Goal: Task Accomplishment & Management: Manage account settings

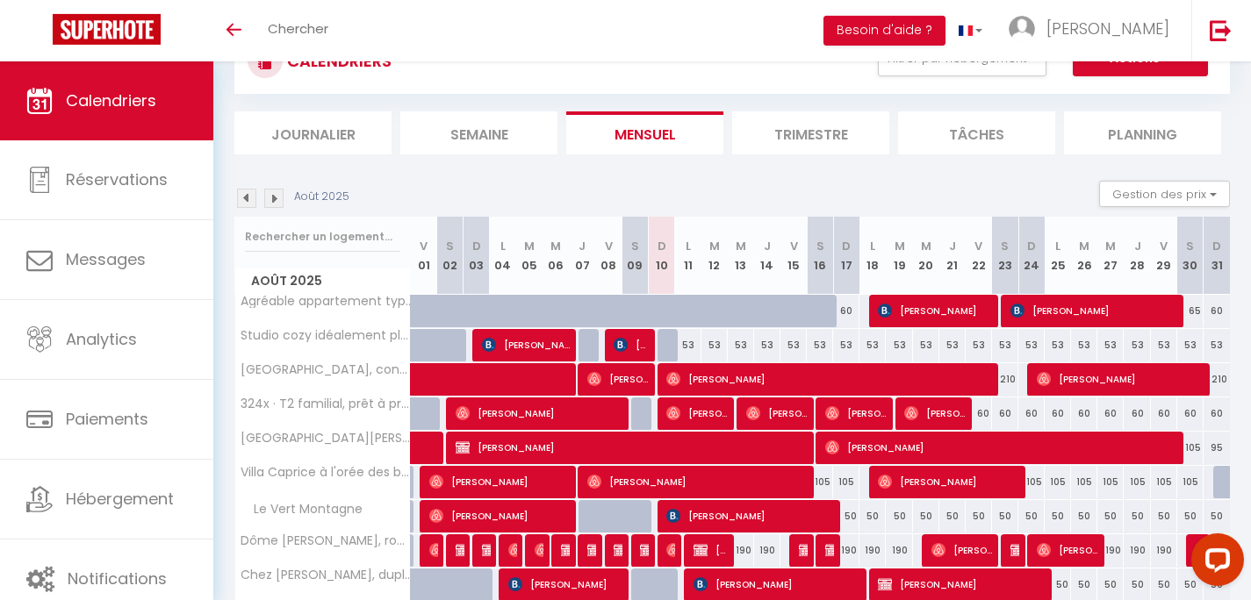
scroll to position [84, 0]
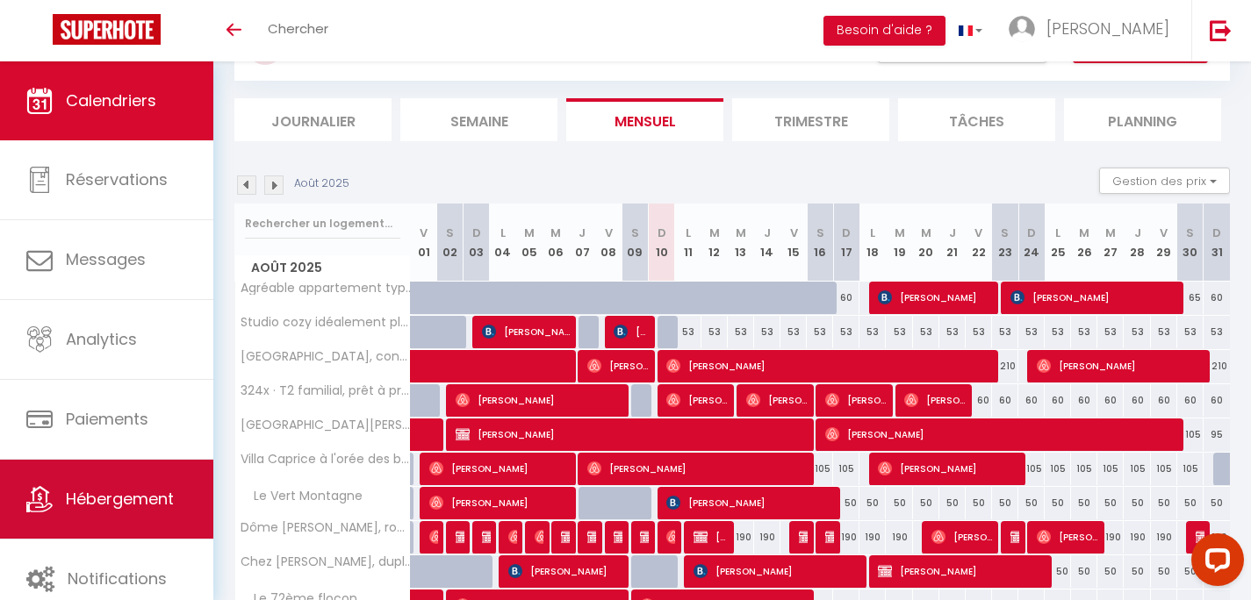
click at [101, 510] on span "Hébergement" at bounding box center [120, 499] width 108 height 22
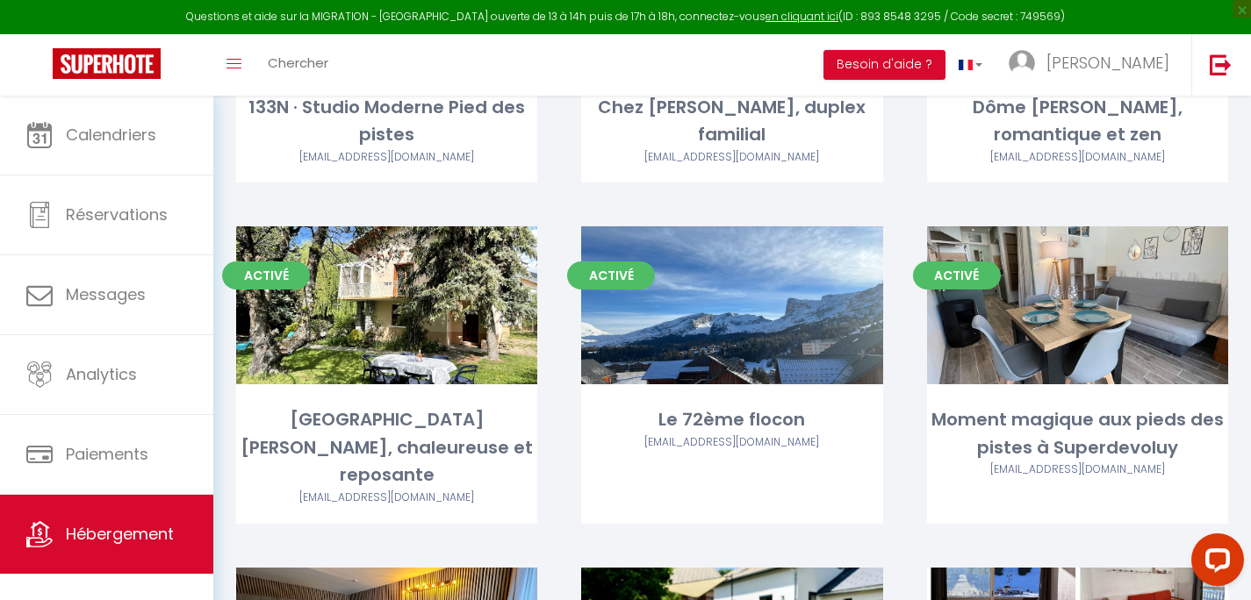
scroll to position [1391, 0]
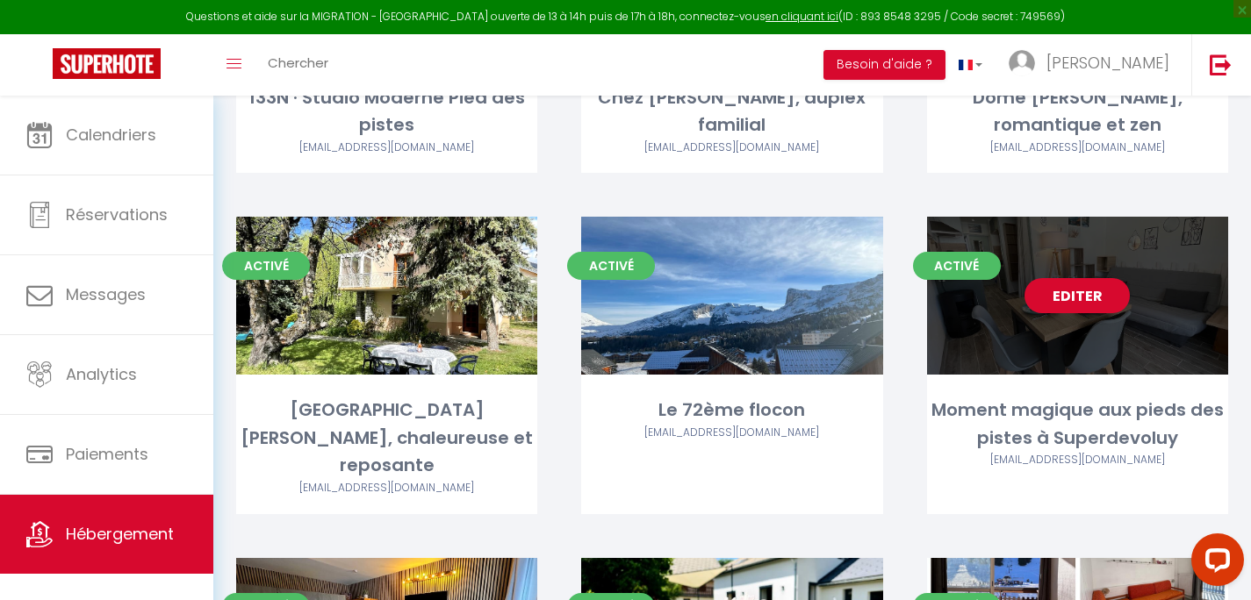
click at [1098, 278] on link "Editer" at bounding box center [1076, 295] width 105 height 35
select select "3"
select select "2"
select select "1"
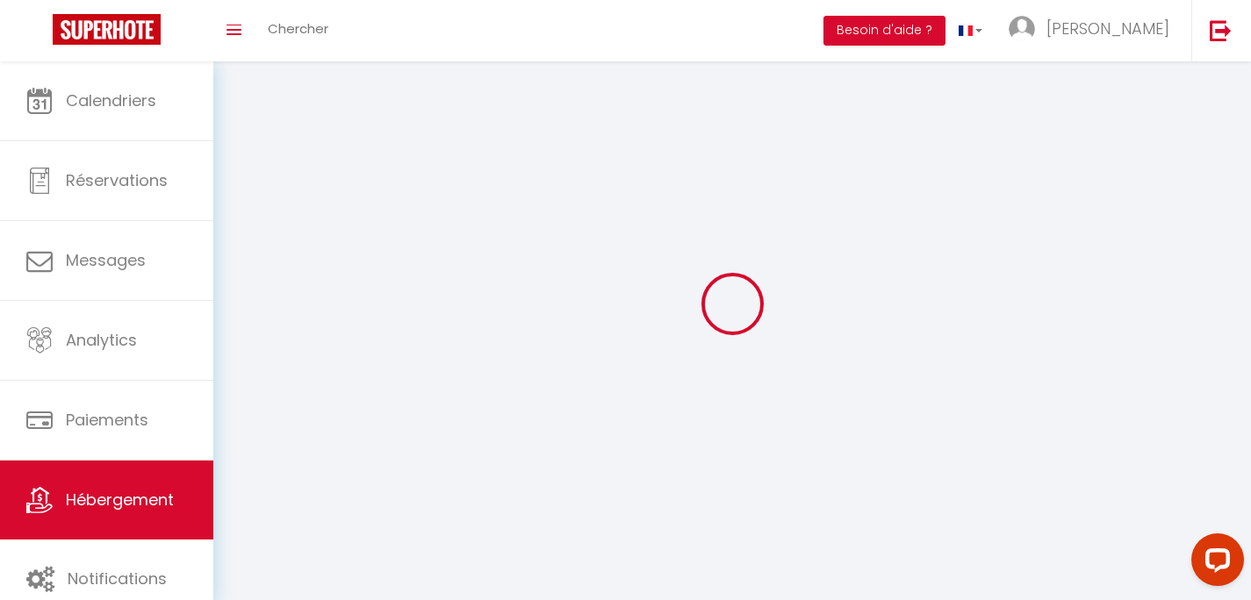
select select
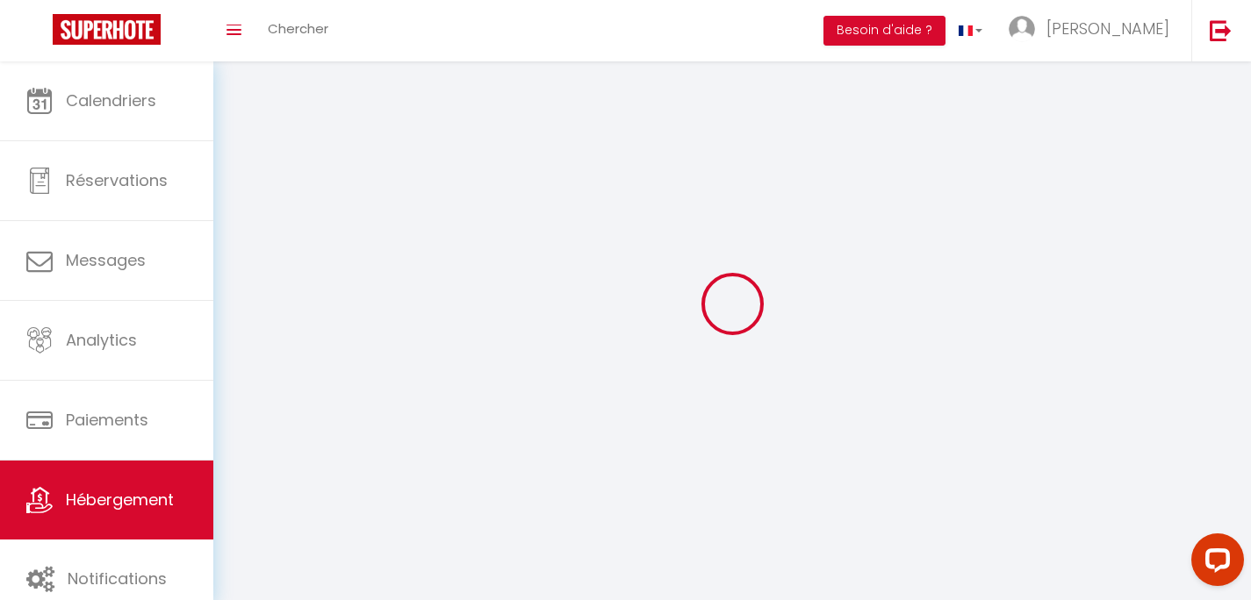
select select
checkbox input "false"
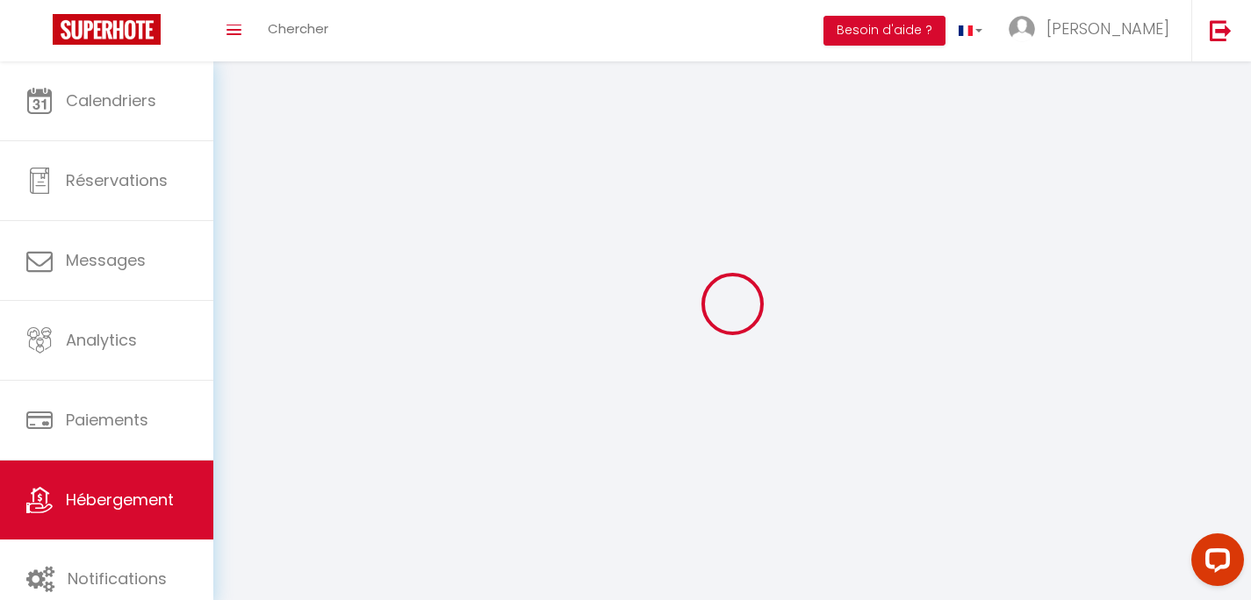
select select
select select "1"
select select "28"
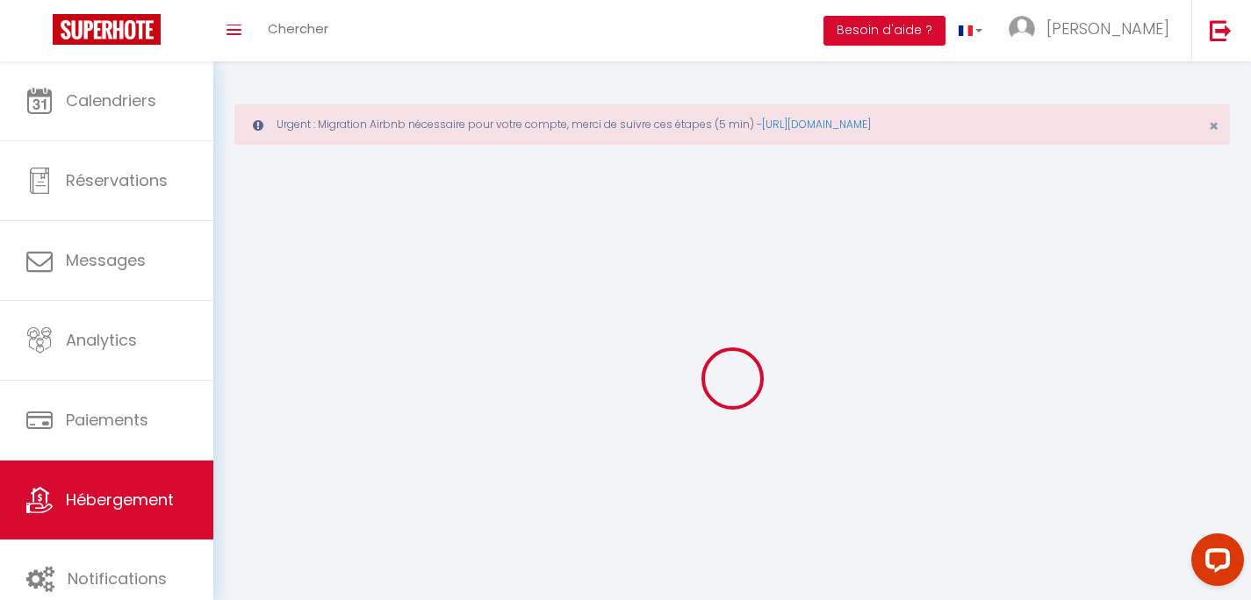
select select
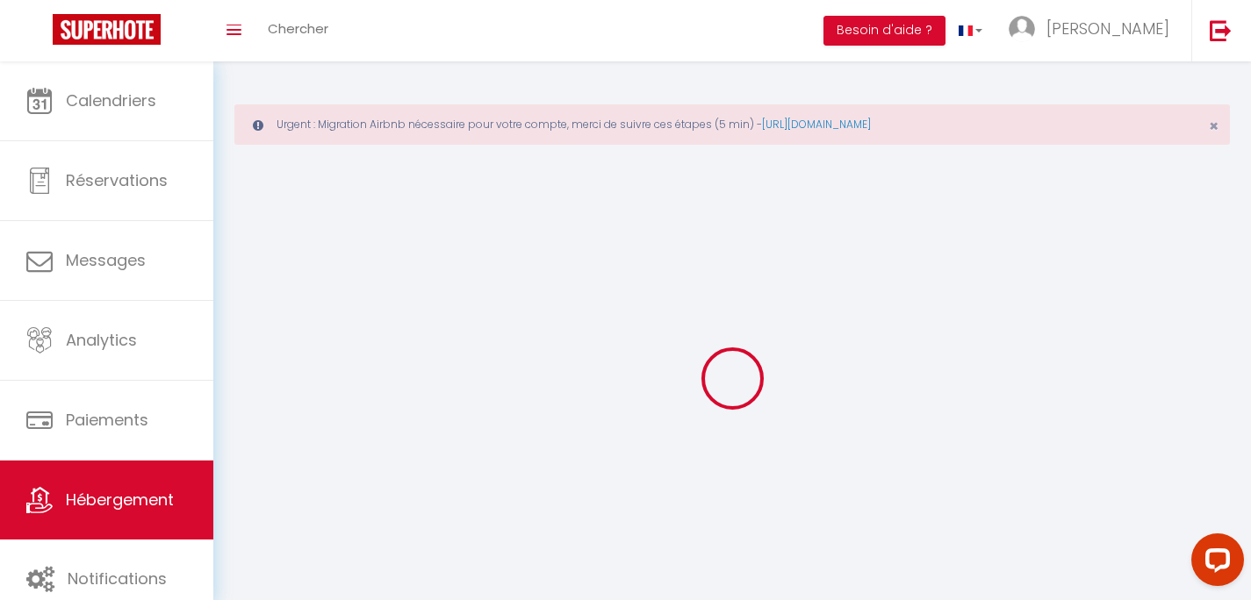
select select
checkbox input "false"
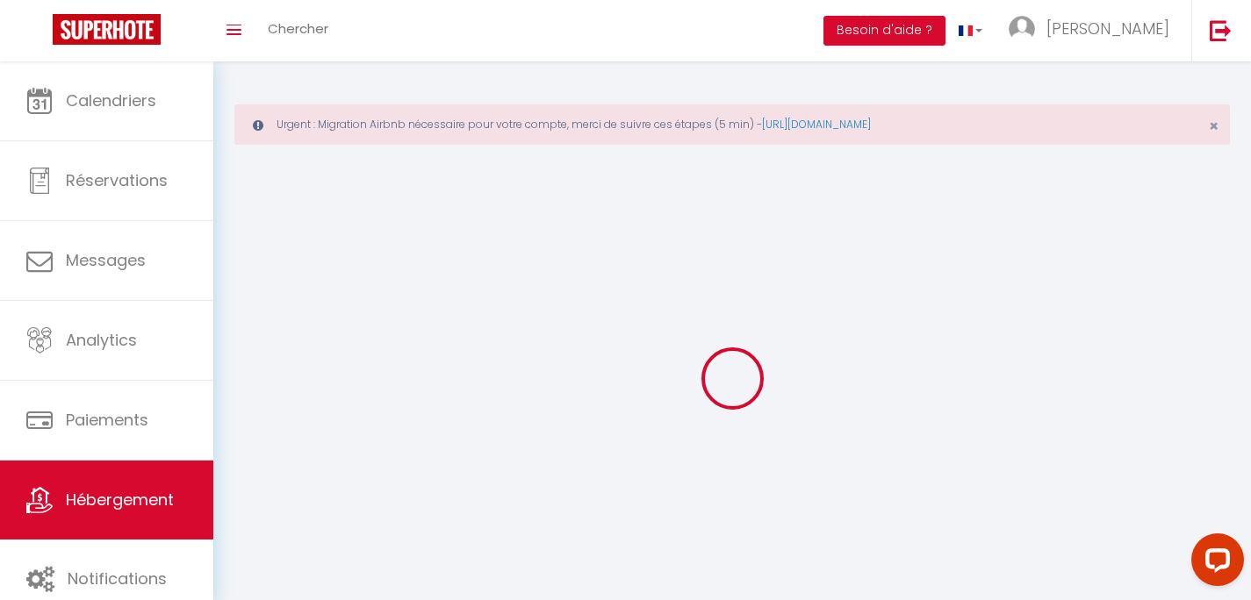
select select
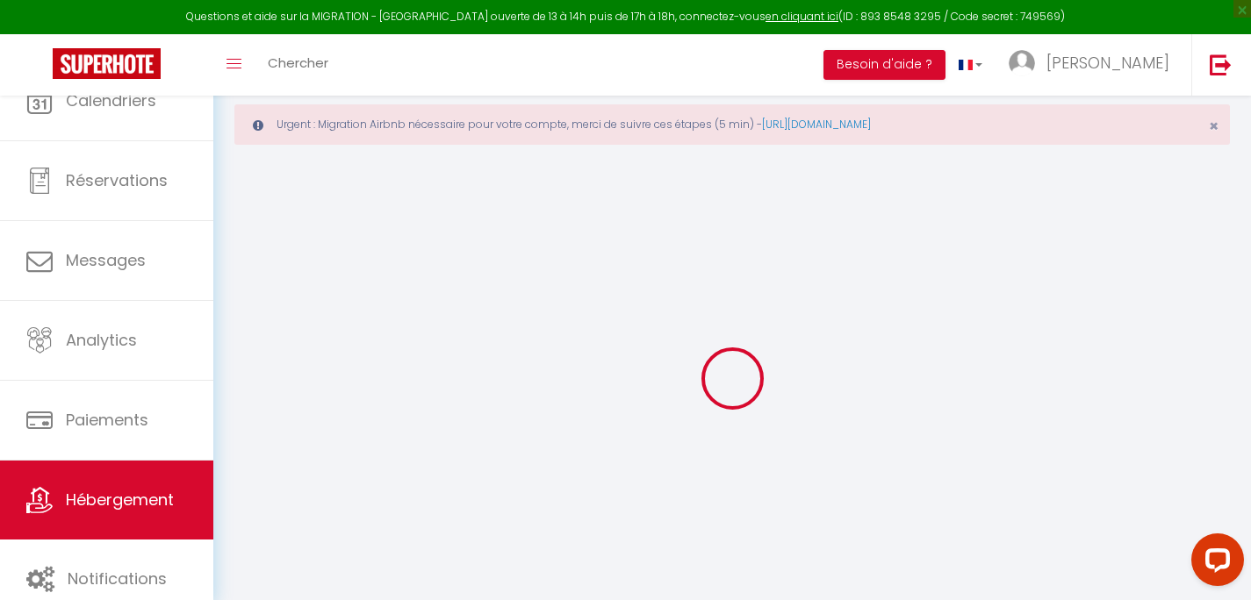
select select
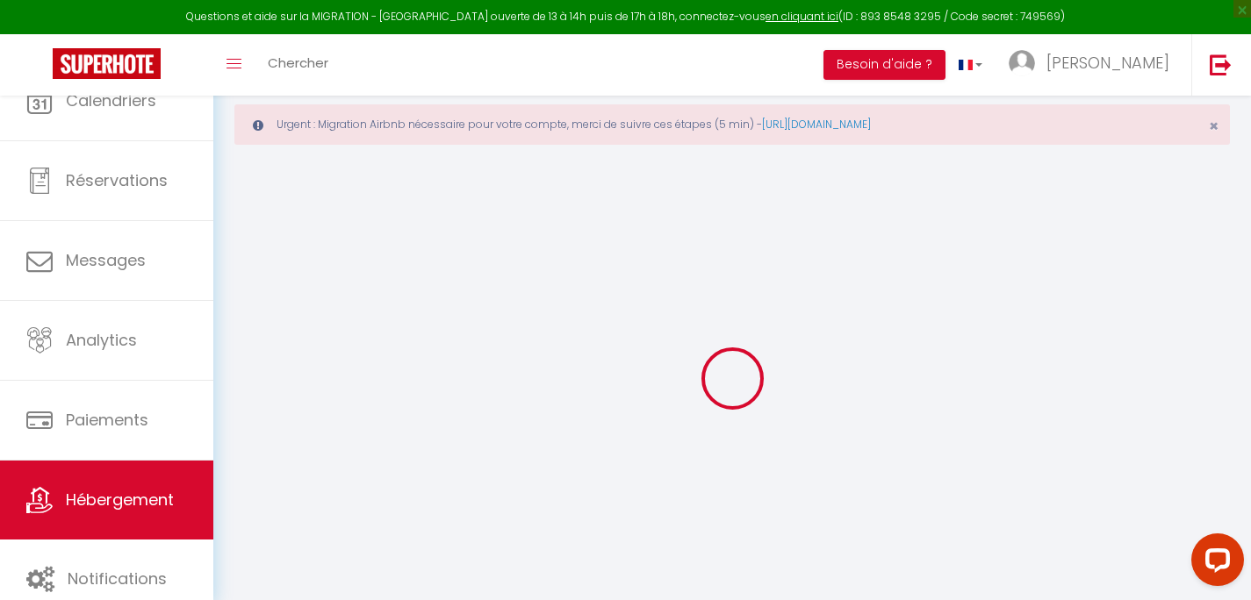
select select
checkbox input "false"
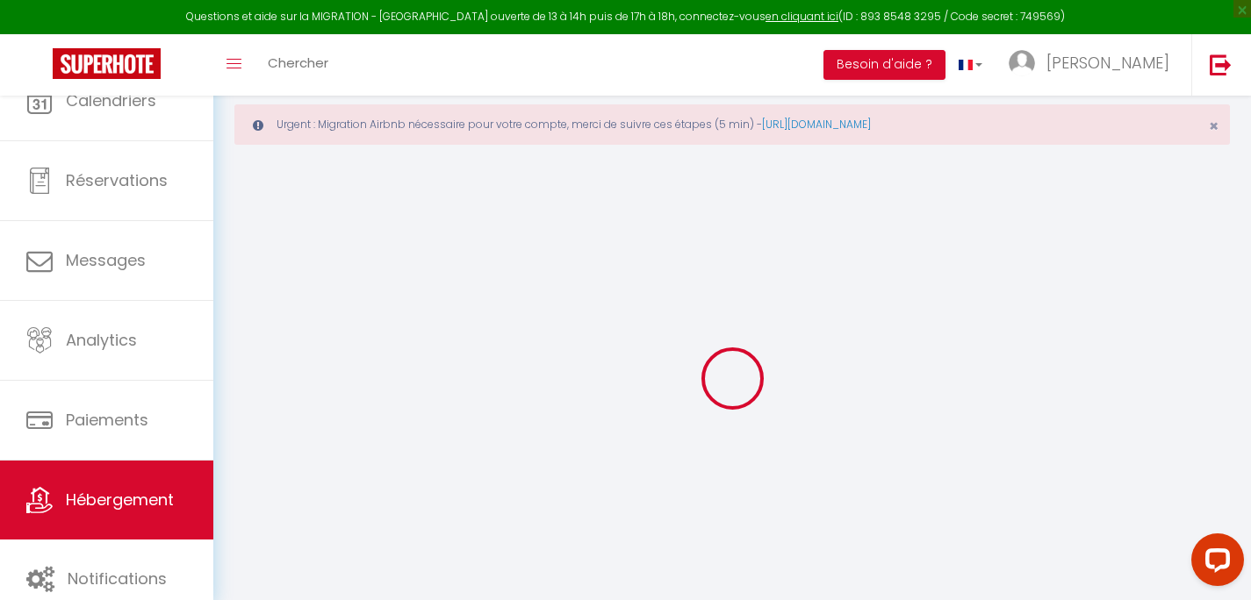
select select
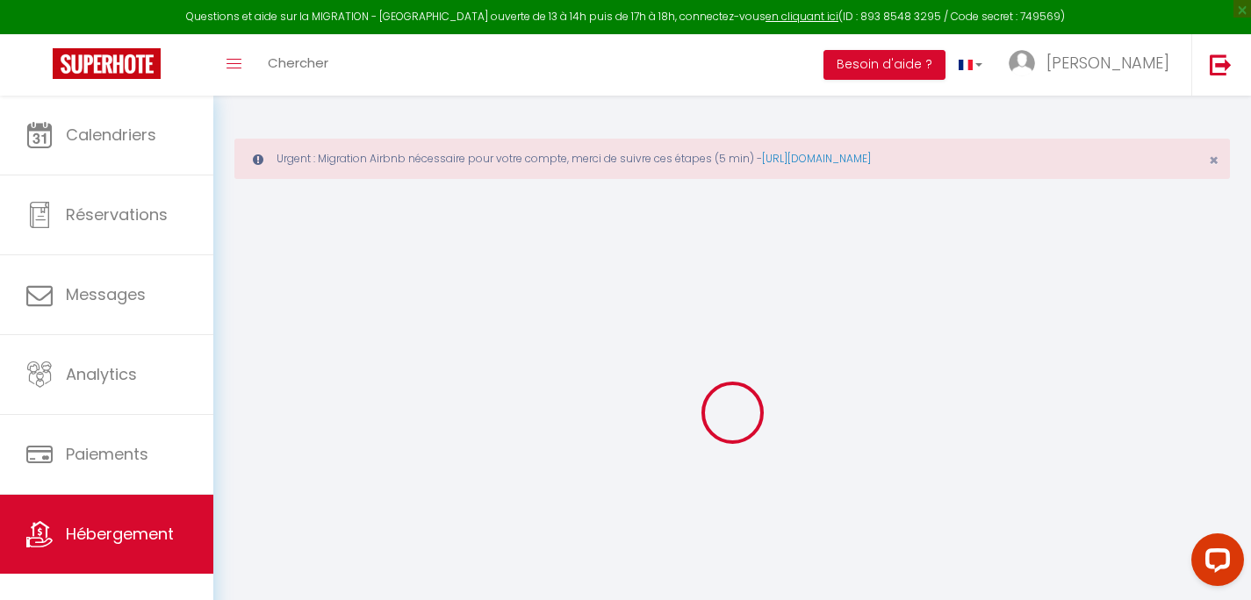
select select
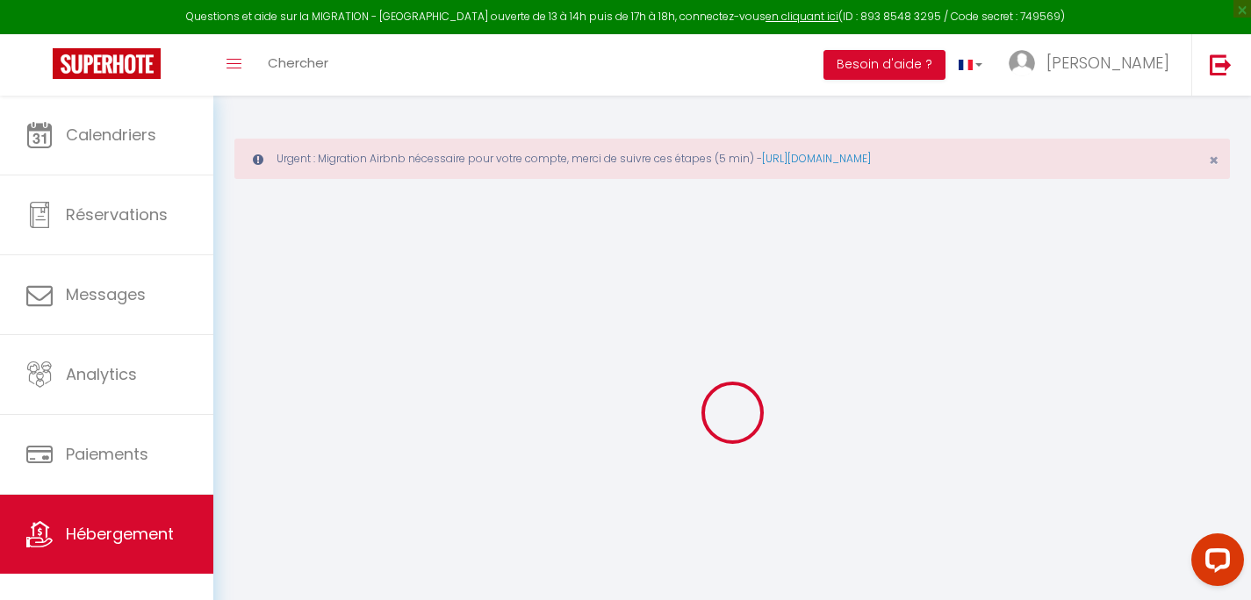
select select
checkbox input "false"
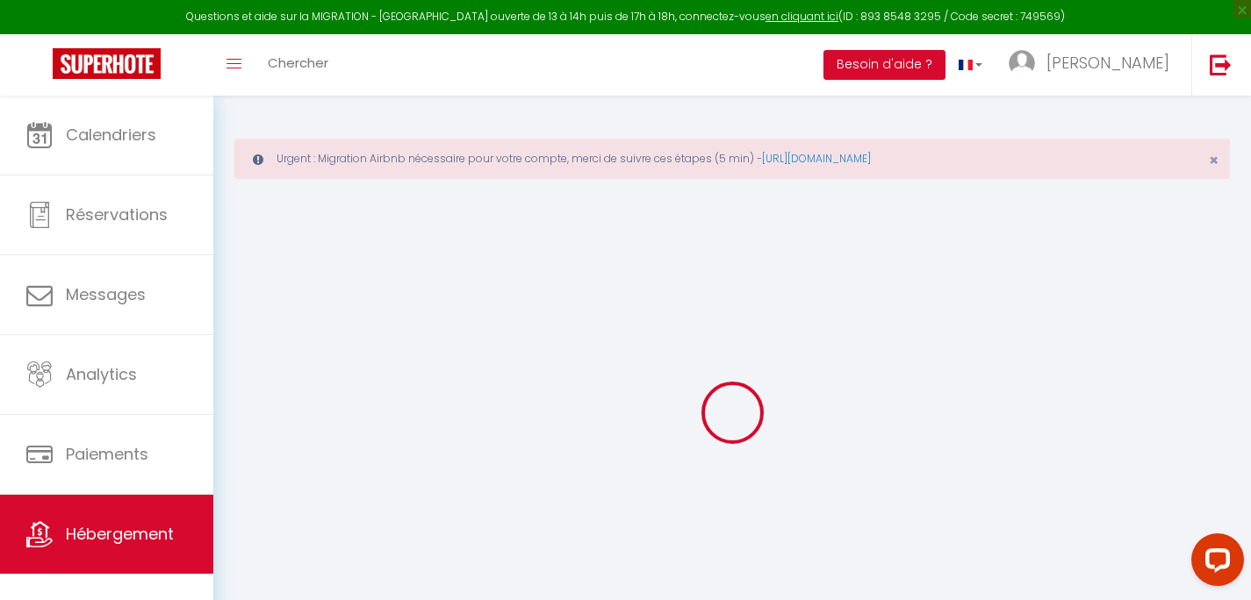
select select
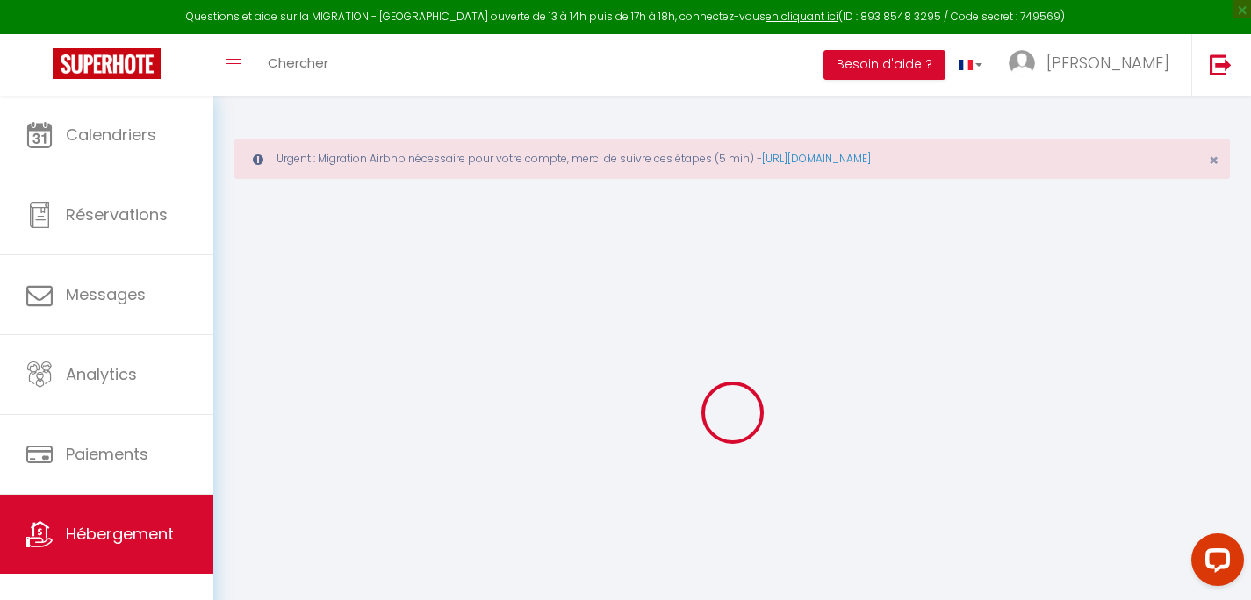
select select
checkbox input "false"
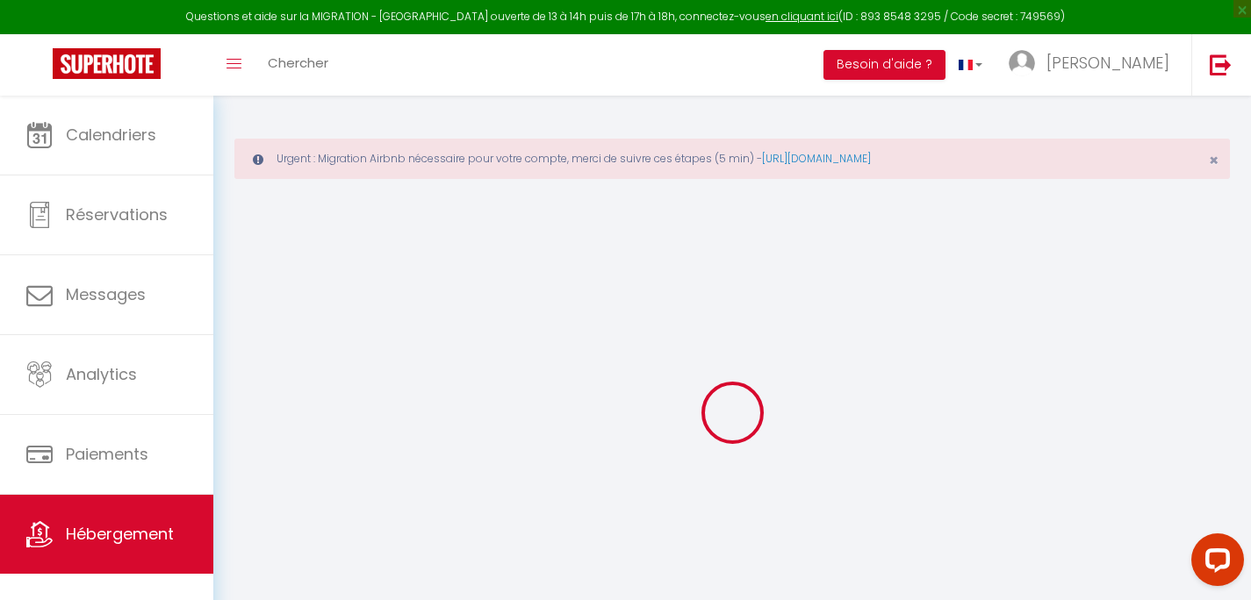
checkbox input "false"
select select
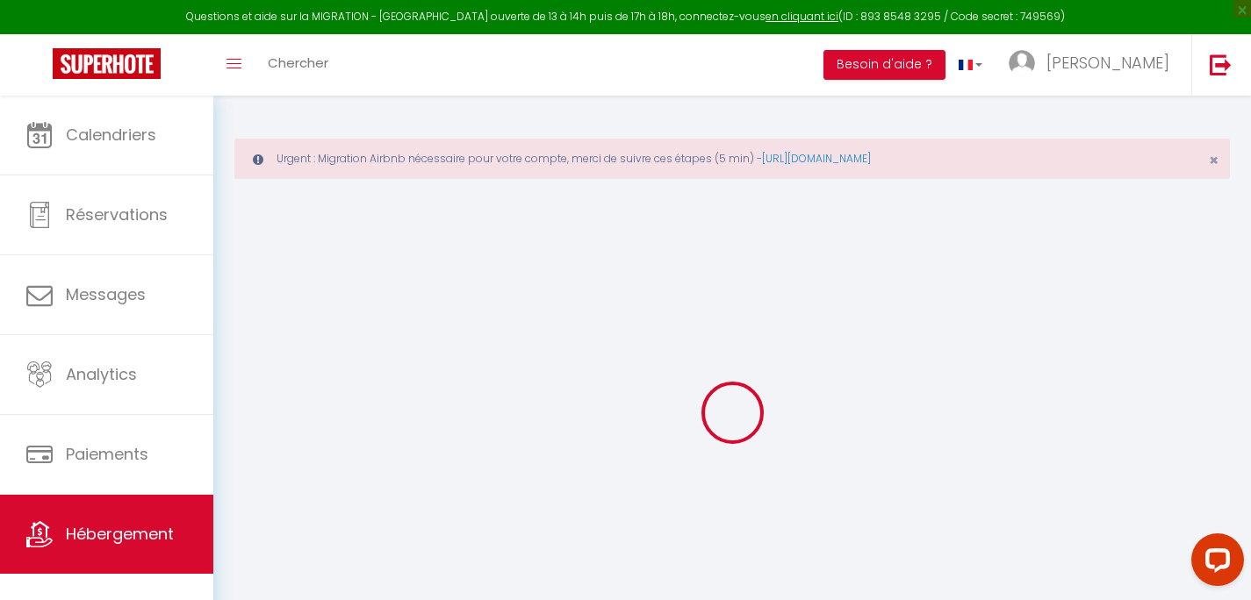
select select
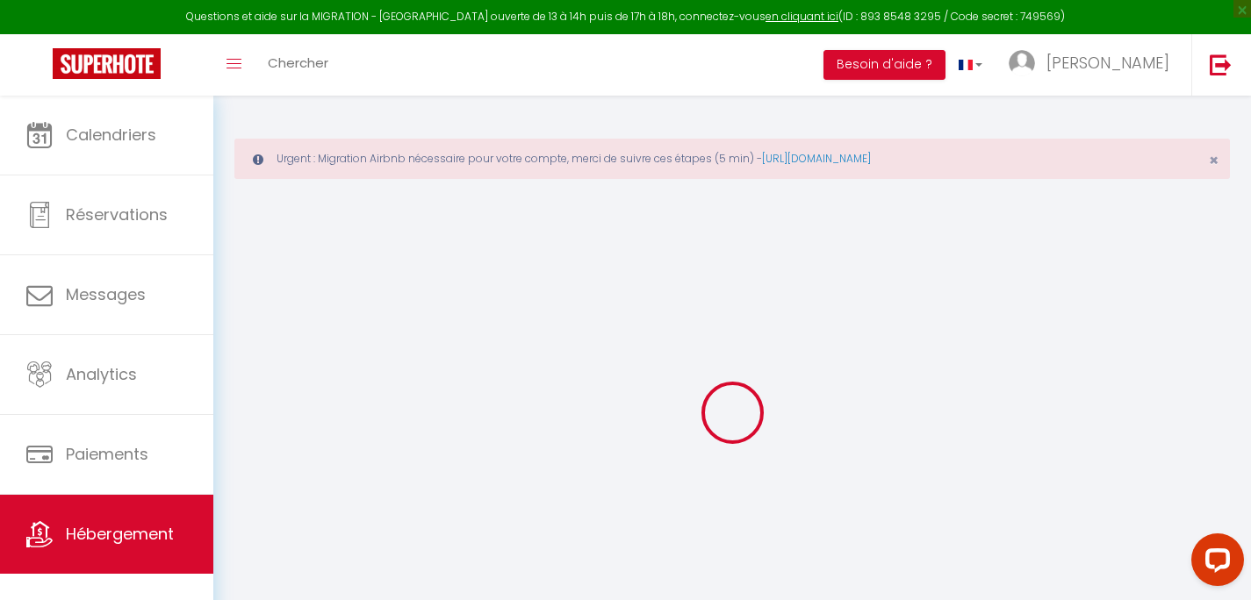
checkbox input "false"
select select
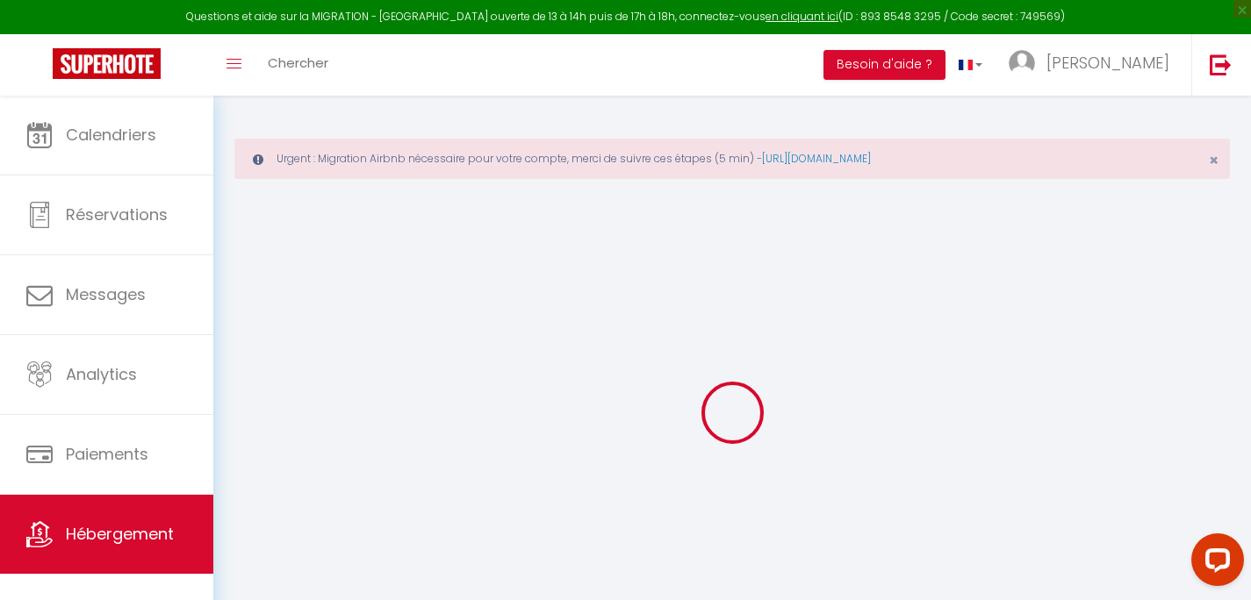
select select
type input "Moment magique aux pieds des pistes à Superdevoluy"
type input "Alan"
type input "Da Ros"
type input "23 rue Pierre Semard"
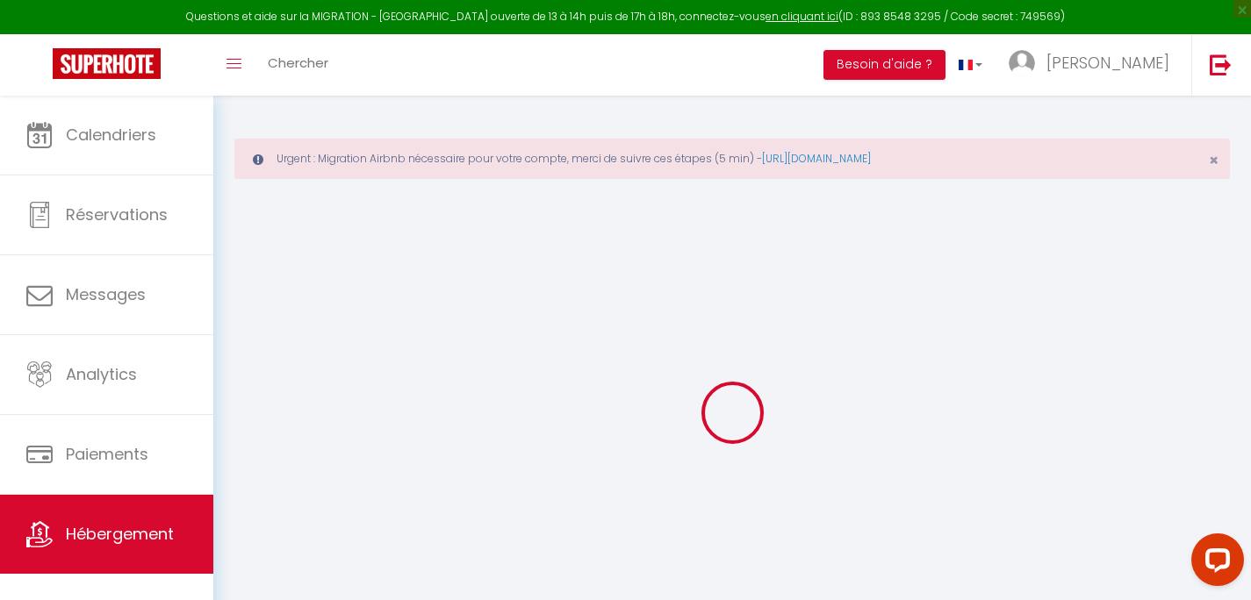
type input "13230"
type input "Port Saint Louis"
select select "5"
type input "60"
type input "50"
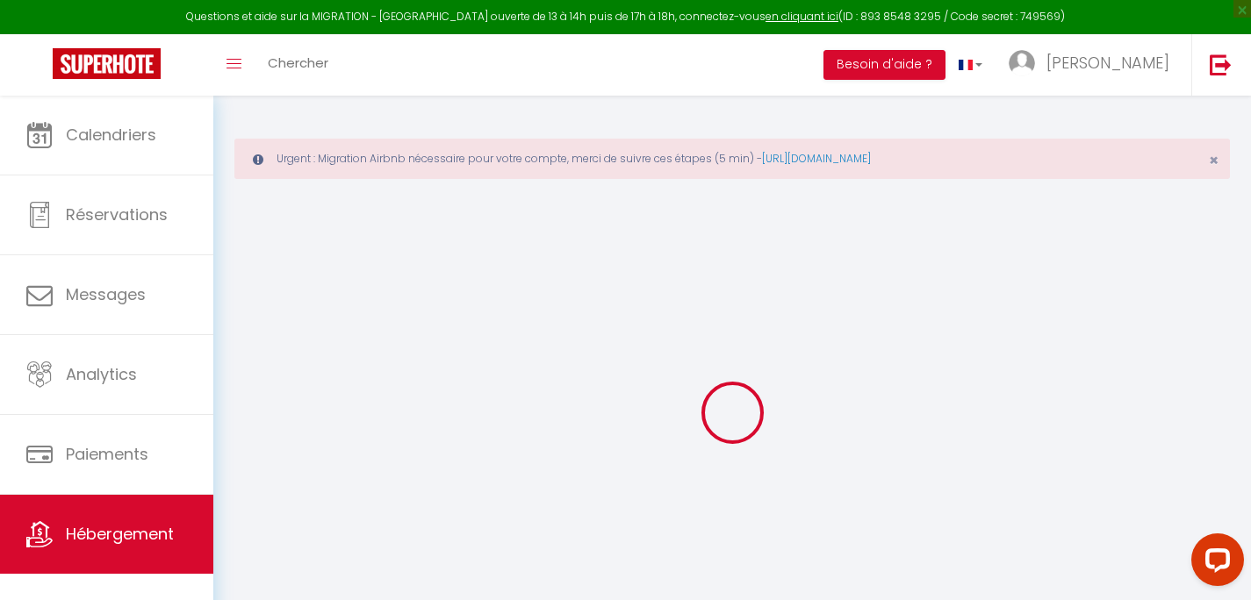
type input "1.2"
type input "300"
select select
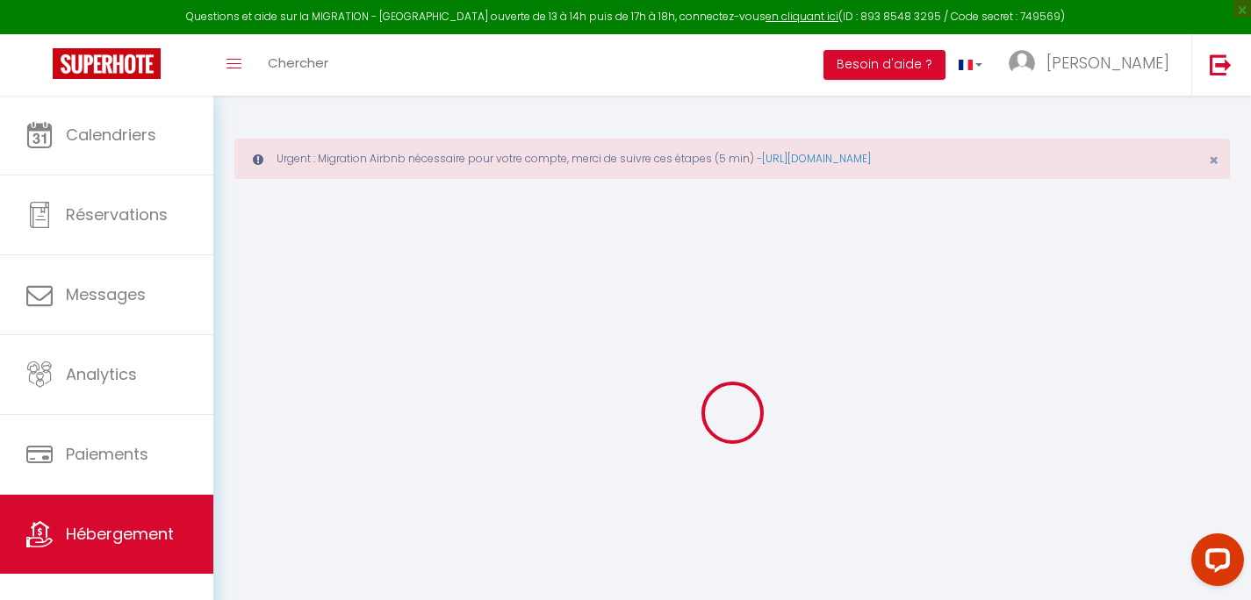
select select
type input "10 route du Puy"
type input "05250"
type input "Dévoluy"
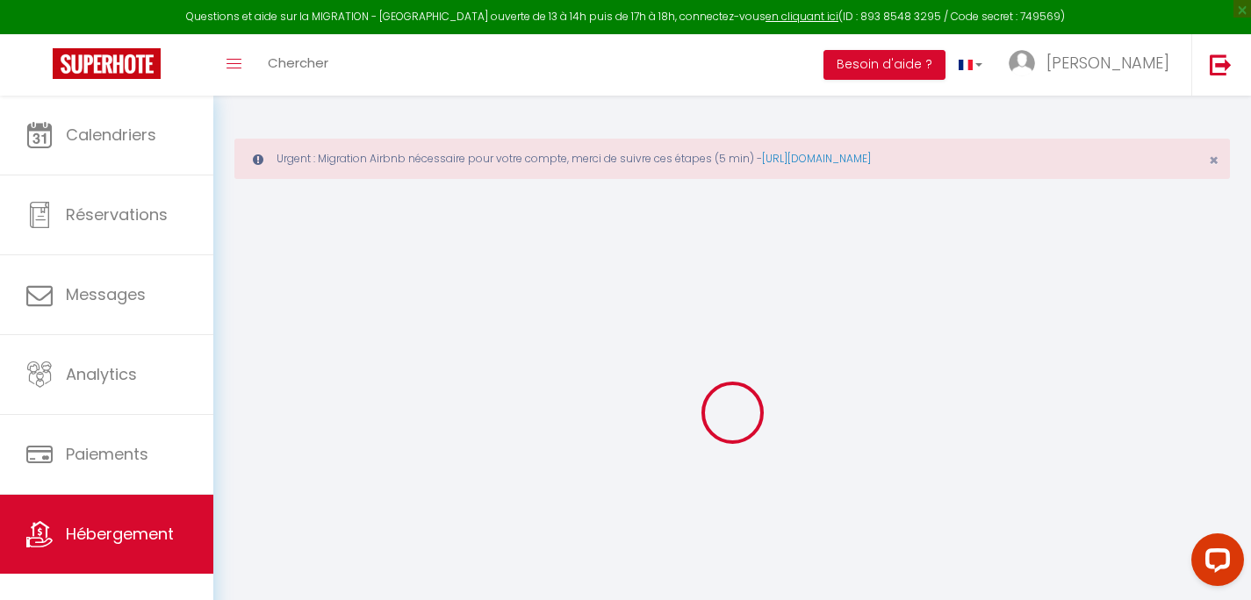
type input "dxfrancou@gmail.com"
select select "15579"
checkbox input "false"
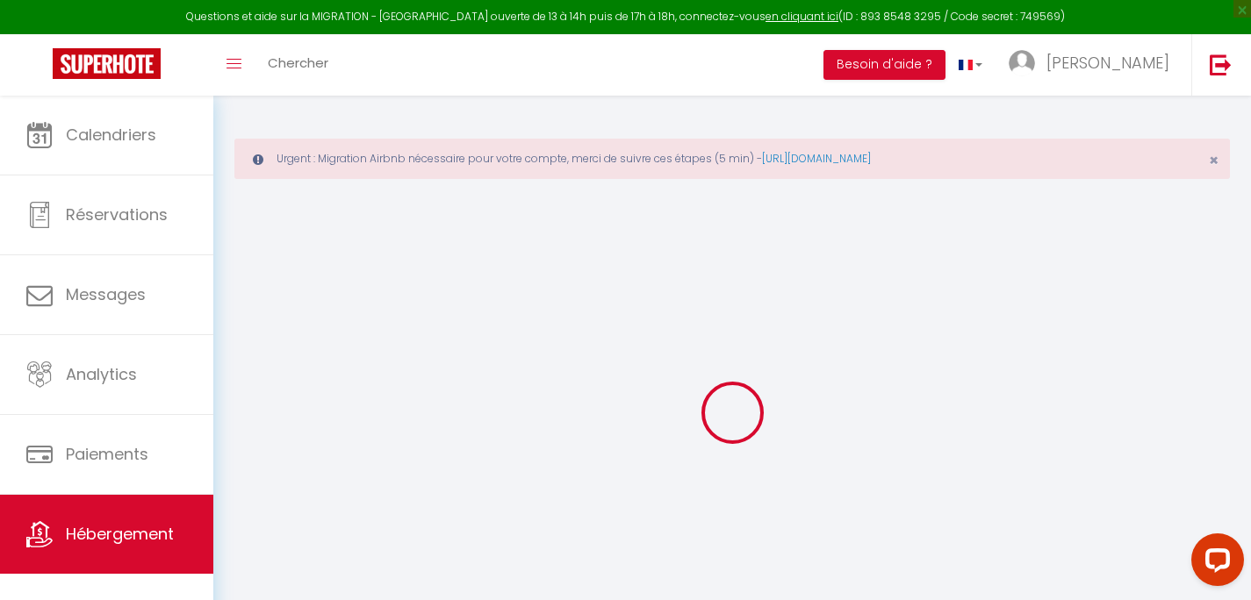
checkbox input "false"
type input "0"
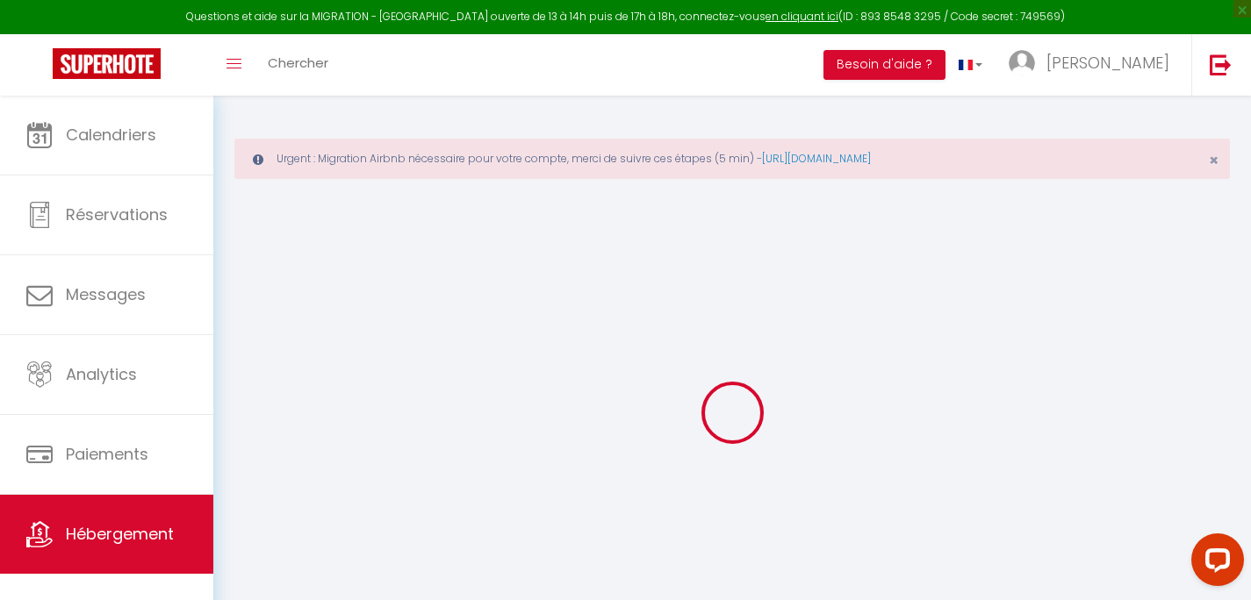
type input "1.2"
select select
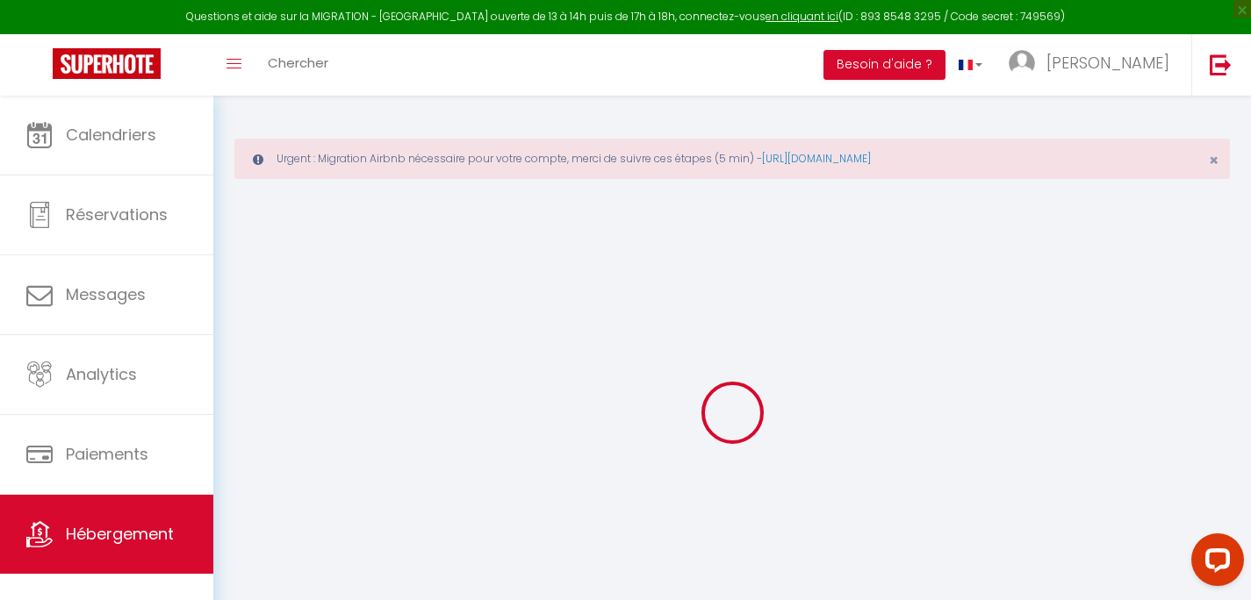
select select
checkbox input "false"
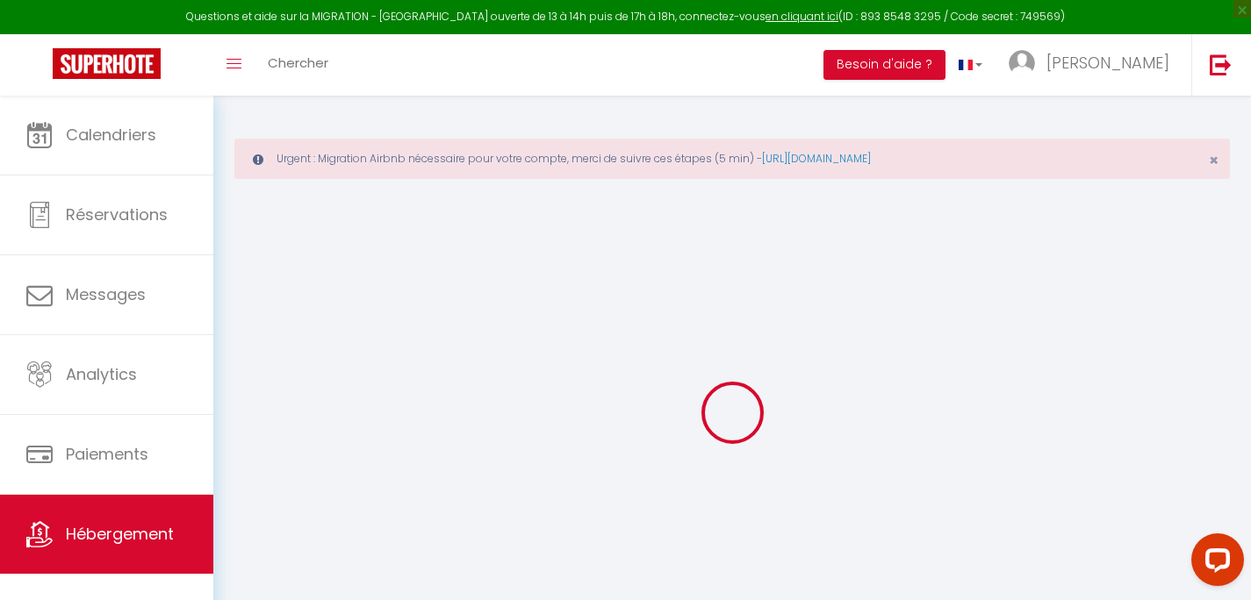
type input "1.2"
select select "16:30"
select select
select select "10:30"
select select "30"
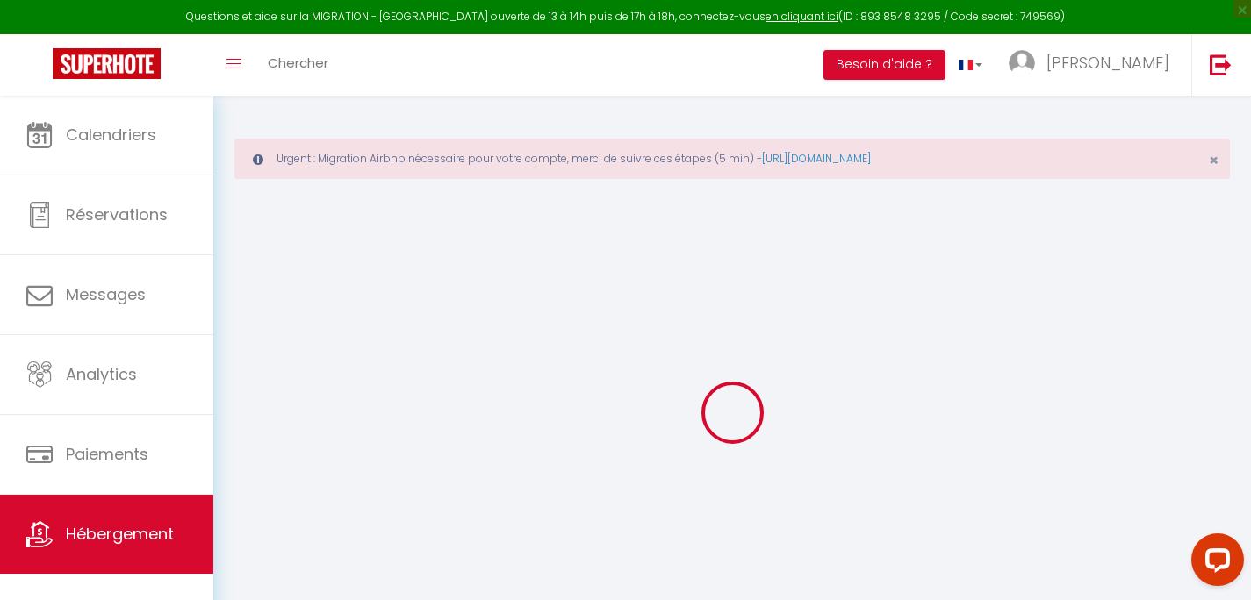
select select "120"
checkbox input "false"
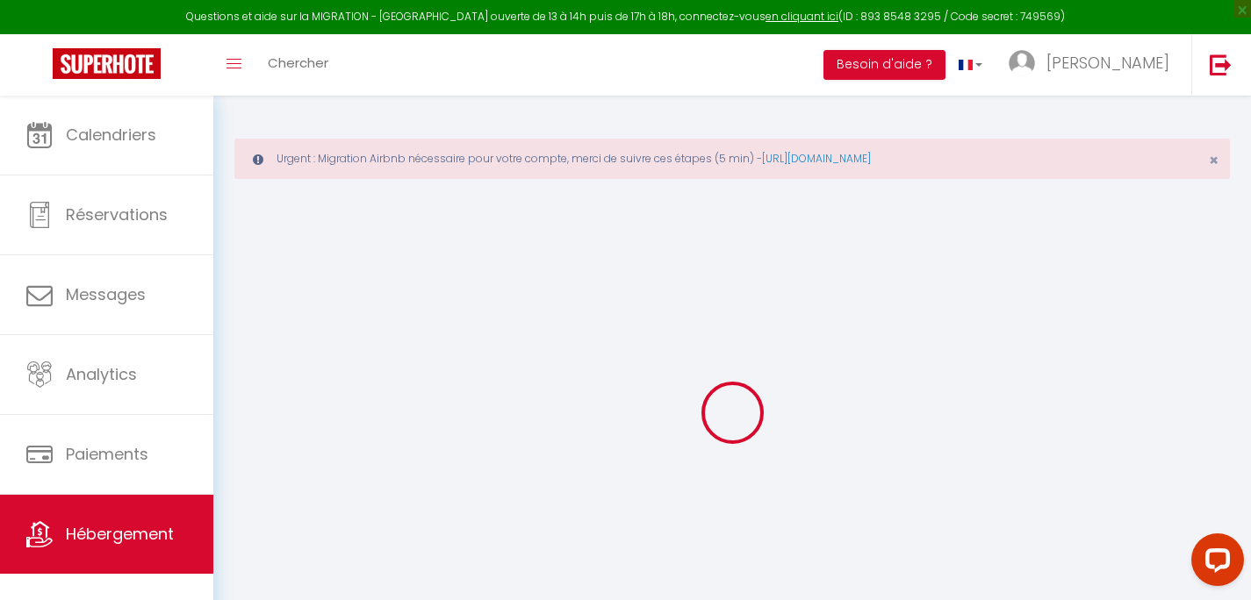
type input "1.2"
select select
checkbox input "false"
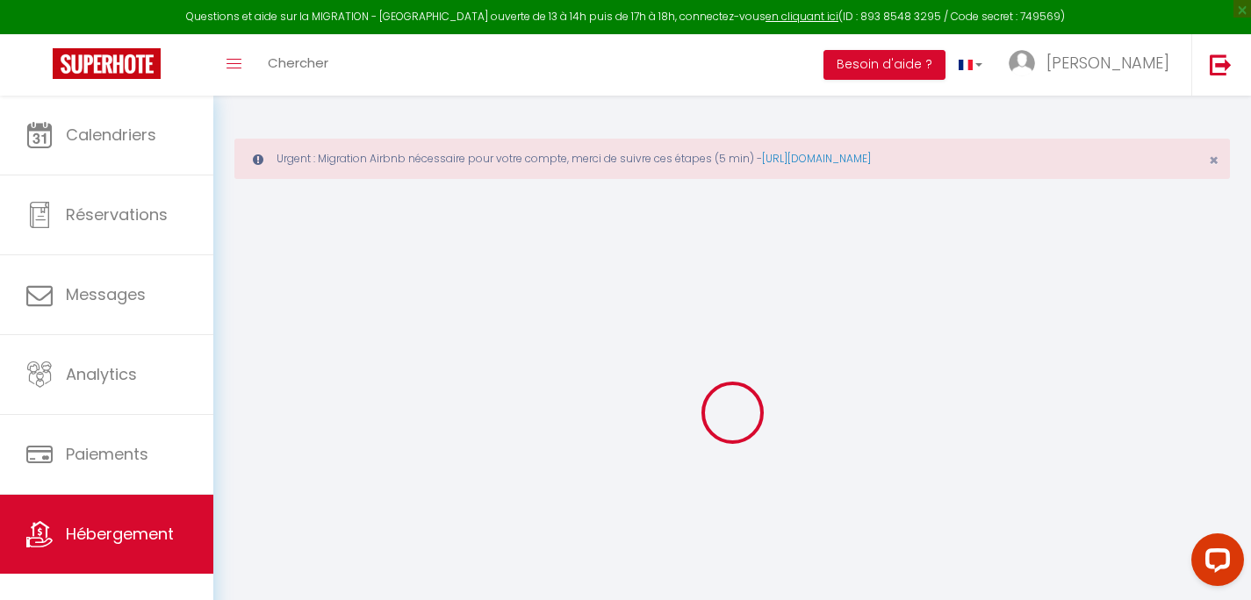
checkbox input "false"
type input "1.2"
select select
checkbox input "false"
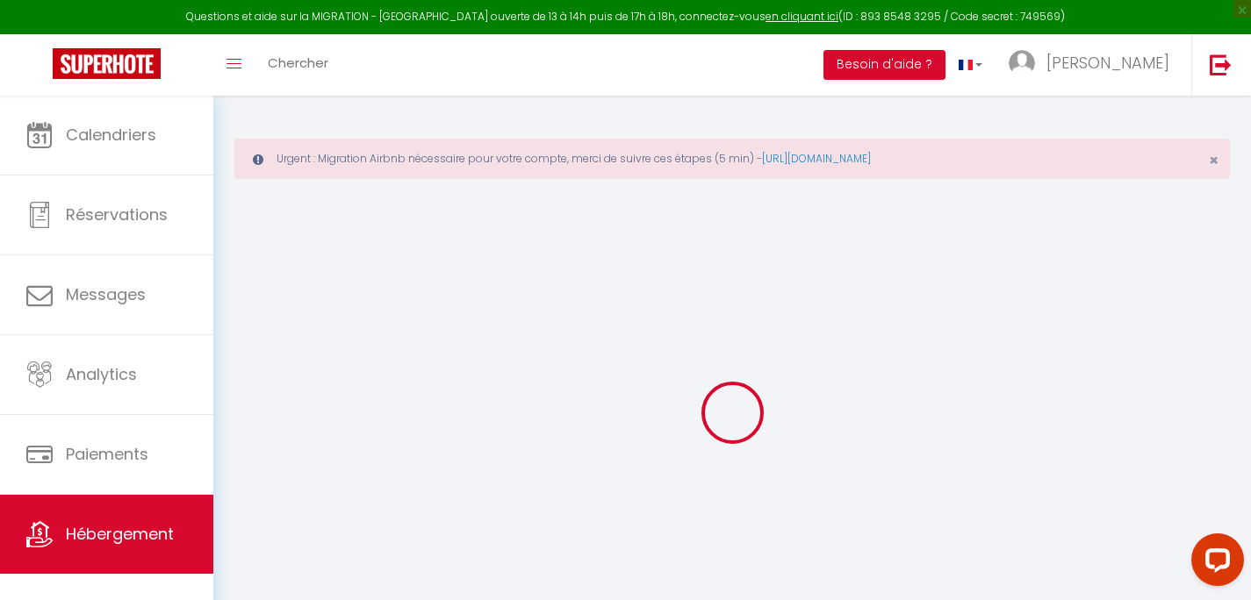
checkbox input "false"
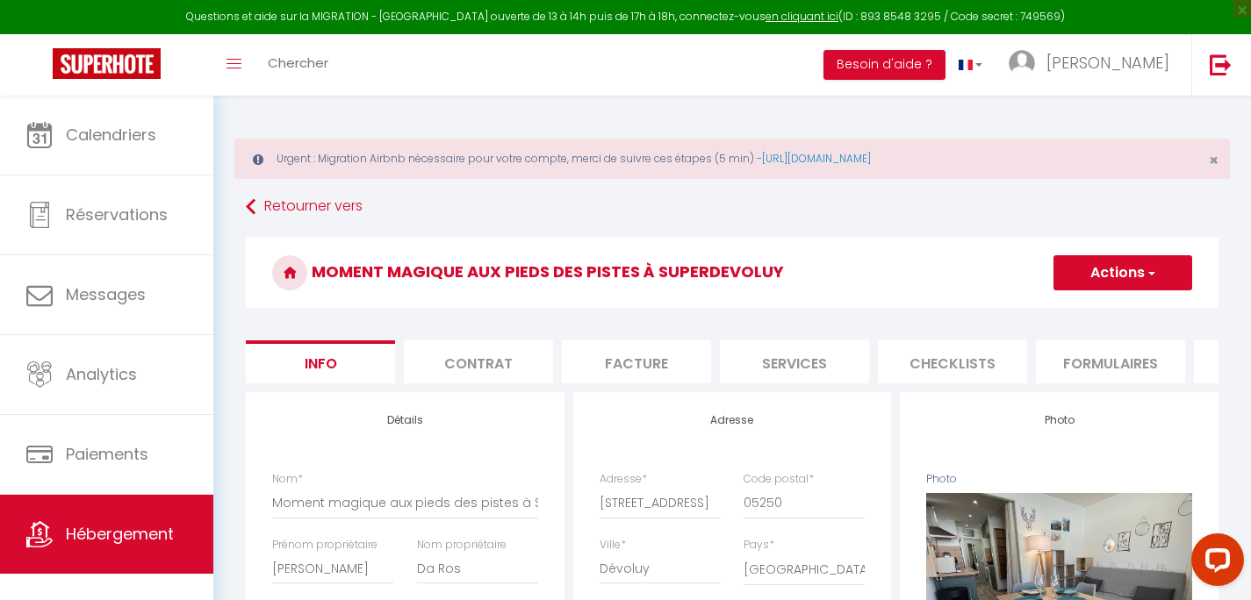
type input "1.2"
select select
checkbox input "false"
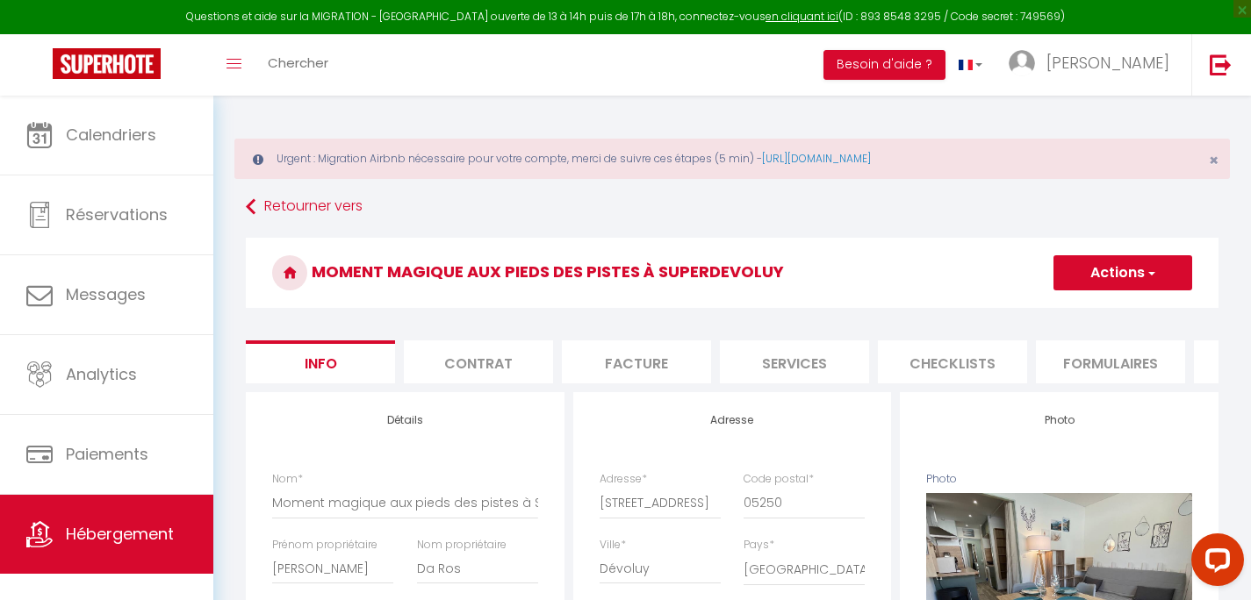
checkbox input "false"
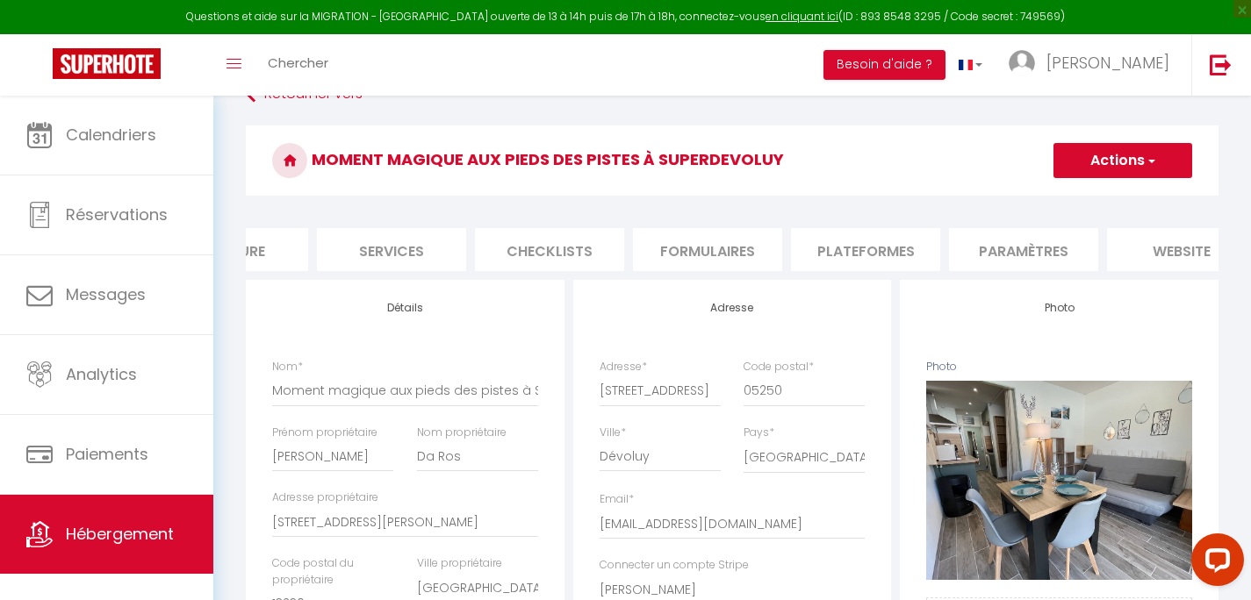
scroll to position [0, 607]
click at [850, 243] on li "Paramètres" at bounding box center [818, 249] width 149 height 43
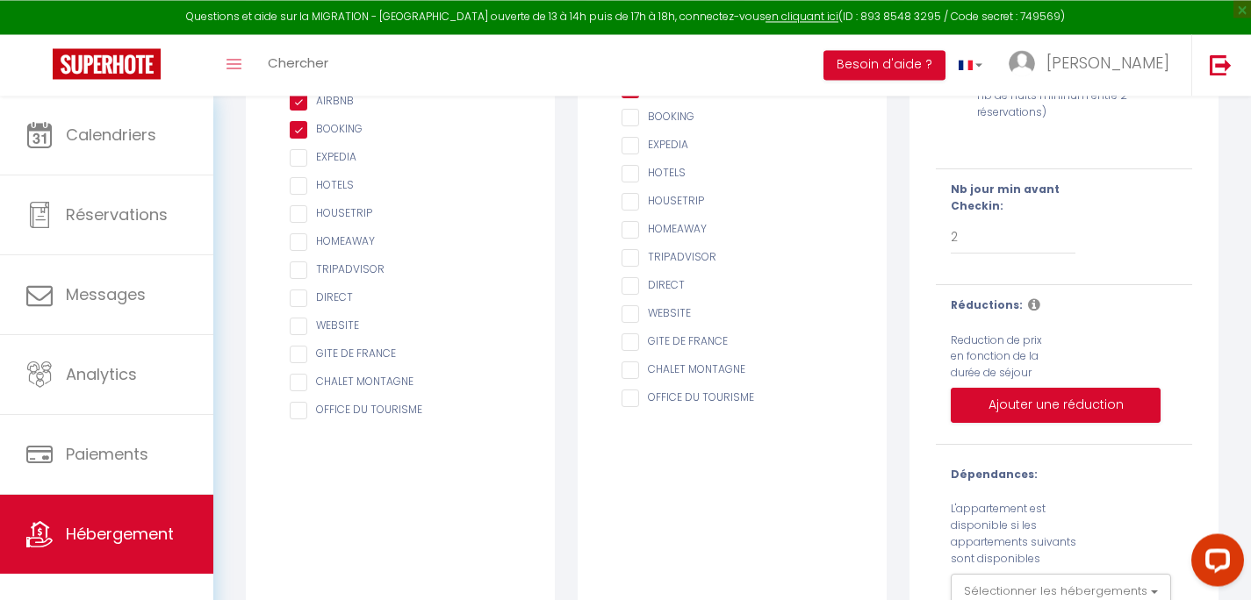
scroll to position [464, 0]
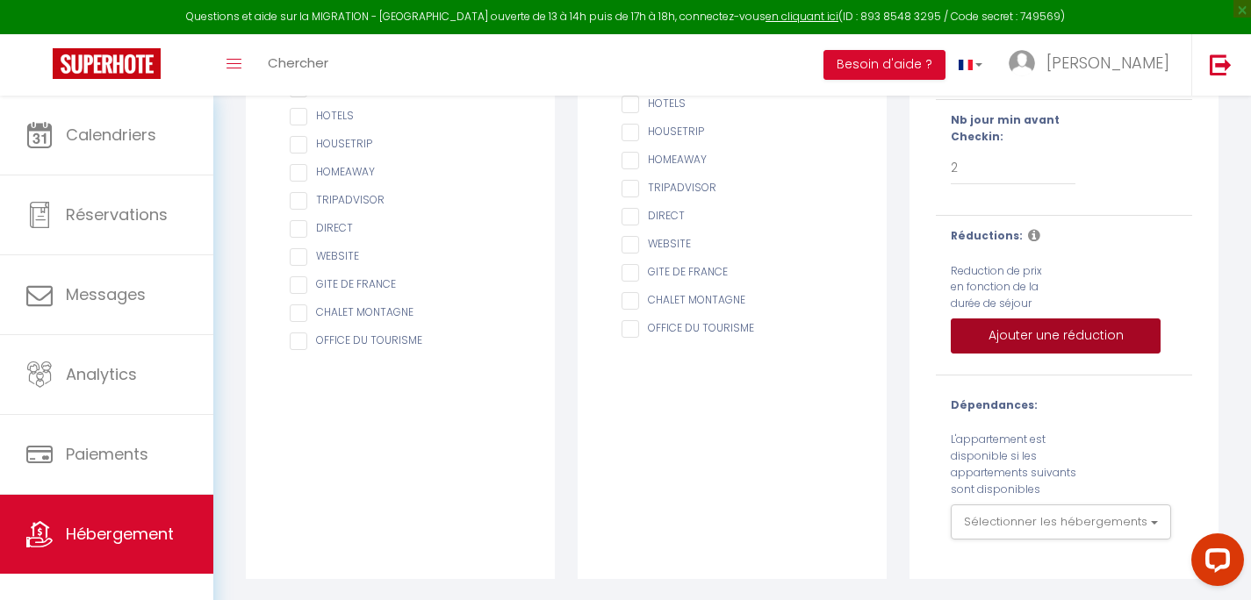
click at [1002, 338] on button "Ajouter une réduction" at bounding box center [1056, 336] width 210 height 35
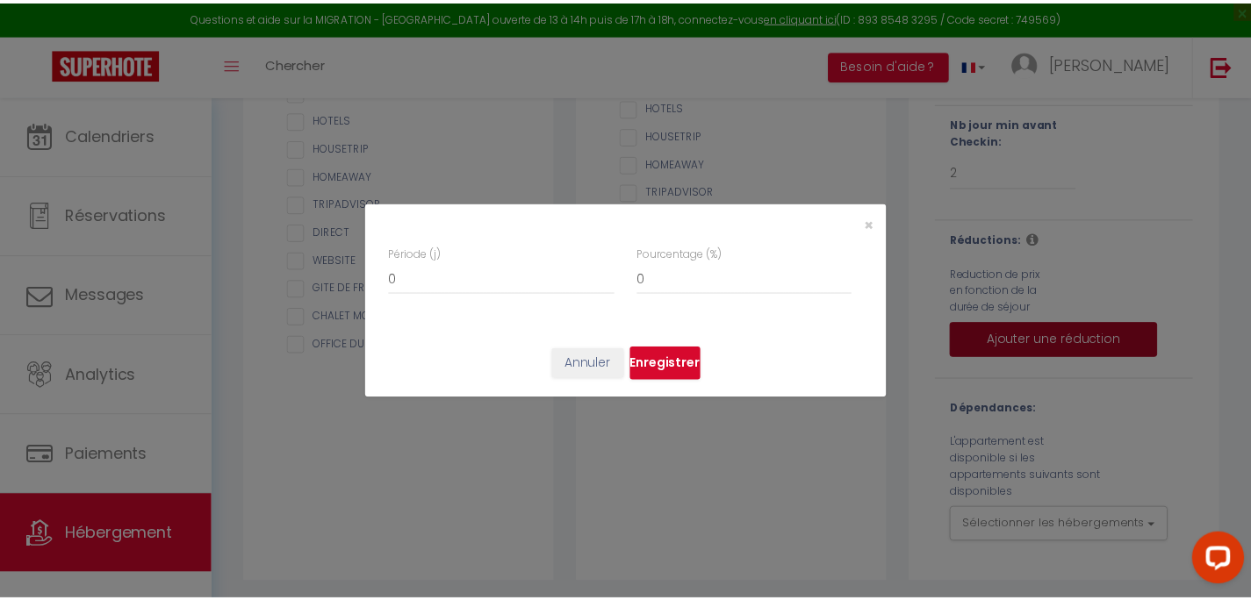
scroll to position [0, 594]
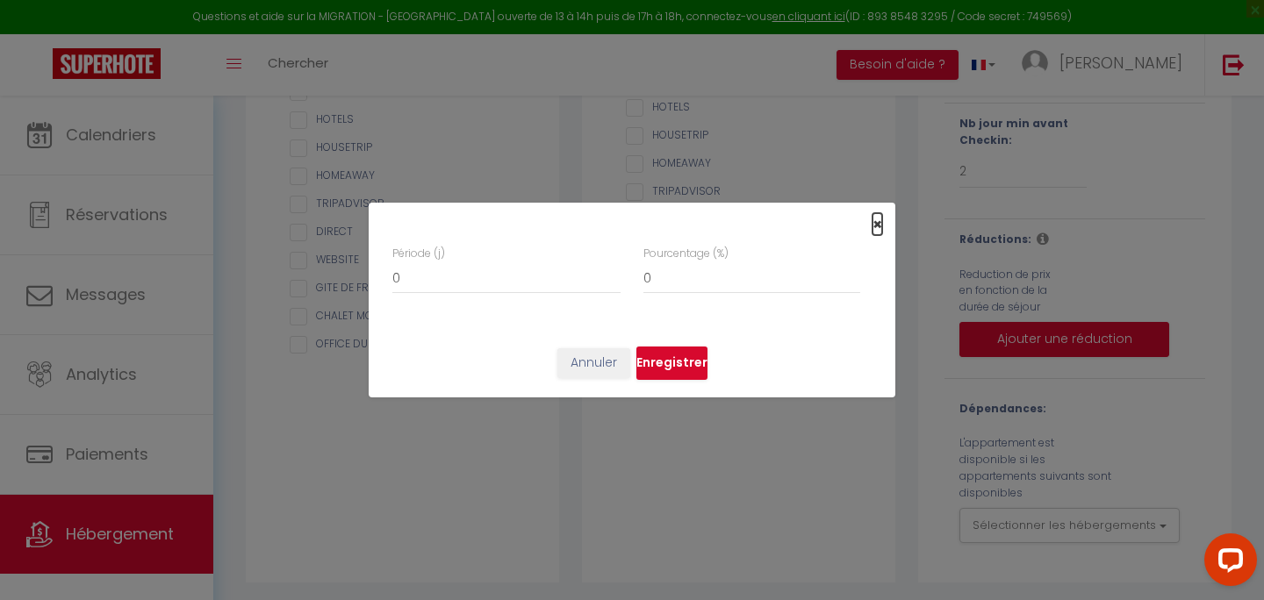
click at [878, 227] on span "×" at bounding box center [878, 224] width 10 height 22
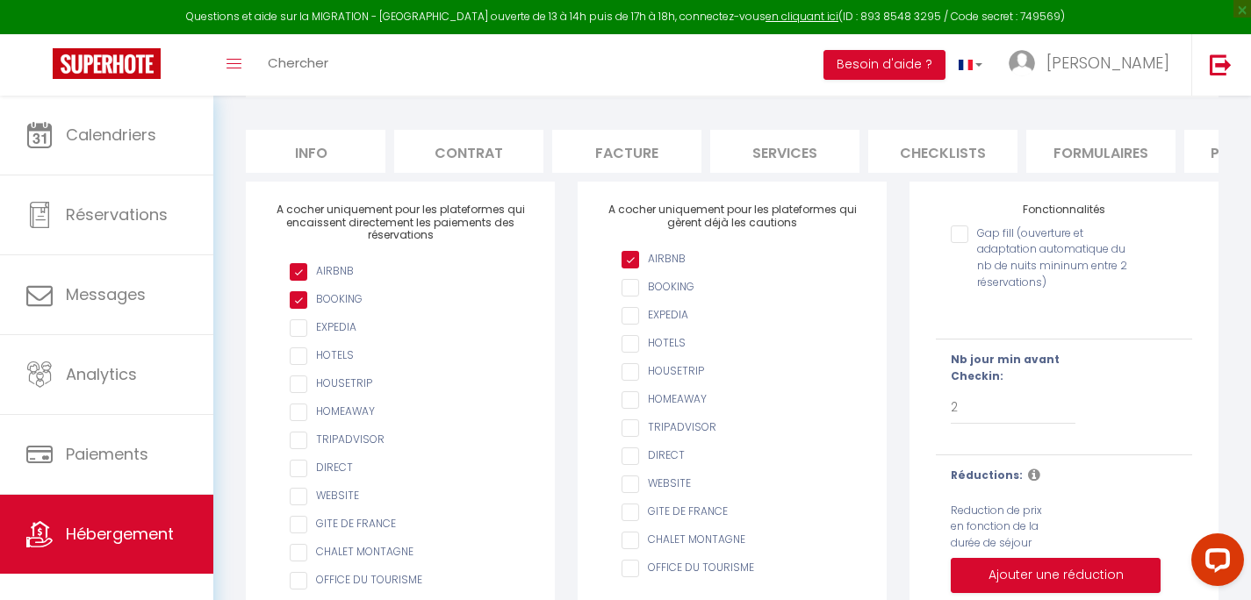
scroll to position [0, 0]
click at [312, 150] on li "Info" at bounding box center [320, 151] width 149 height 43
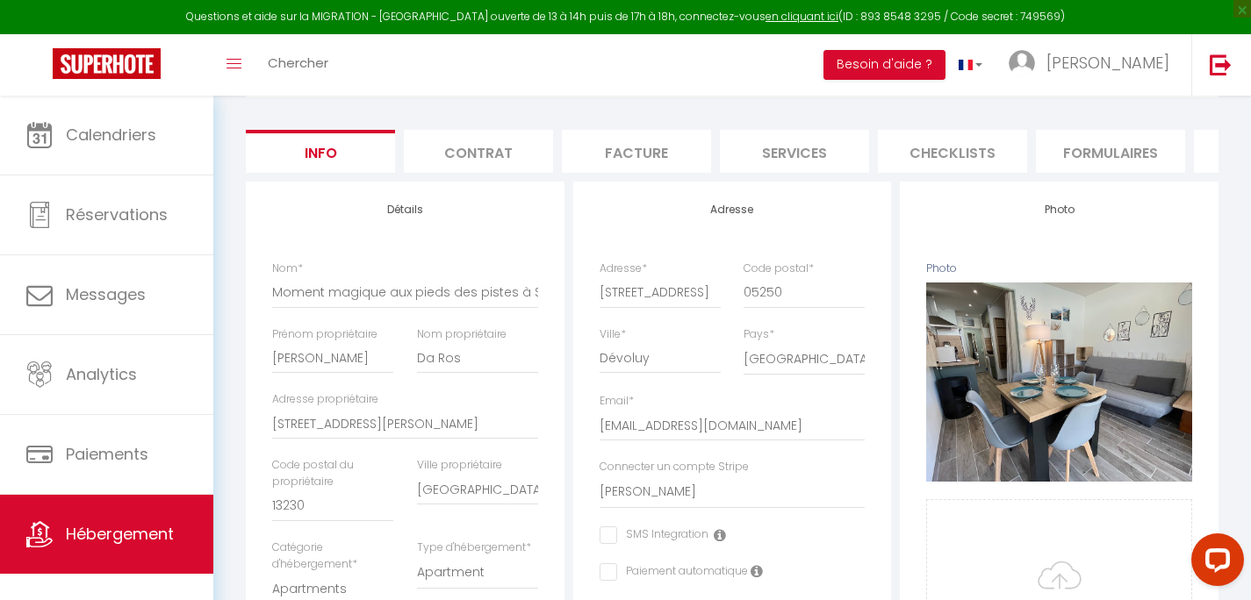
type input "1.2"
select select
checkbox input "false"
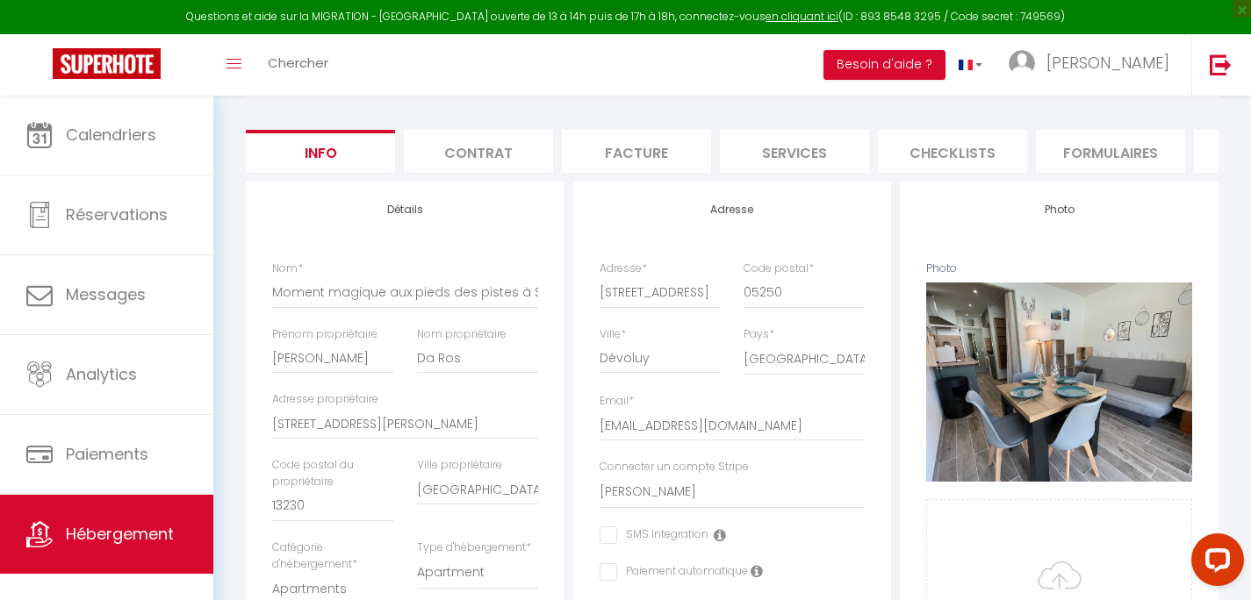
checkbox input "false"
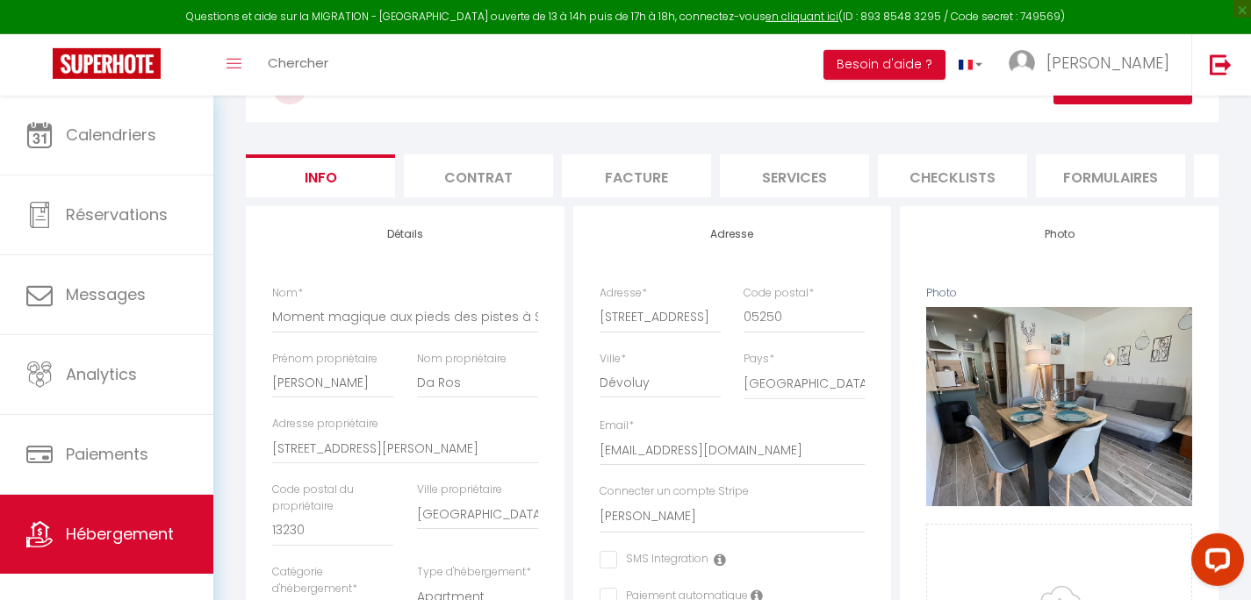
scroll to position [120, 0]
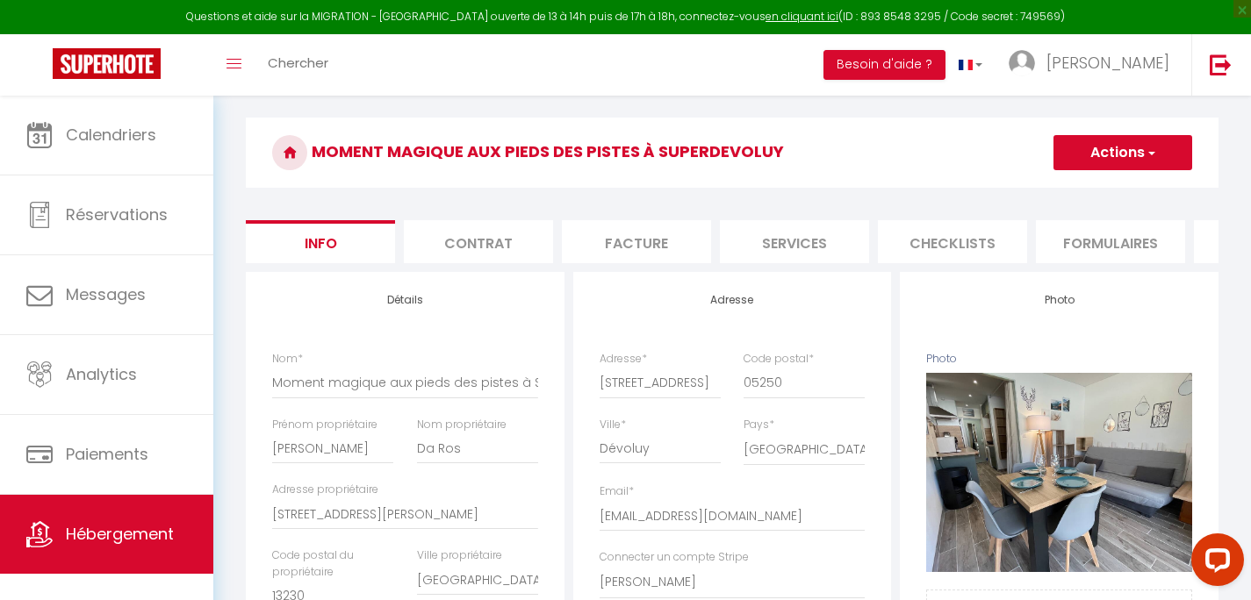
click at [453, 240] on li "Contrat" at bounding box center [478, 241] width 149 height 43
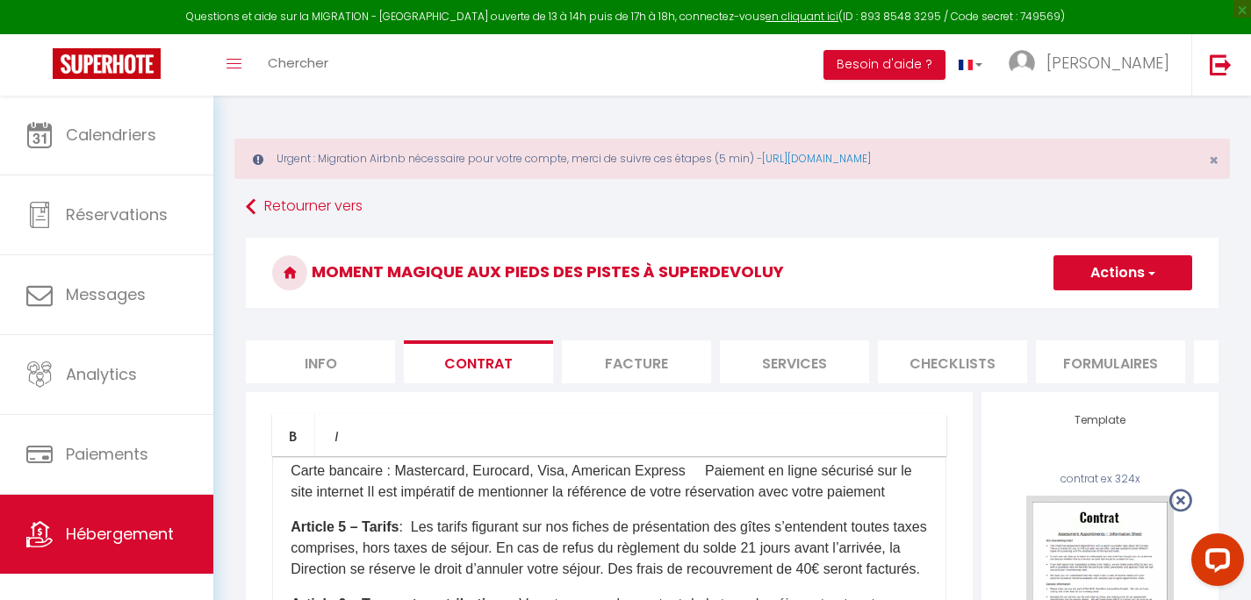
click at [638, 366] on li "Facture" at bounding box center [636, 362] width 149 height 43
select select
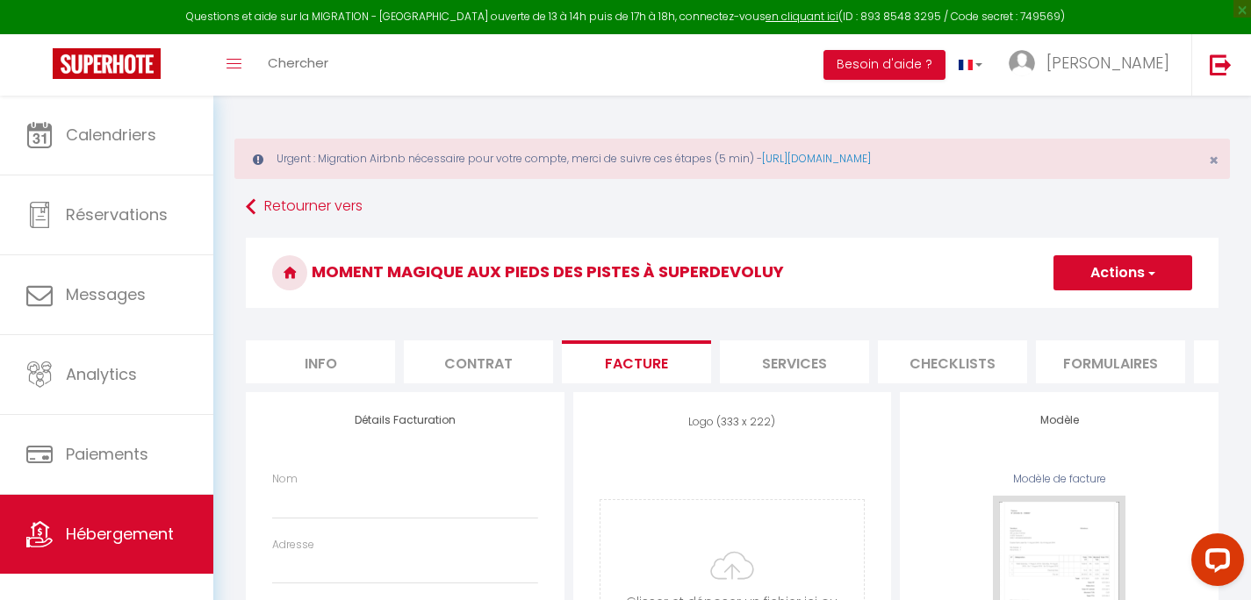
select select
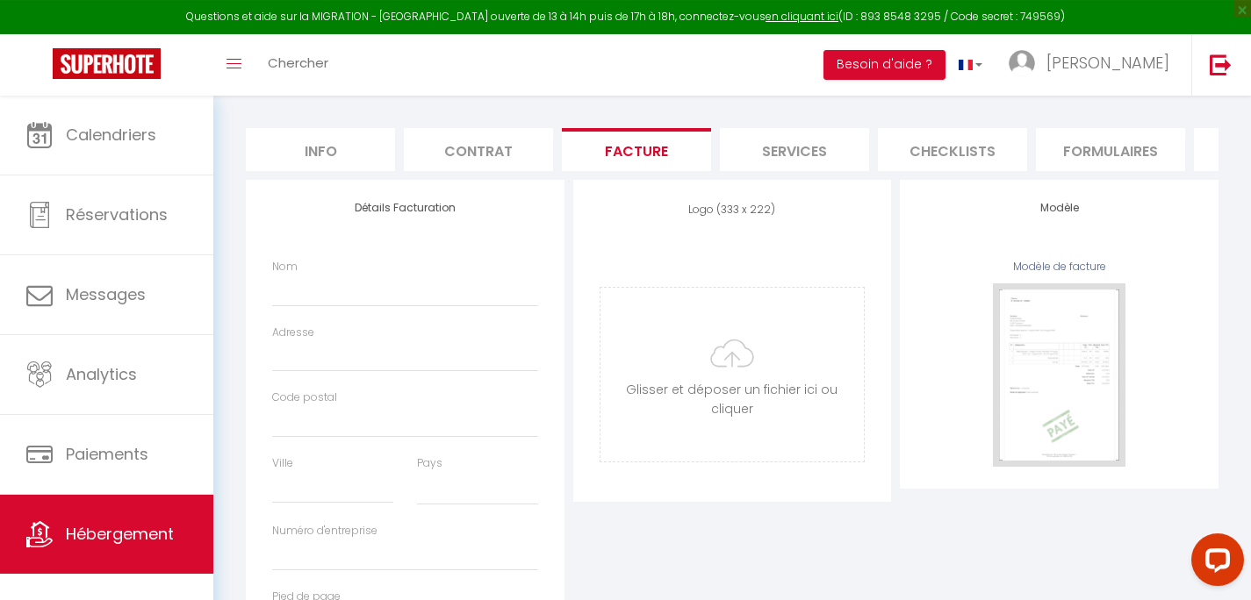
select select
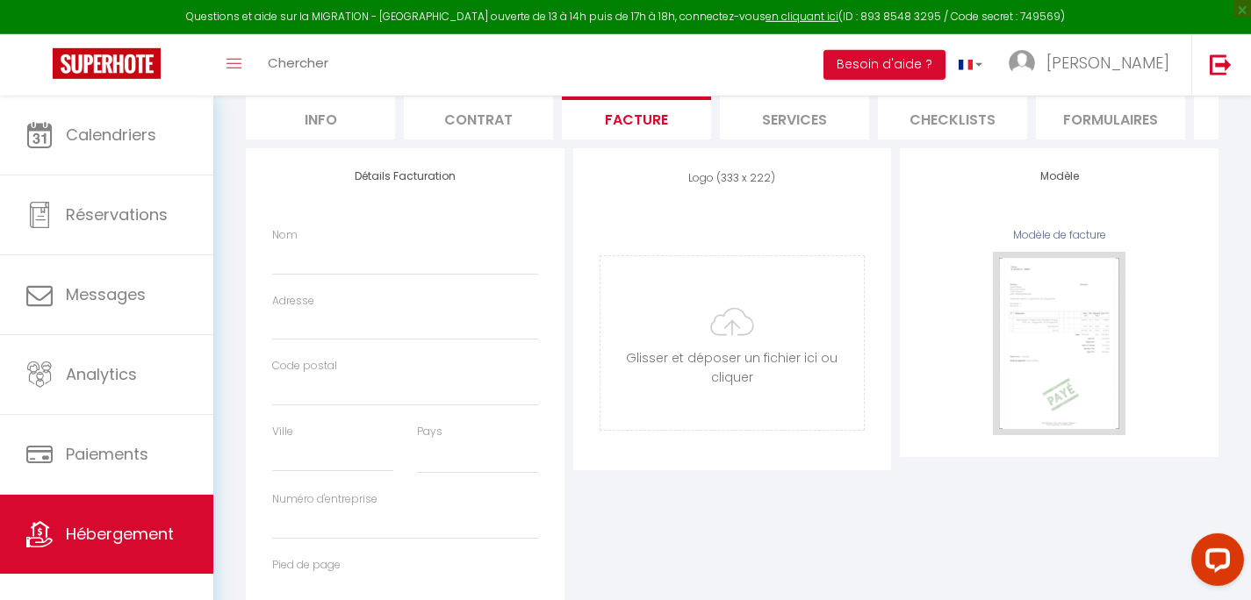
select select
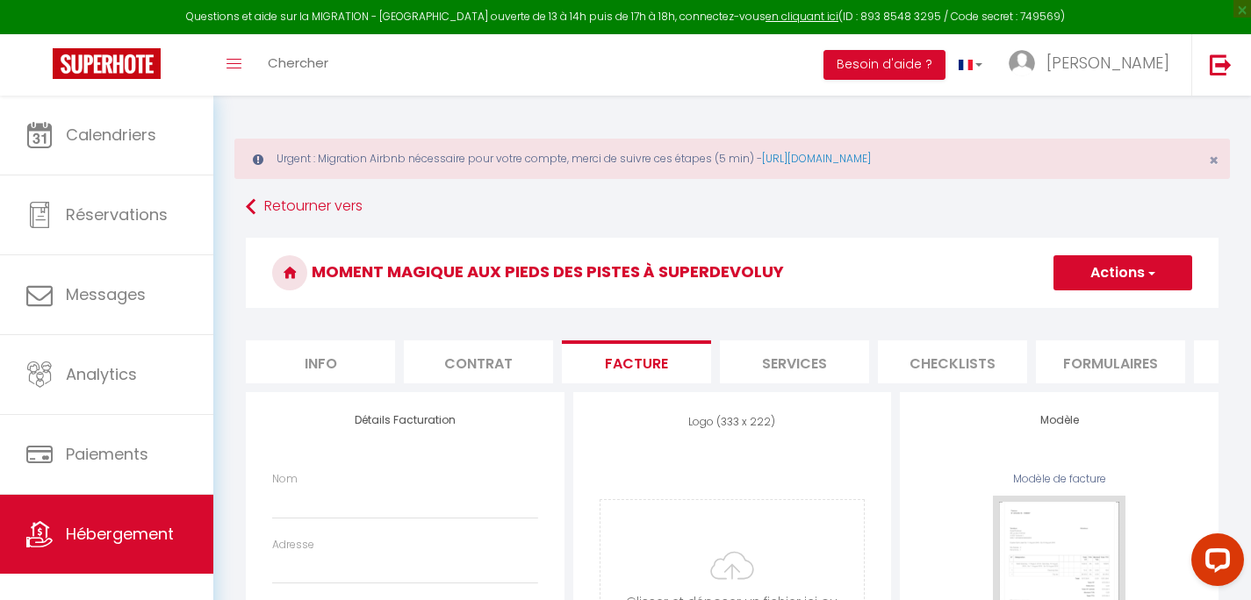
click at [836, 370] on li "Services" at bounding box center [794, 362] width 149 height 43
select select
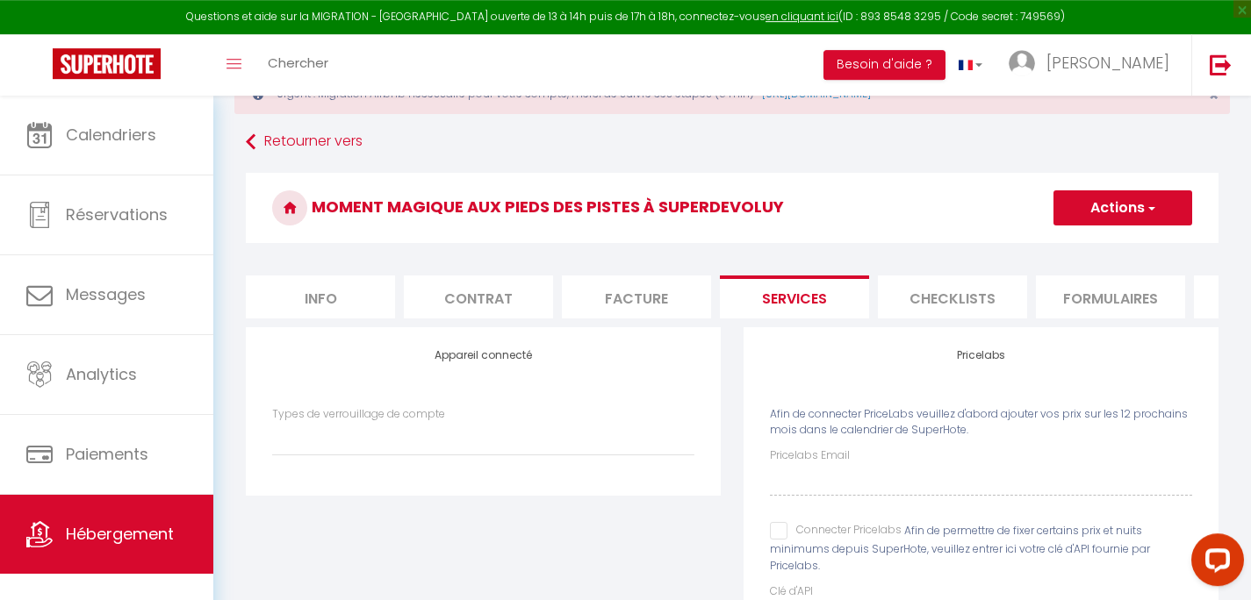
scroll to position [202, 0]
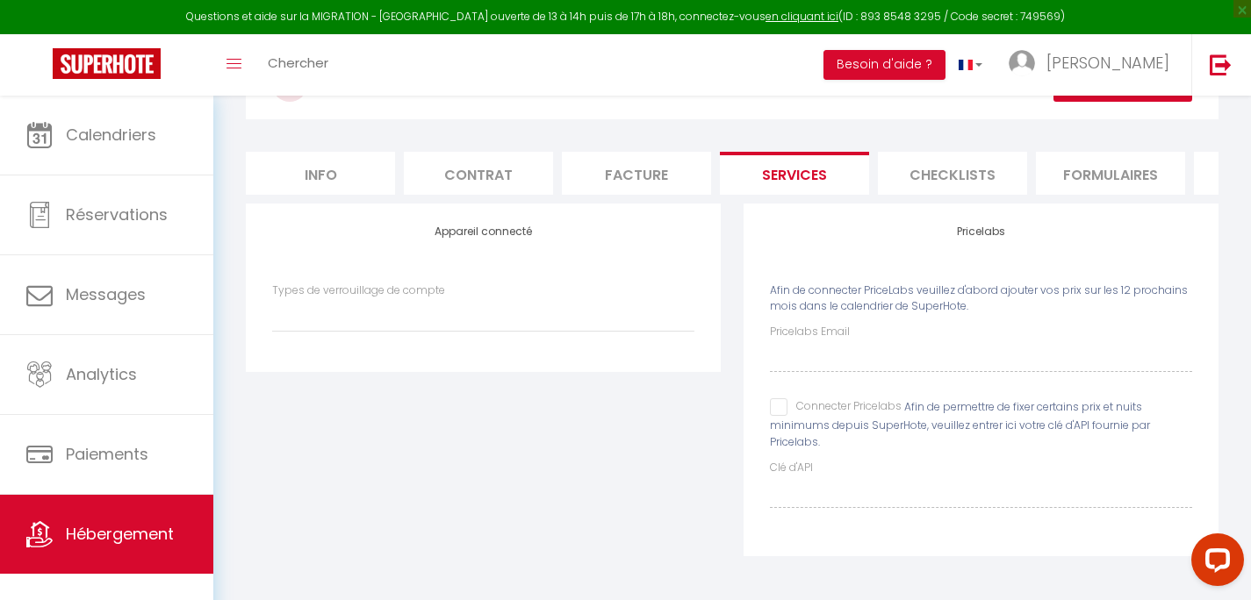
click at [961, 166] on li "Checklists" at bounding box center [952, 173] width 149 height 43
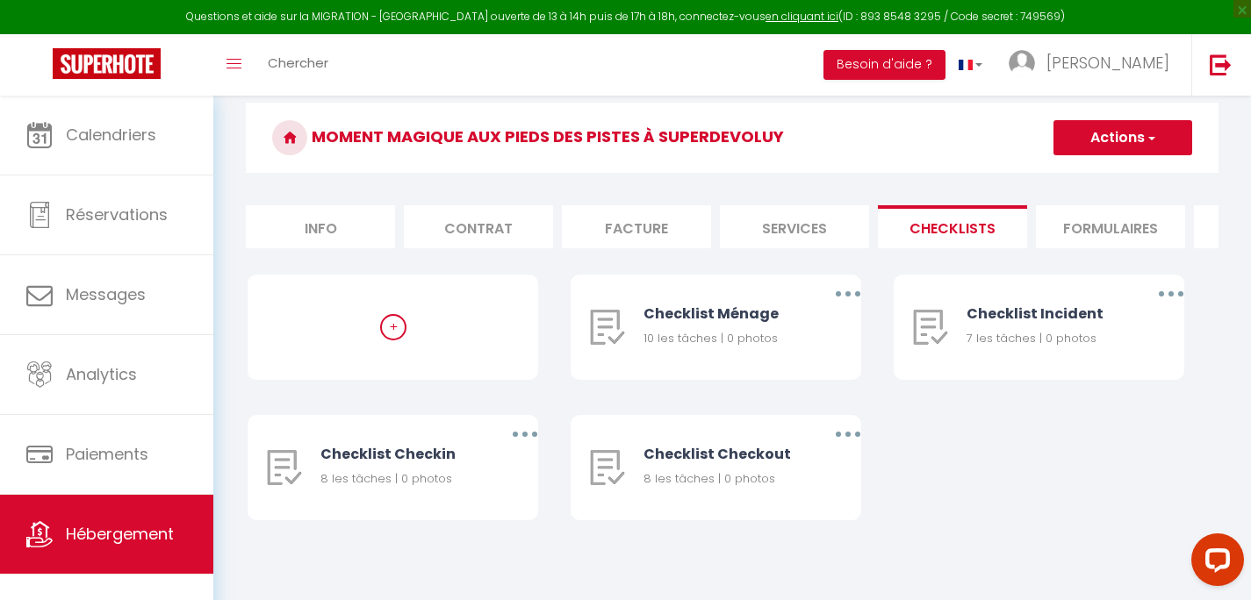
click at [1073, 215] on li "Formulaires" at bounding box center [1110, 226] width 149 height 43
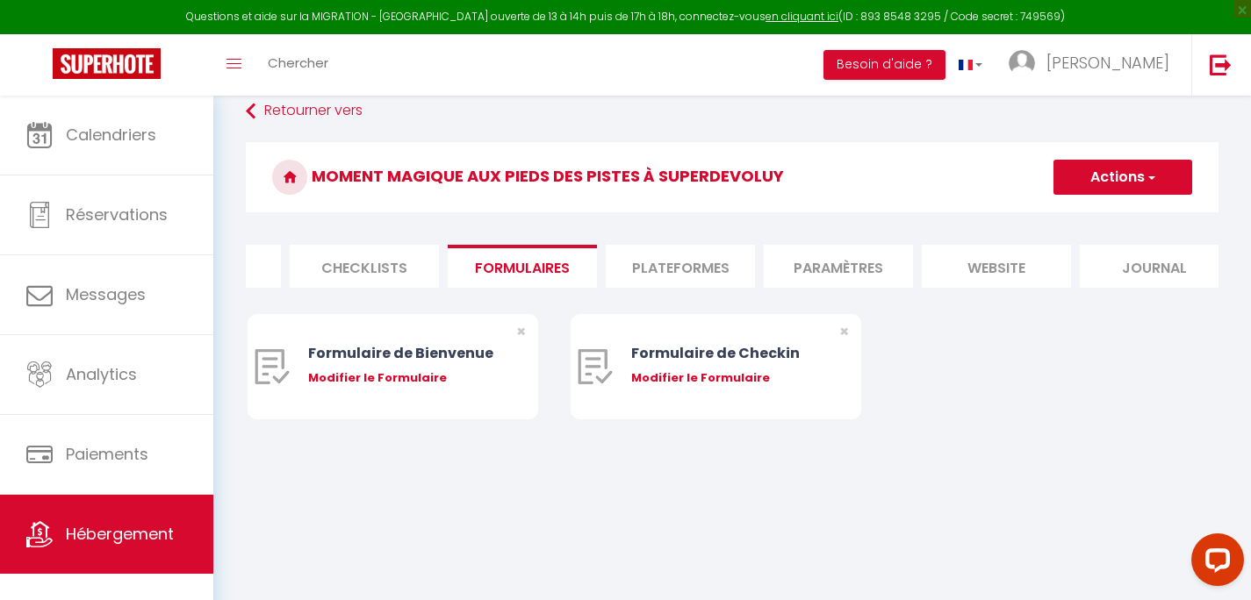
scroll to position [0, 607]
click at [784, 263] on li "Paramètres" at bounding box center [818, 266] width 149 height 43
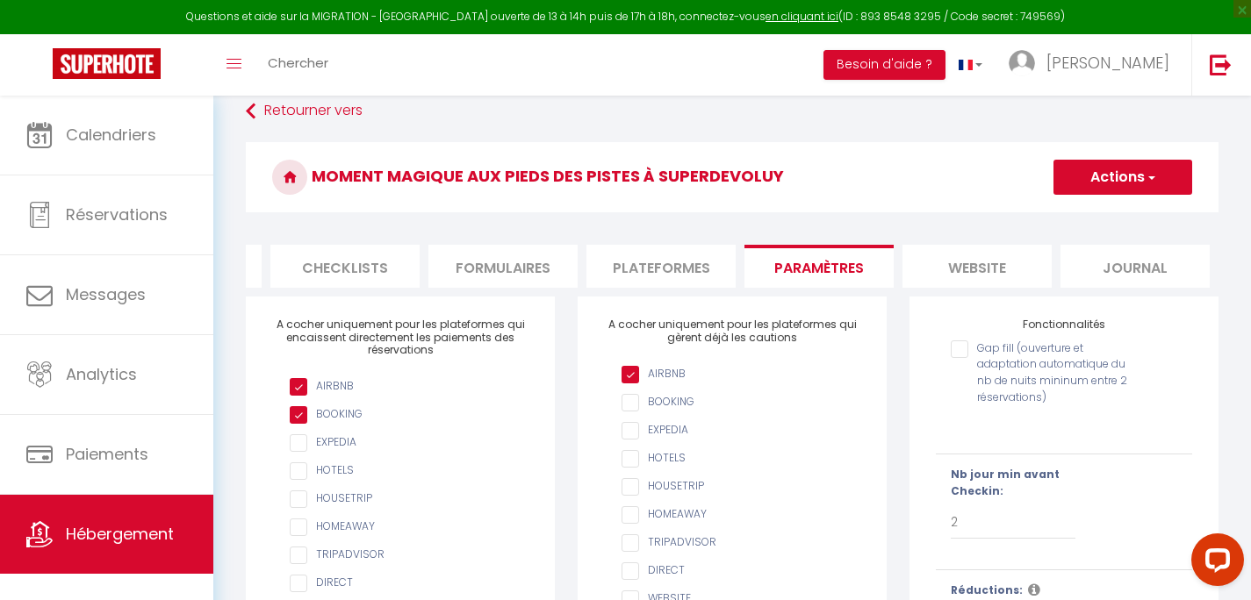
click at [671, 264] on li "Plateformes" at bounding box center [660, 266] width 149 height 43
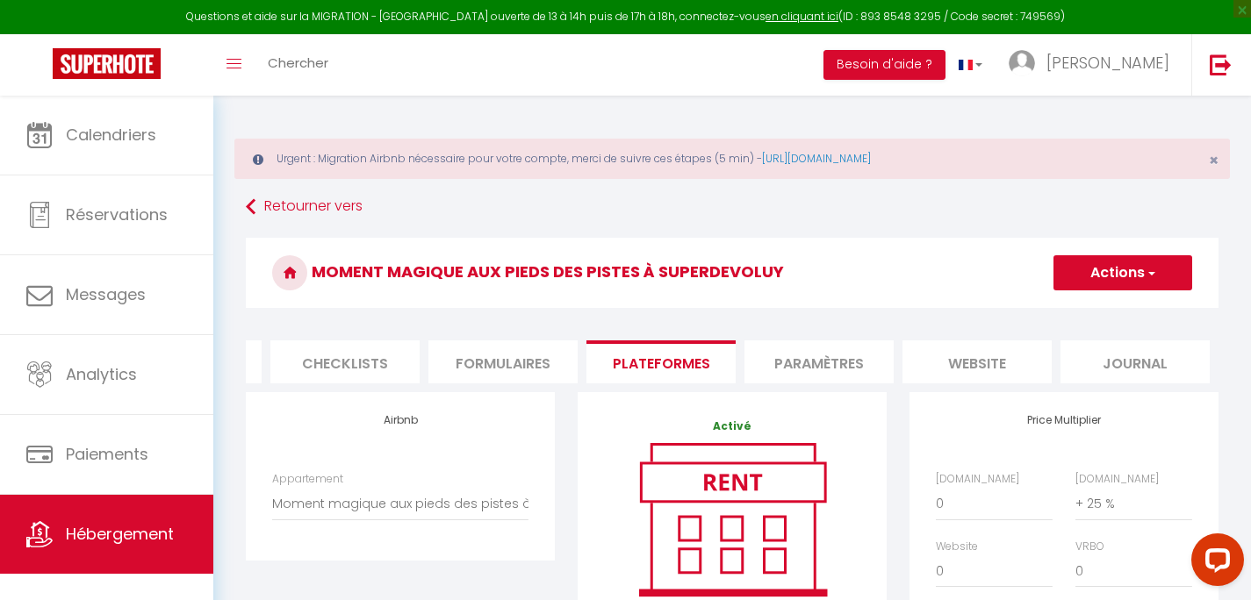
click at [827, 373] on li "Paramètres" at bounding box center [818, 362] width 149 height 43
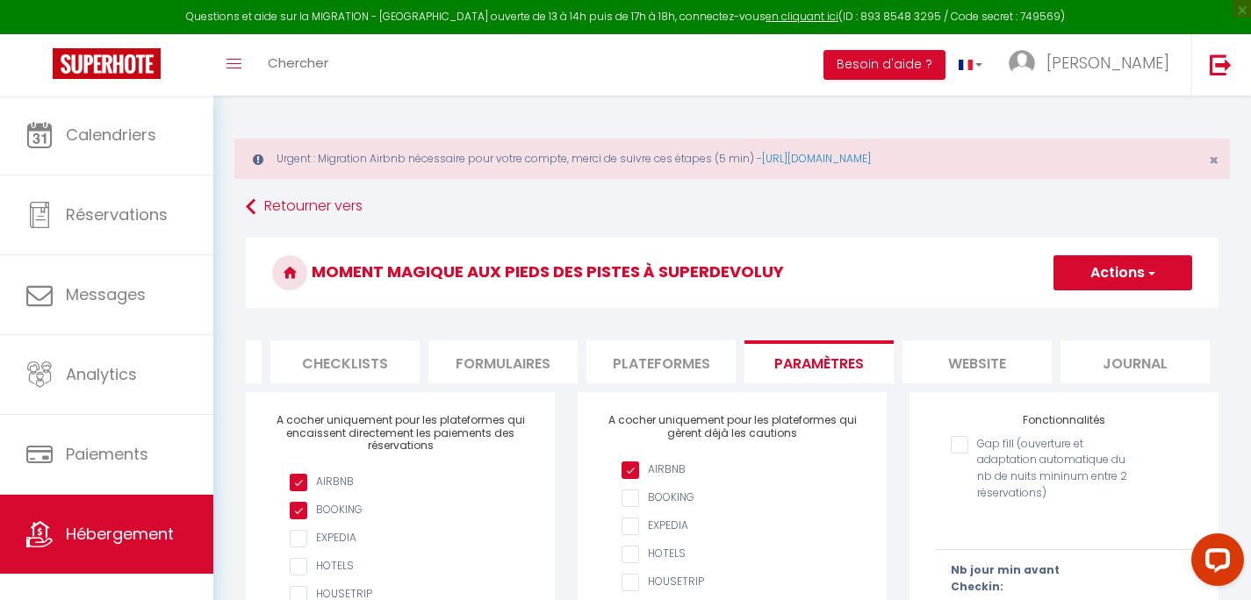
click at [977, 363] on li "website" at bounding box center [976, 362] width 149 height 43
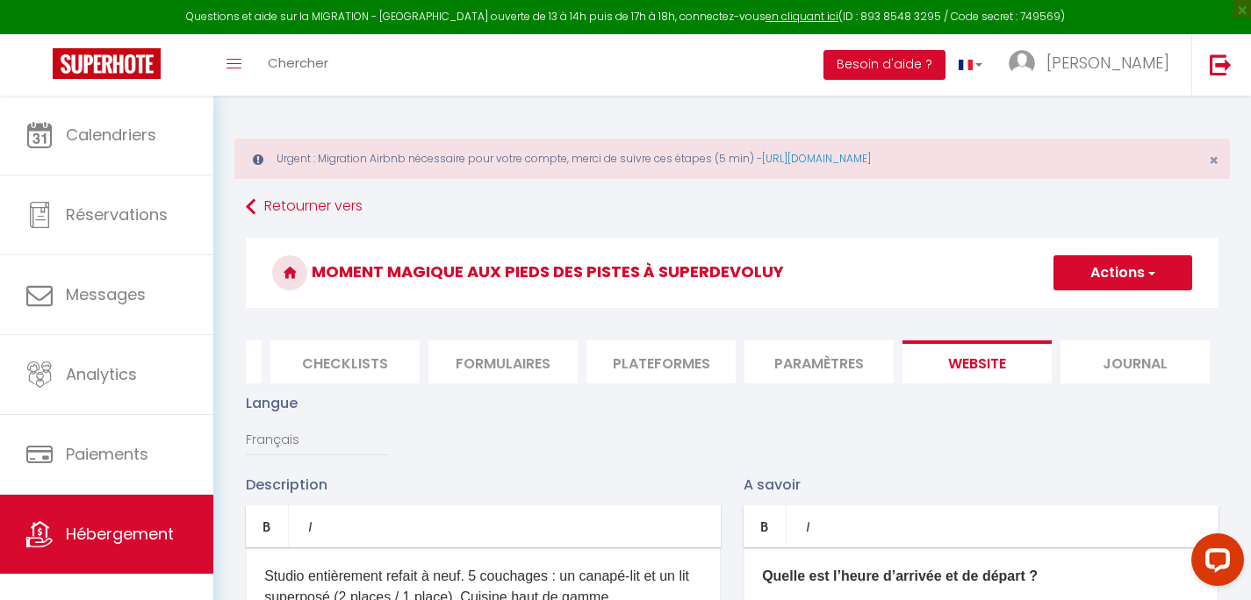
click at [1110, 365] on li "Journal" at bounding box center [1134, 362] width 149 height 43
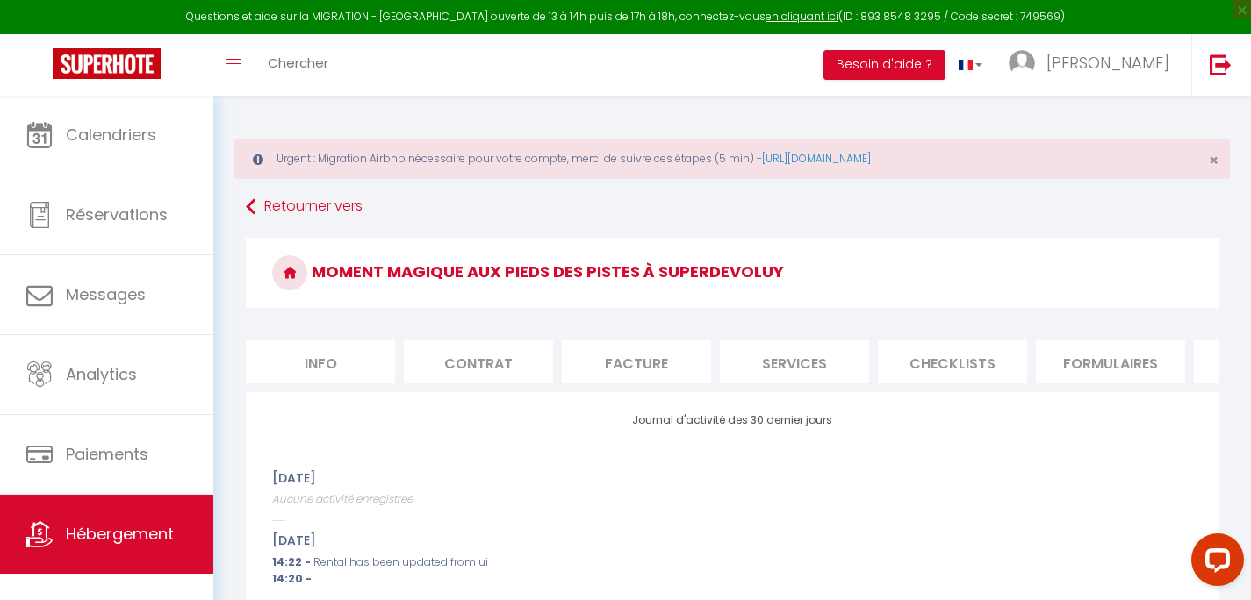
click at [475, 352] on li "Contrat" at bounding box center [478, 362] width 149 height 43
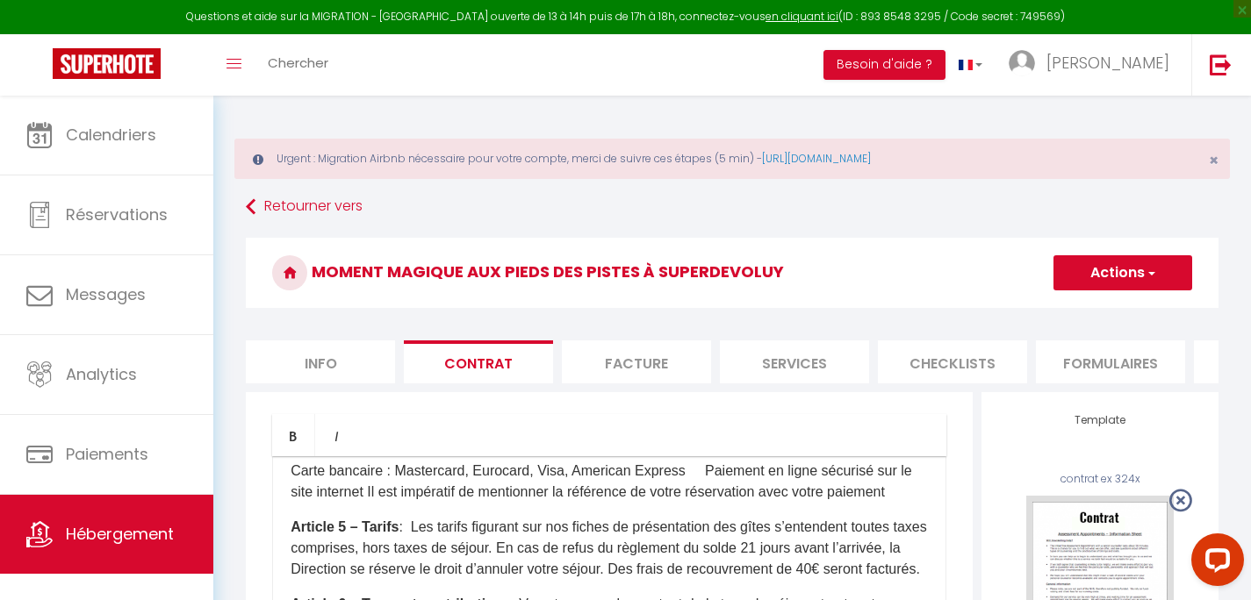
drag, startPoint x: 641, startPoint y: 349, endPoint x: 666, endPoint y: 349, distance: 25.5
click at [642, 349] on li "Facture" at bounding box center [636, 362] width 149 height 43
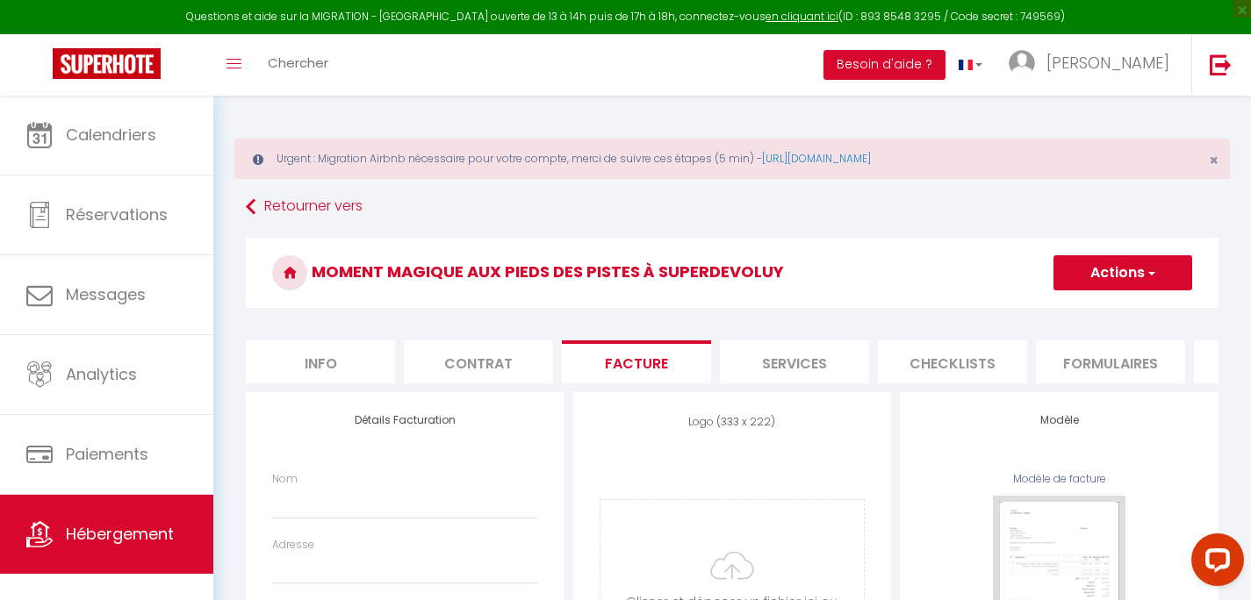
select select
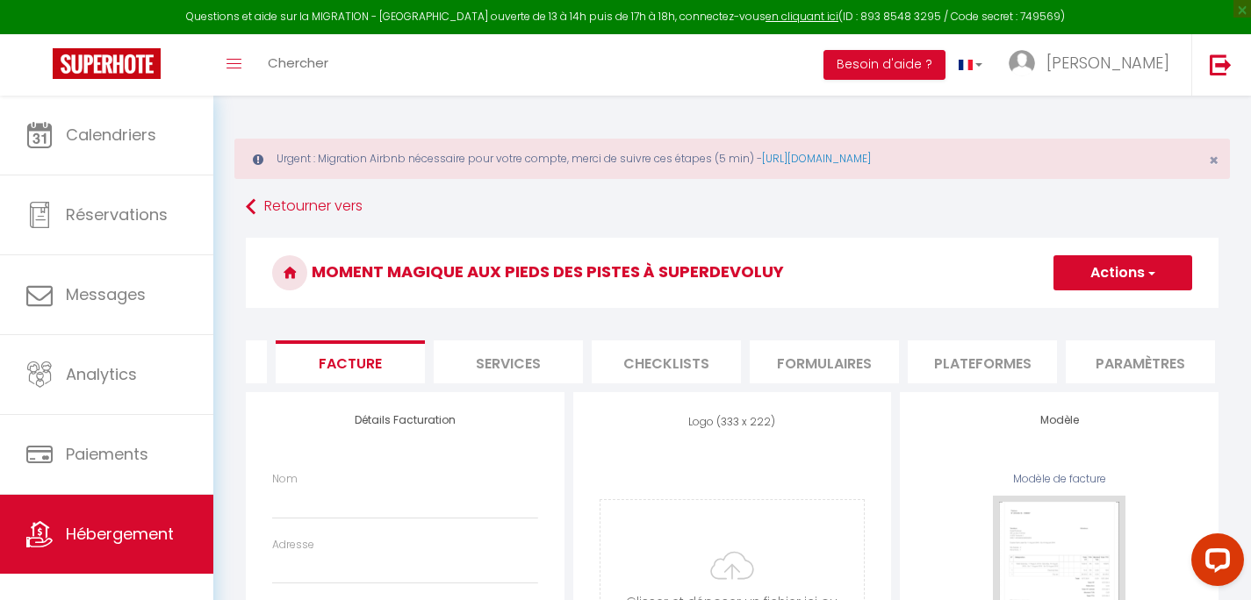
scroll to position [0, 325]
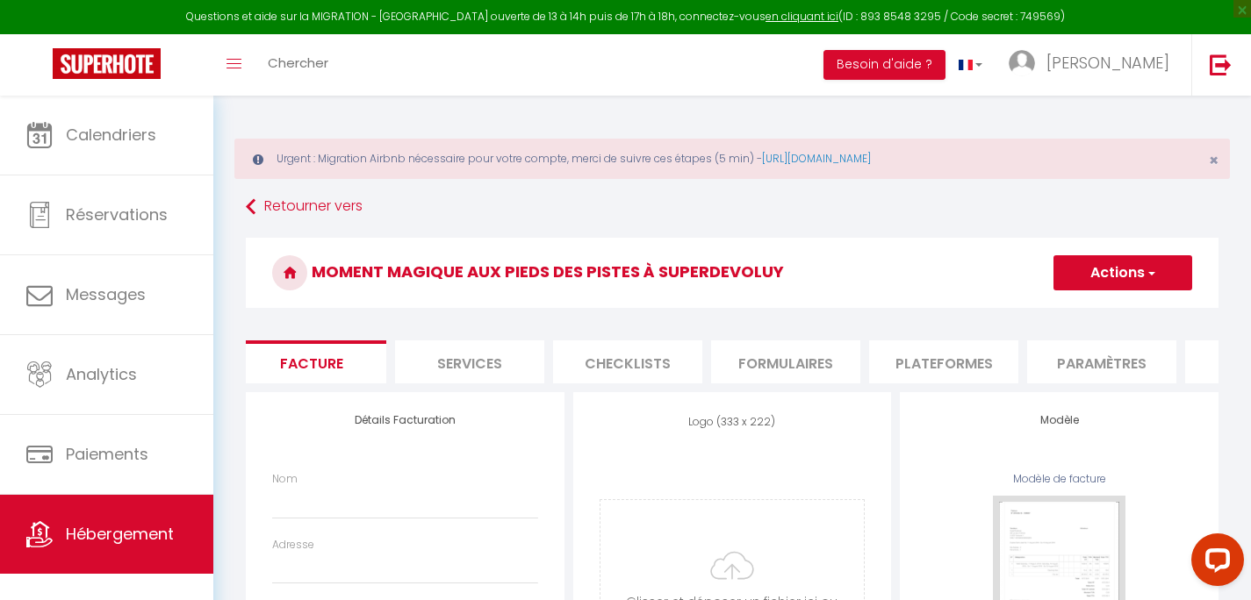
click at [1049, 369] on li "Paramètres" at bounding box center [1101, 362] width 149 height 43
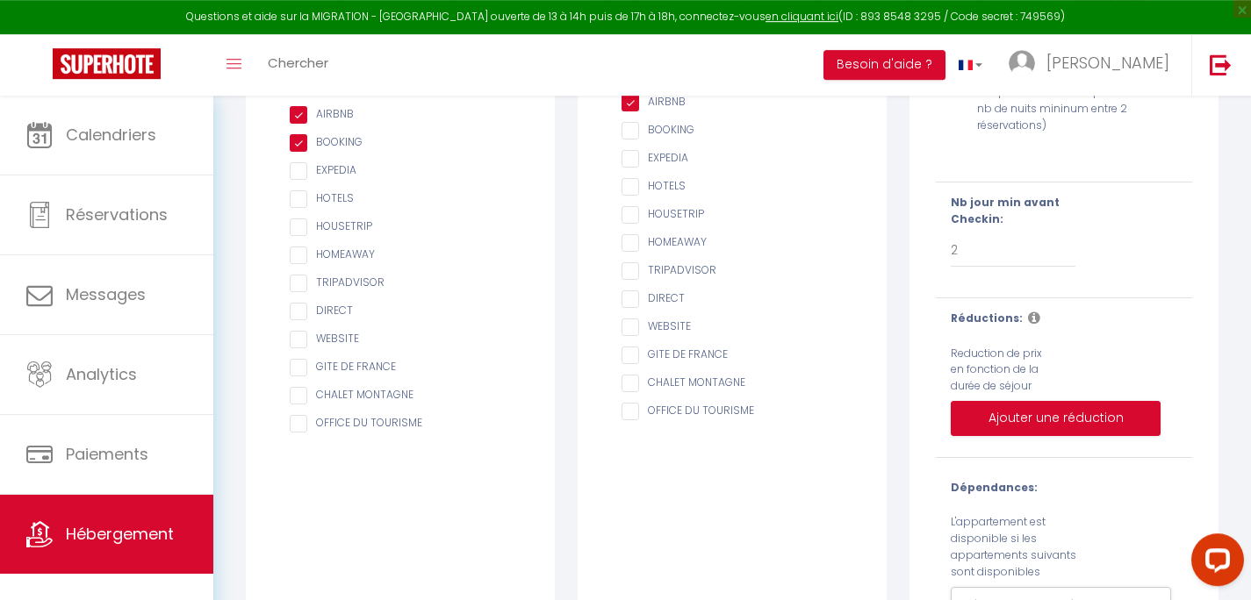
scroll to position [449, 0]
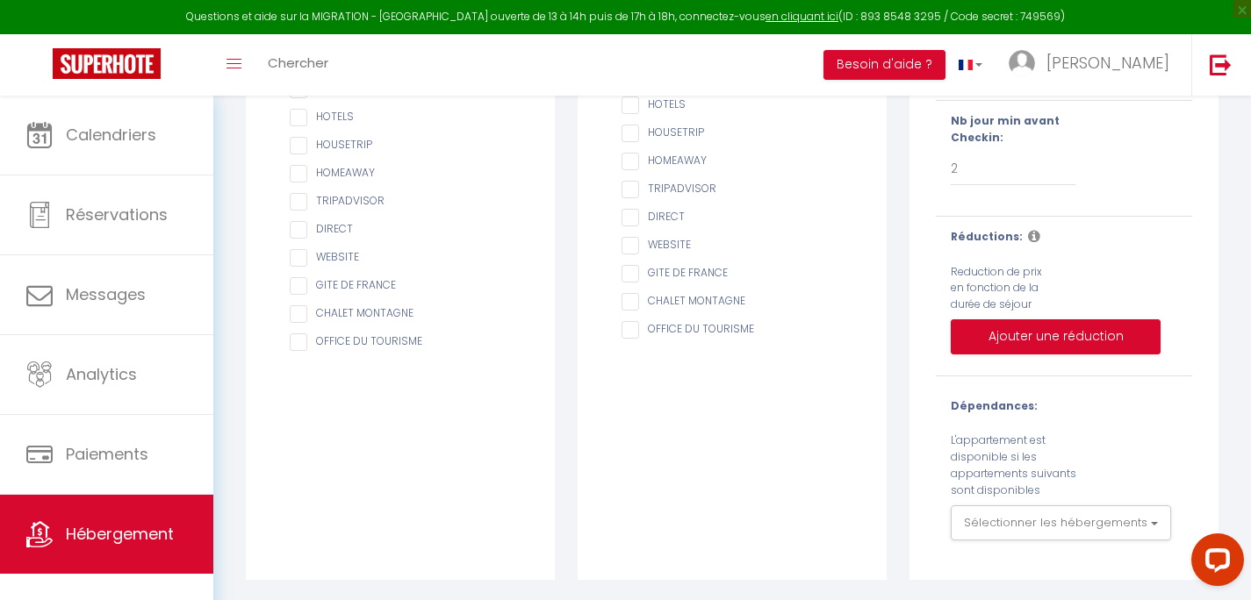
click at [1028, 243] on icon at bounding box center [1034, 236] width 12 height 14
click at [146, 549] on link "Hébergement" at bounding box center [106, 534] width 213 height 79
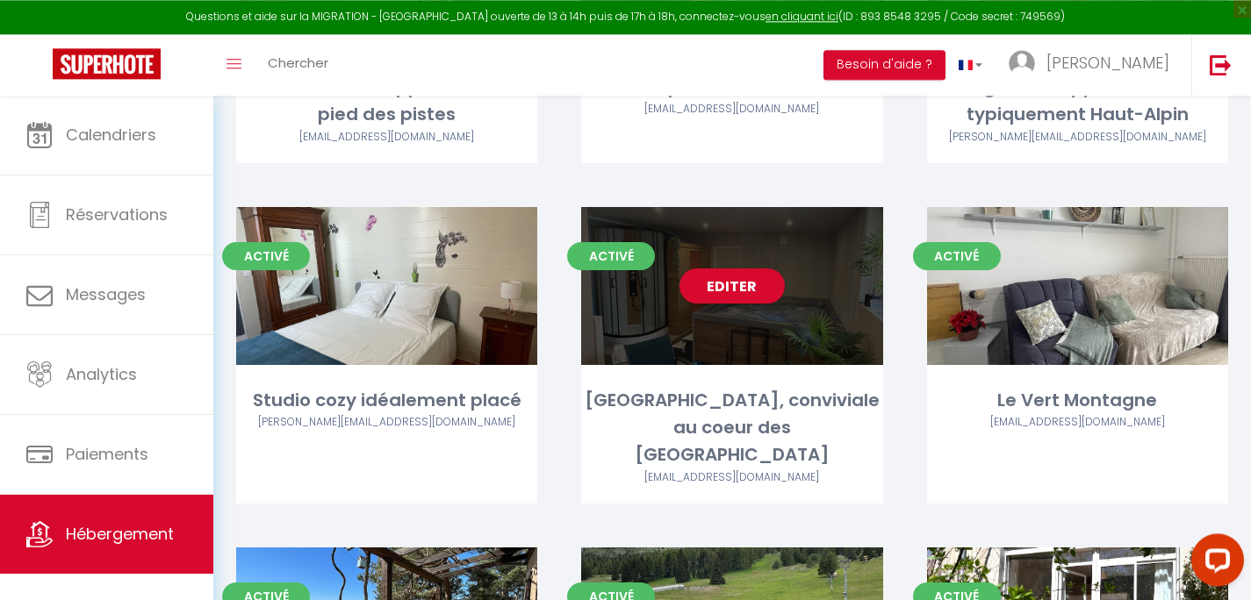
scroll to position [407, 0]
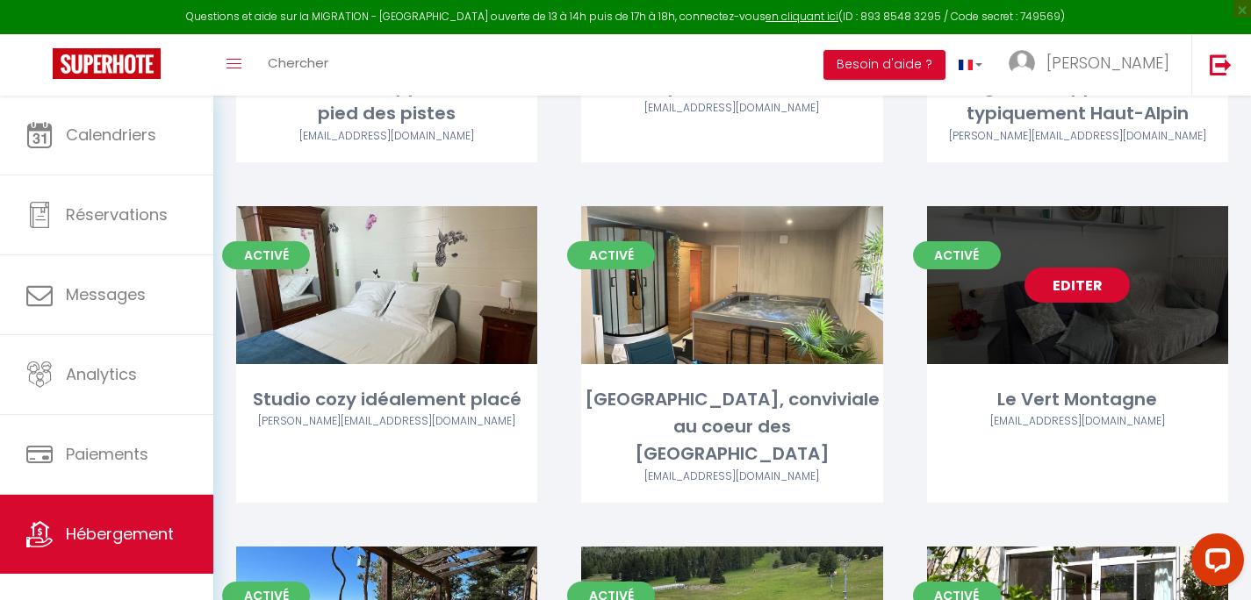
click at [1066, 291] on link "Editer" at bounding box center [1076, 285] width 105 height 35
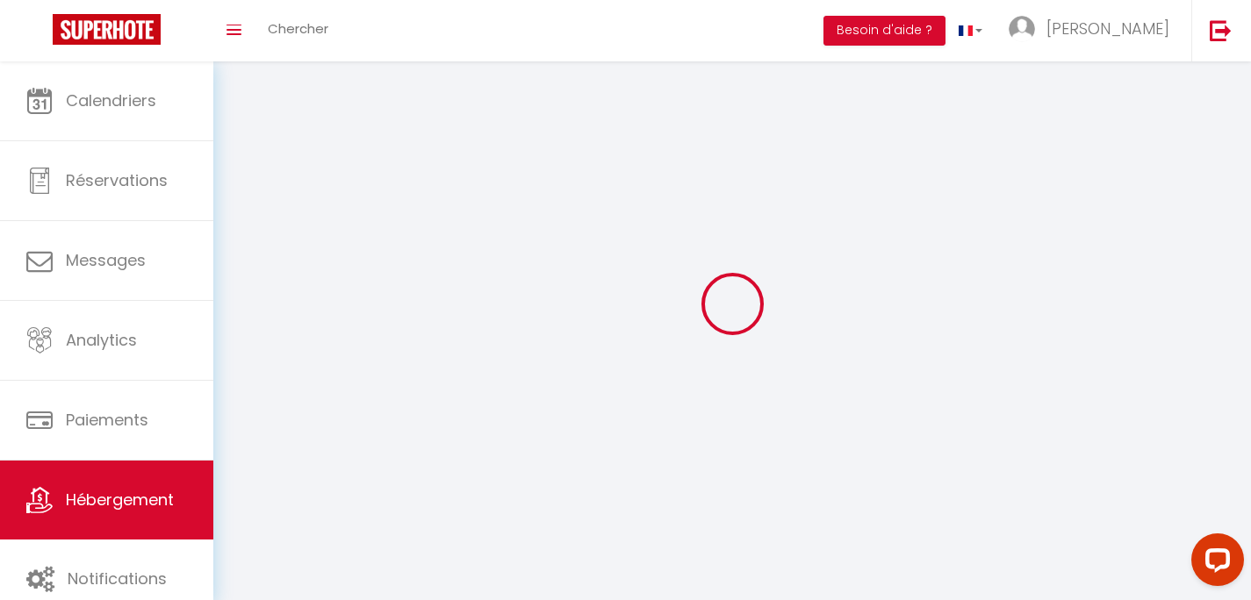
select select "1"
select select
select select "28"
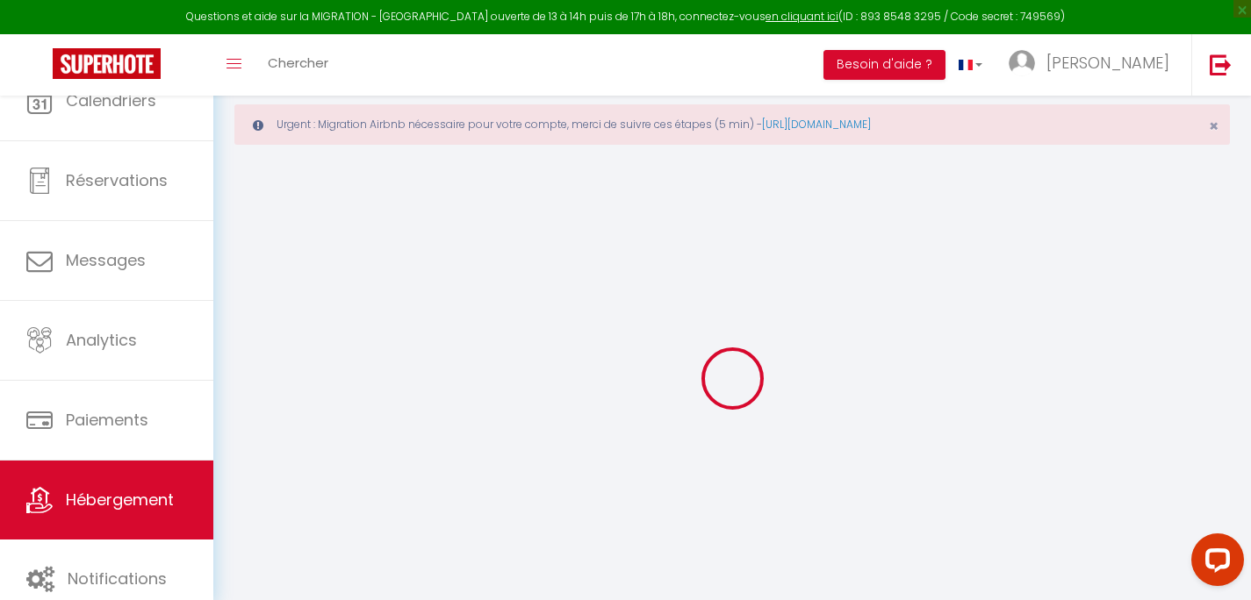
select select
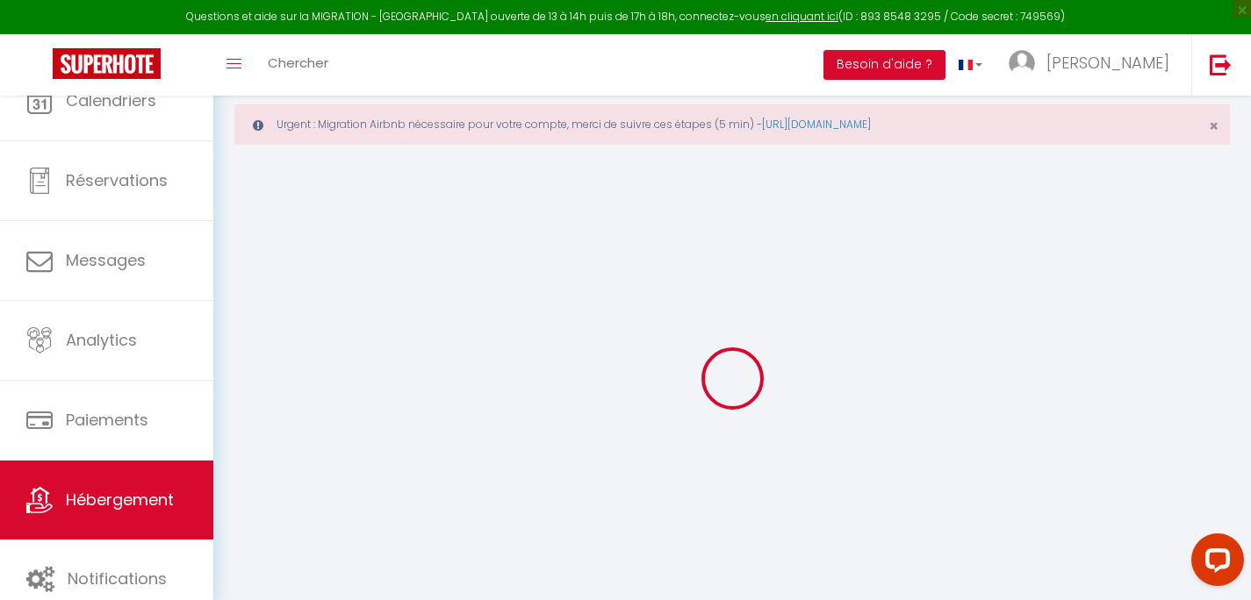
select select
checkbox input "false"
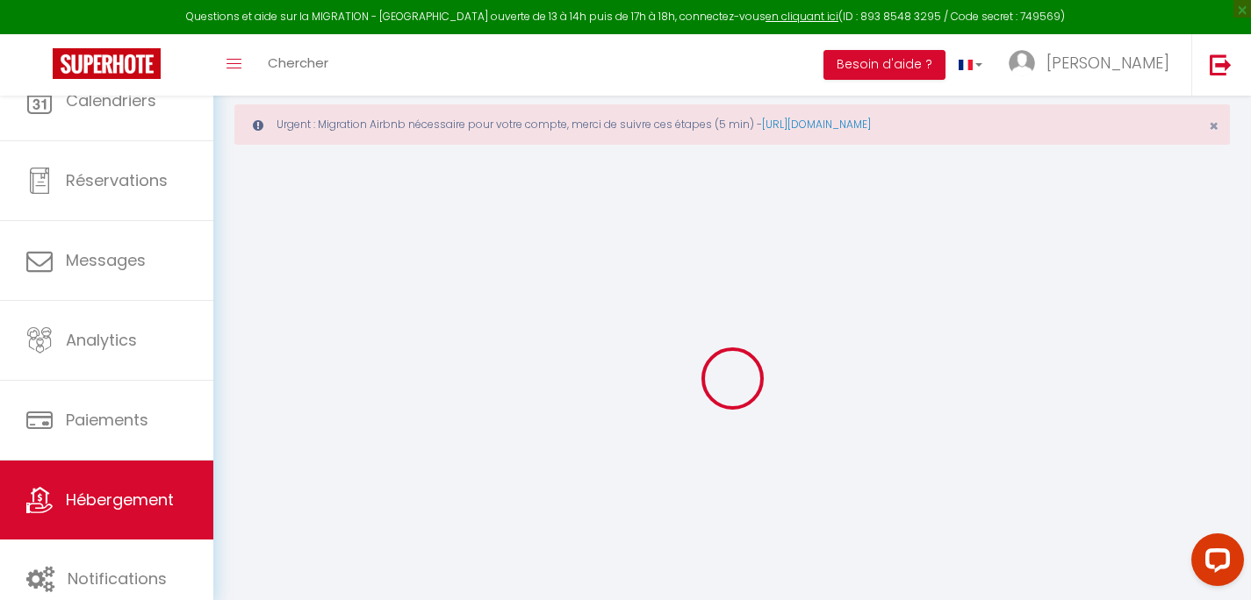
select select
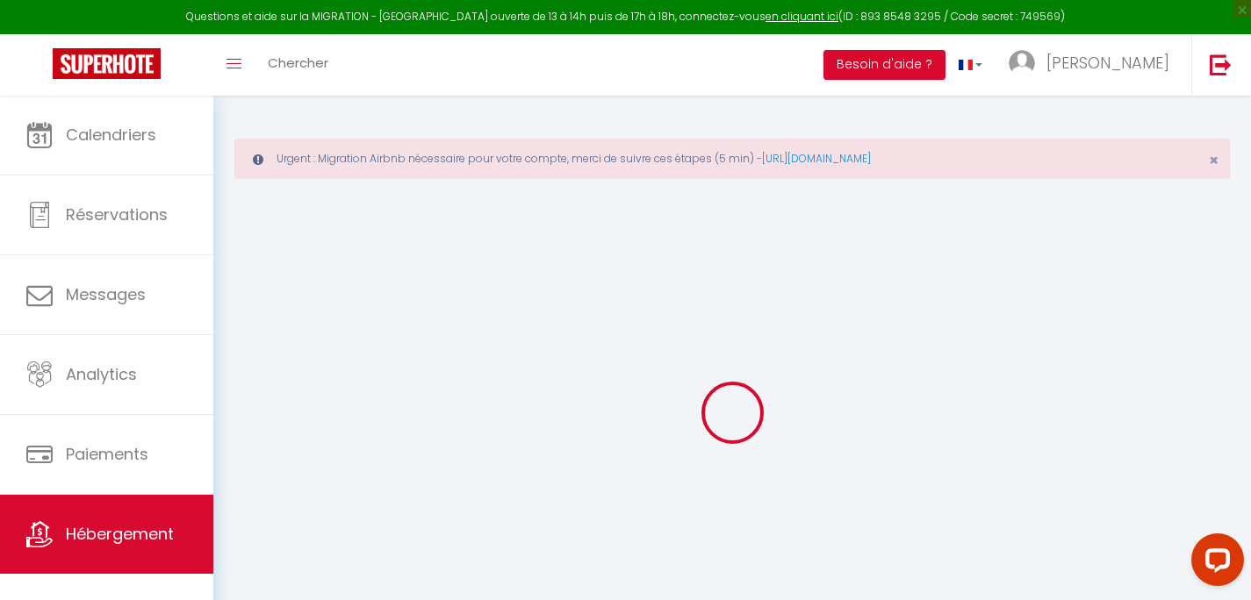
select select
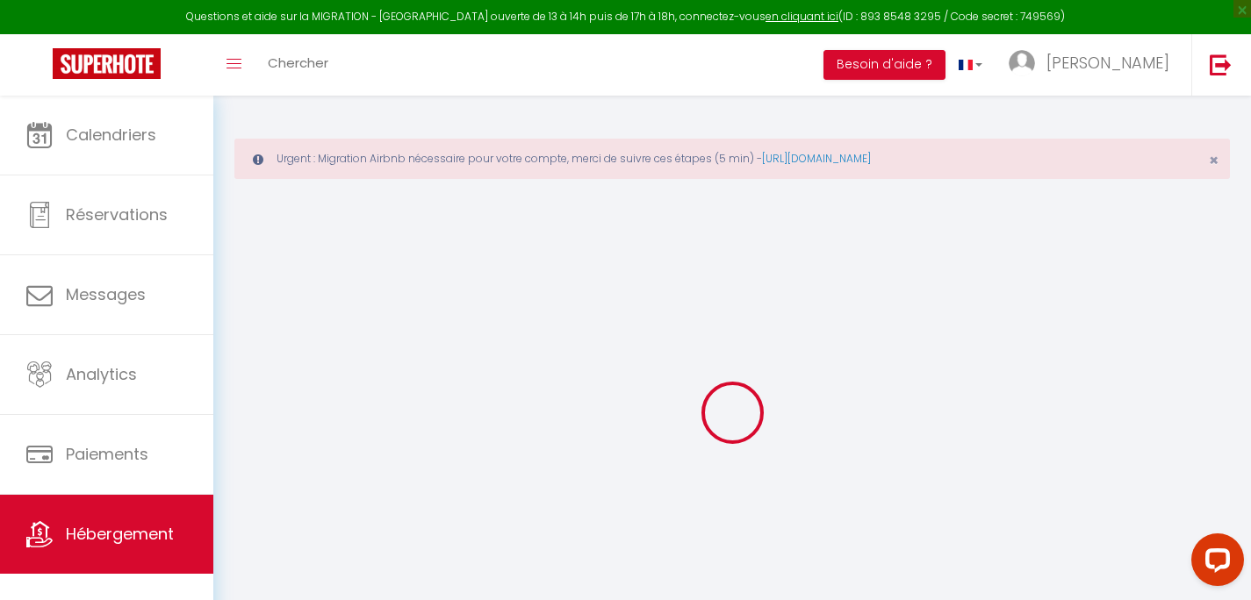
select select
checkbox input "false"
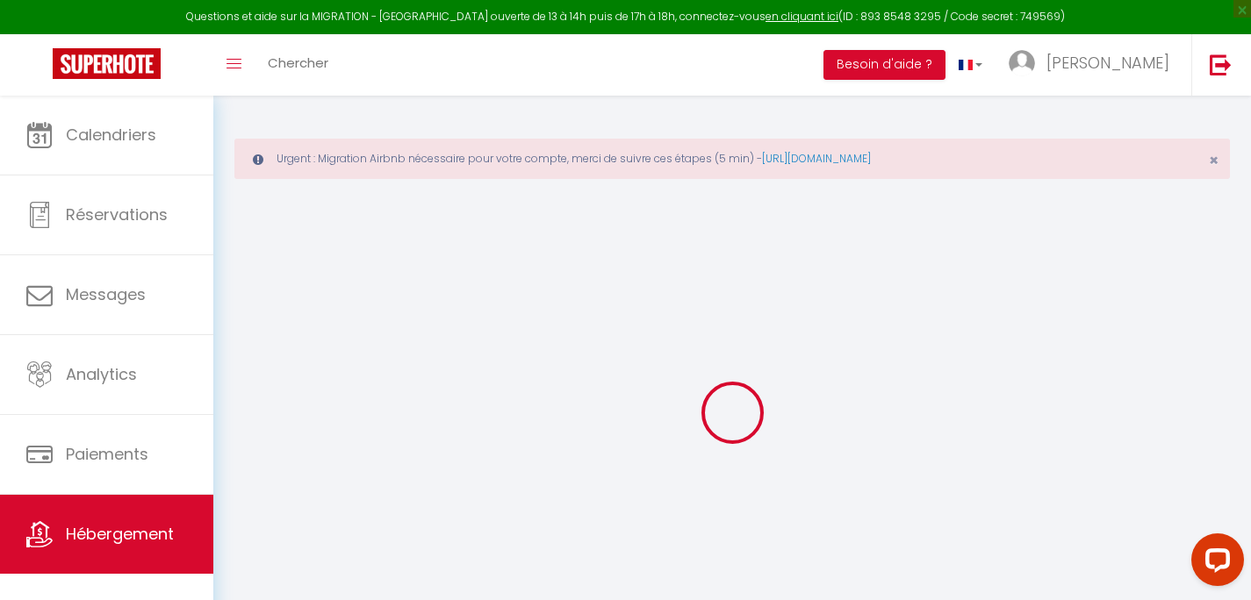
select select
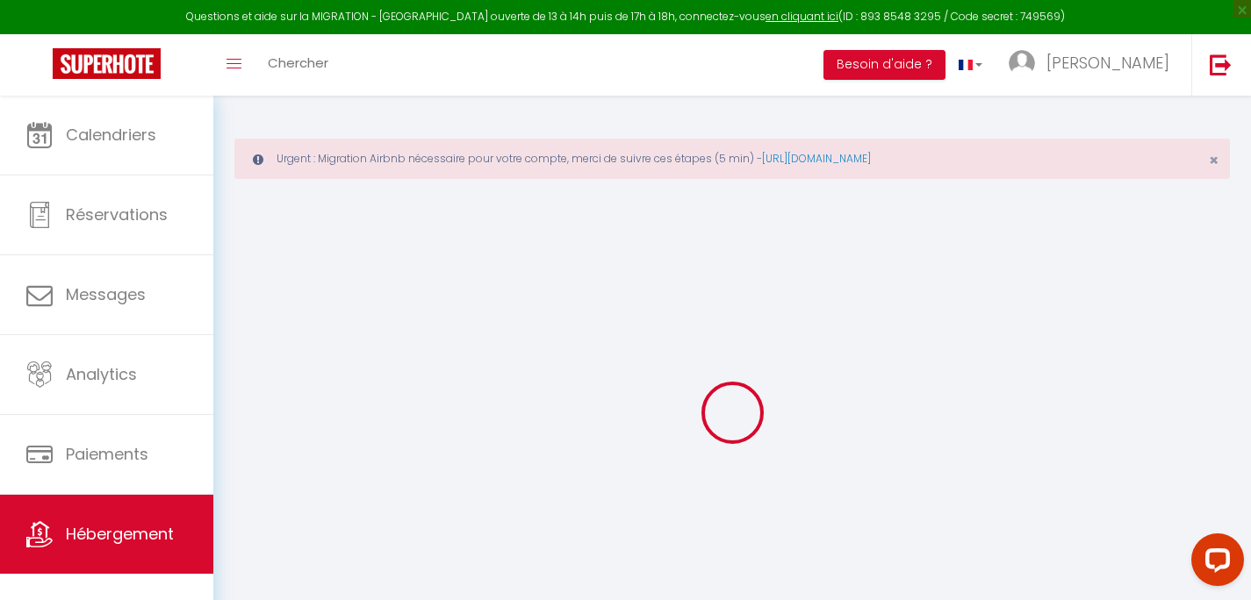
select select
checkbox input "false"
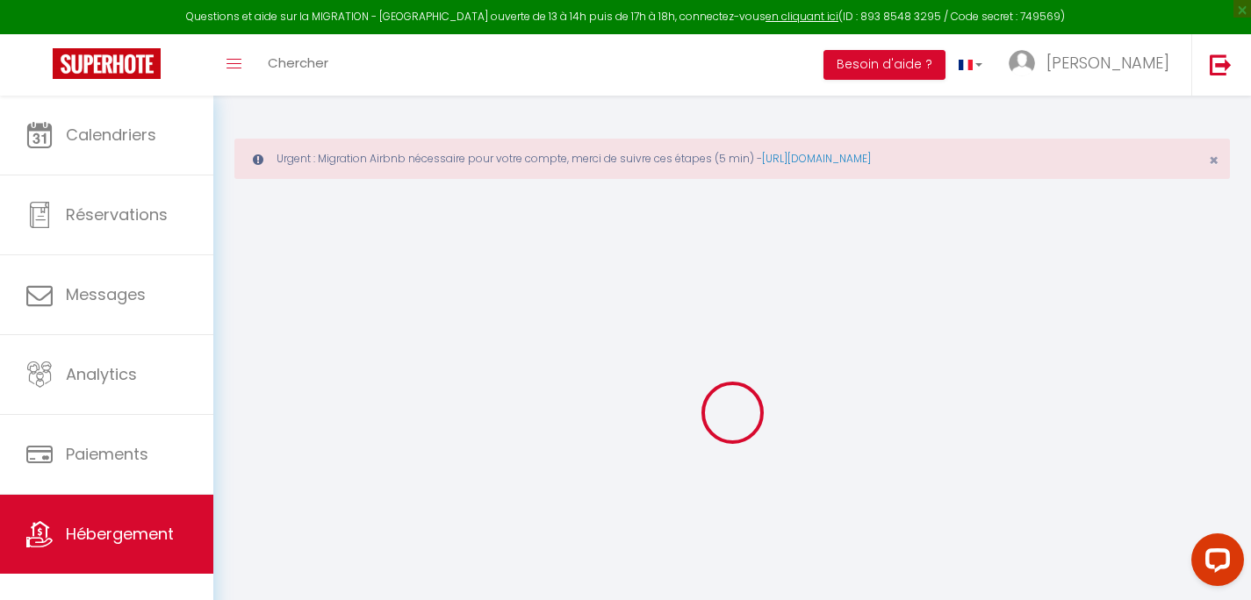
checkbox input "false"
select select
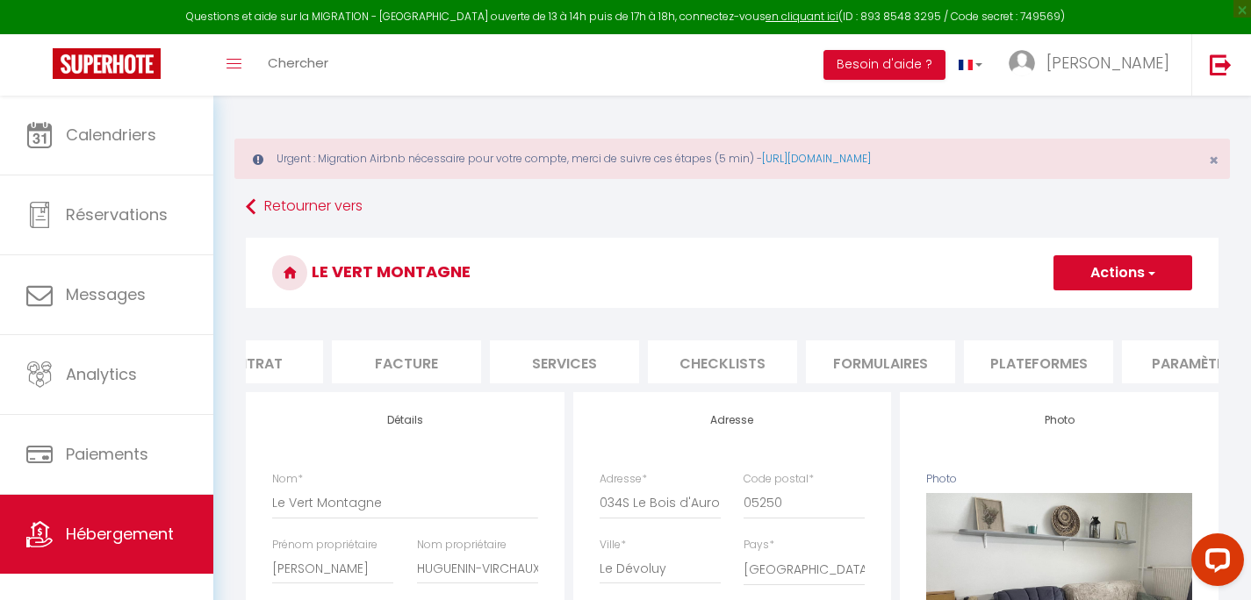
scroll to position [0, 294]
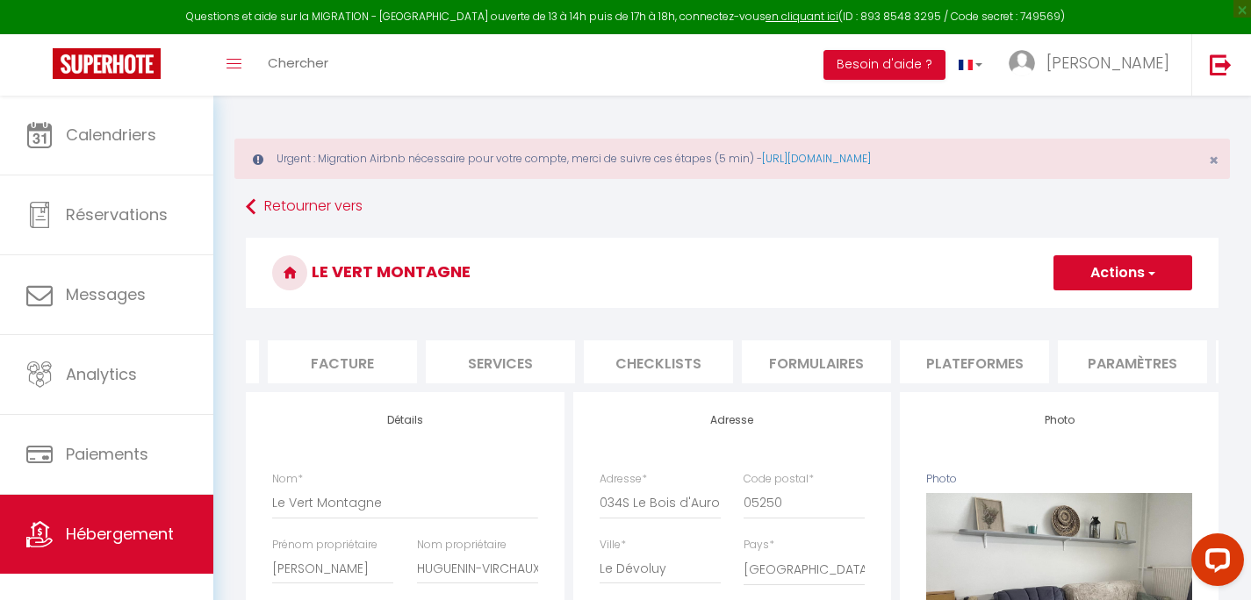
click at [1156, 363] on li "Paramètres" at bounding box center [1132, 362] width 149 height 43
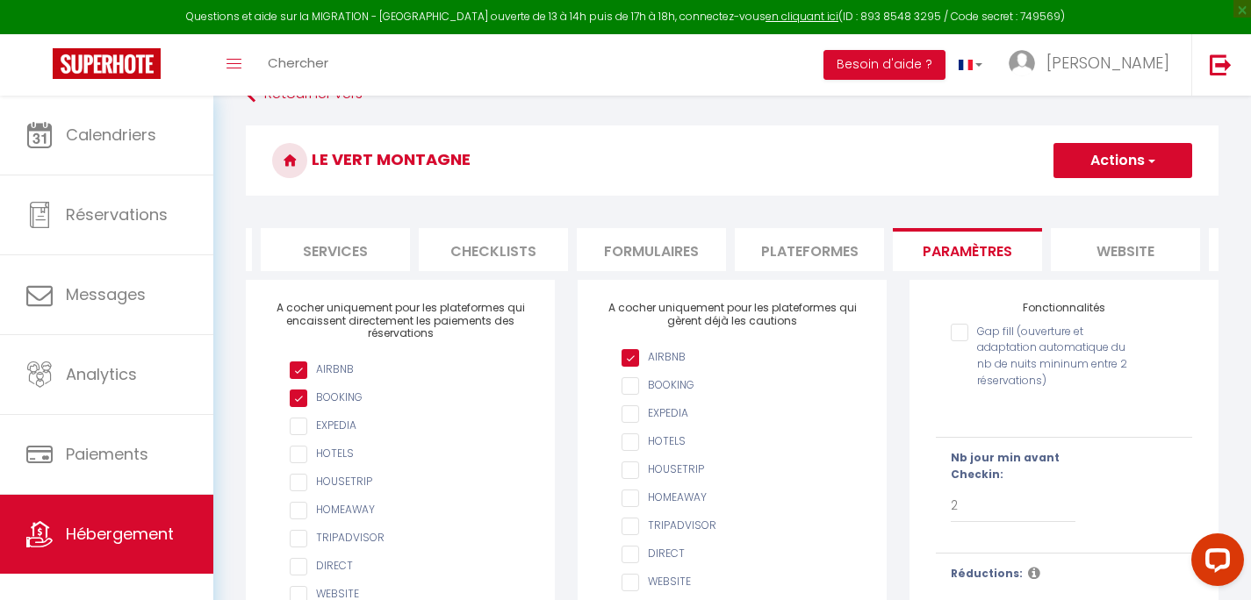
scroll to position [0, 607]
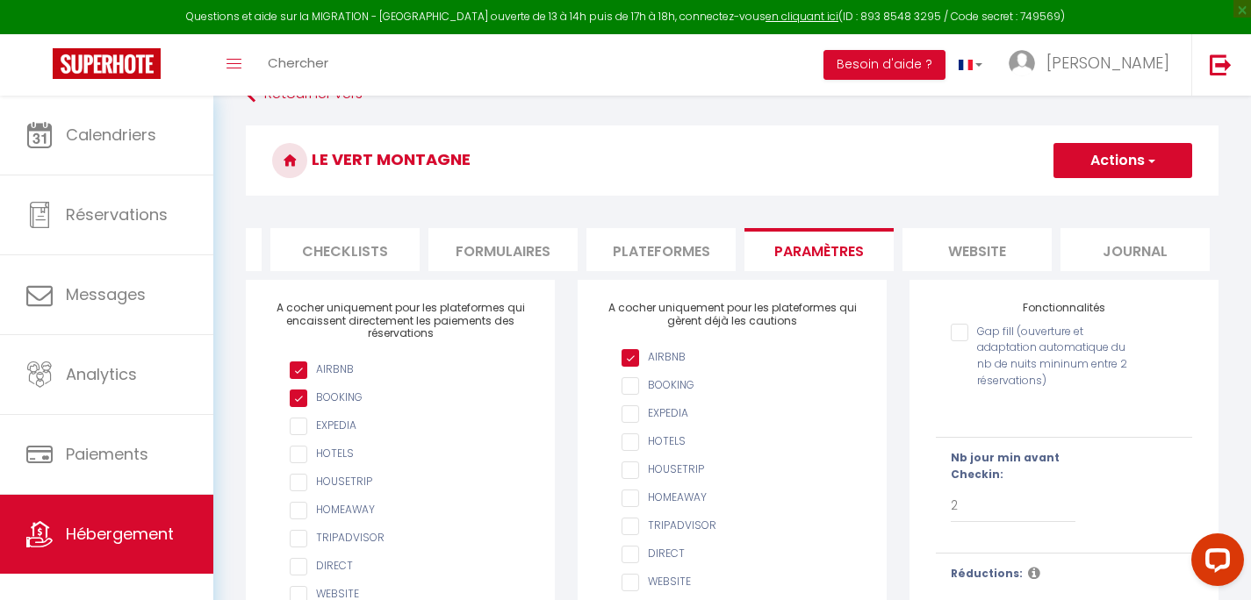
click at [1024, 251] on li "website" at bounding box center [976, 249] width 149 height 43
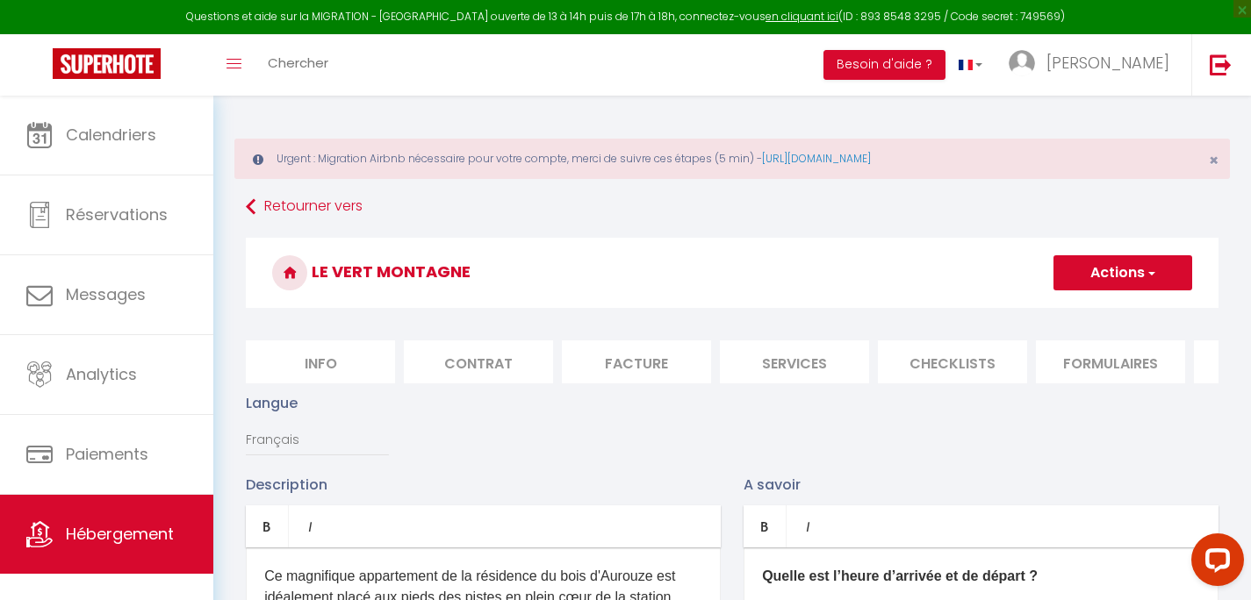
click at [305, 361] on li "Info" at bounding box center [320, 362] width 149 height 43
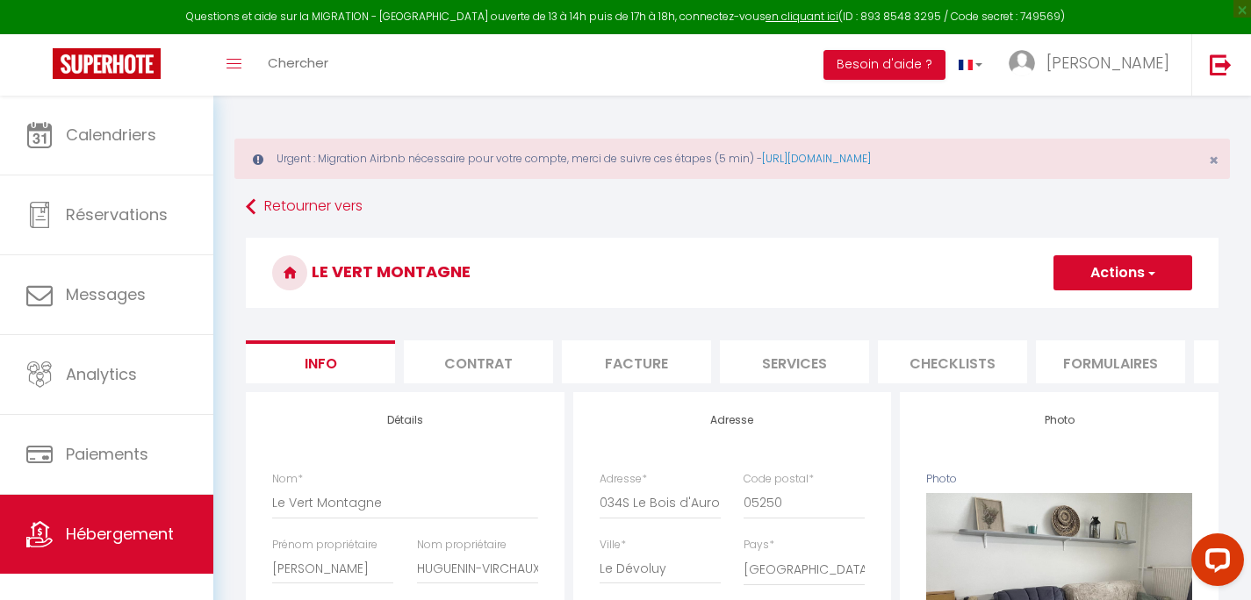
click at [796, 363] on li "Services" at bounding box center [794, 362] width 149 height 43
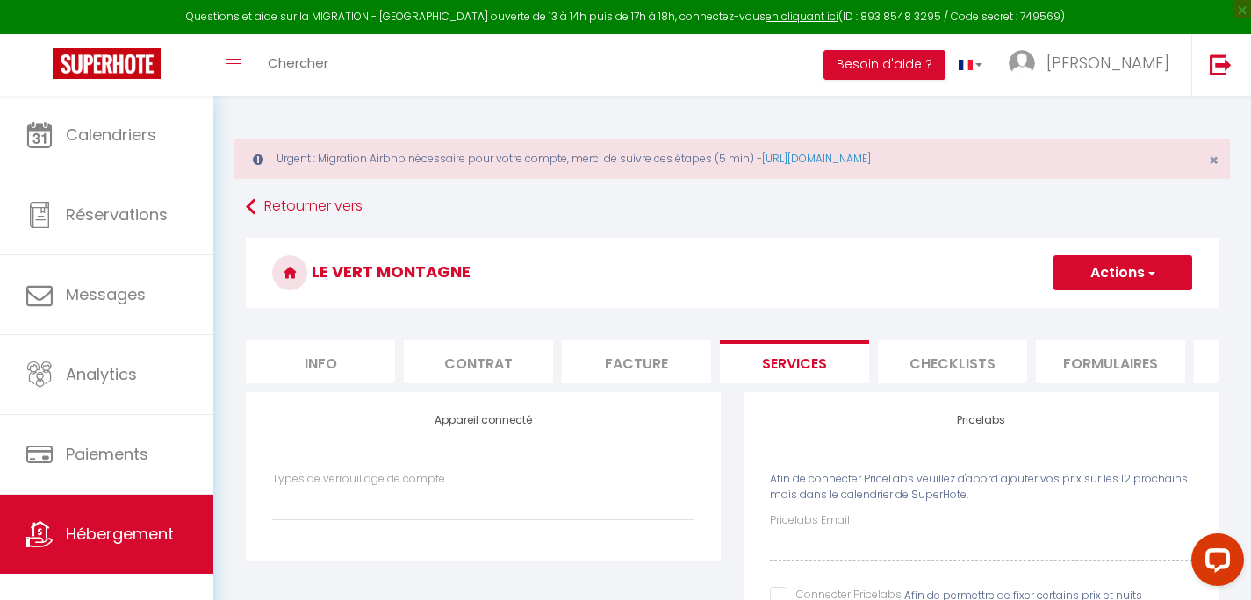
click at [968, 369] on li "Checklists" at bounding box center [952, 362] width 149 height 43
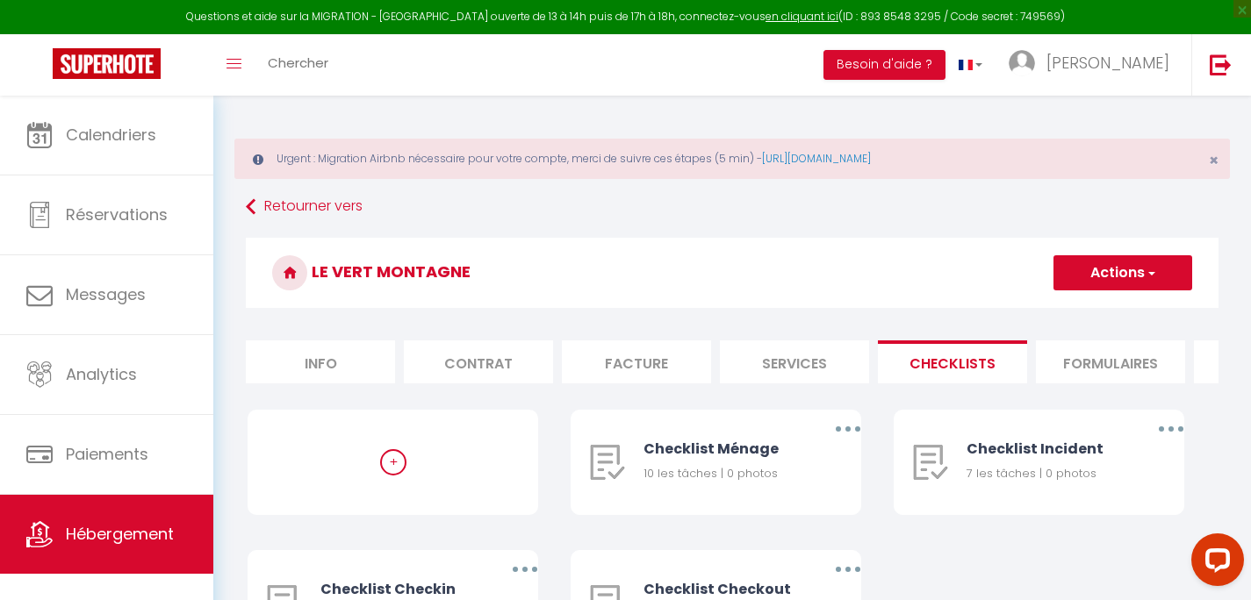
click at [1066, 369] on li "Formulaires" at bounding box center [1110, 362] width 149 height 43
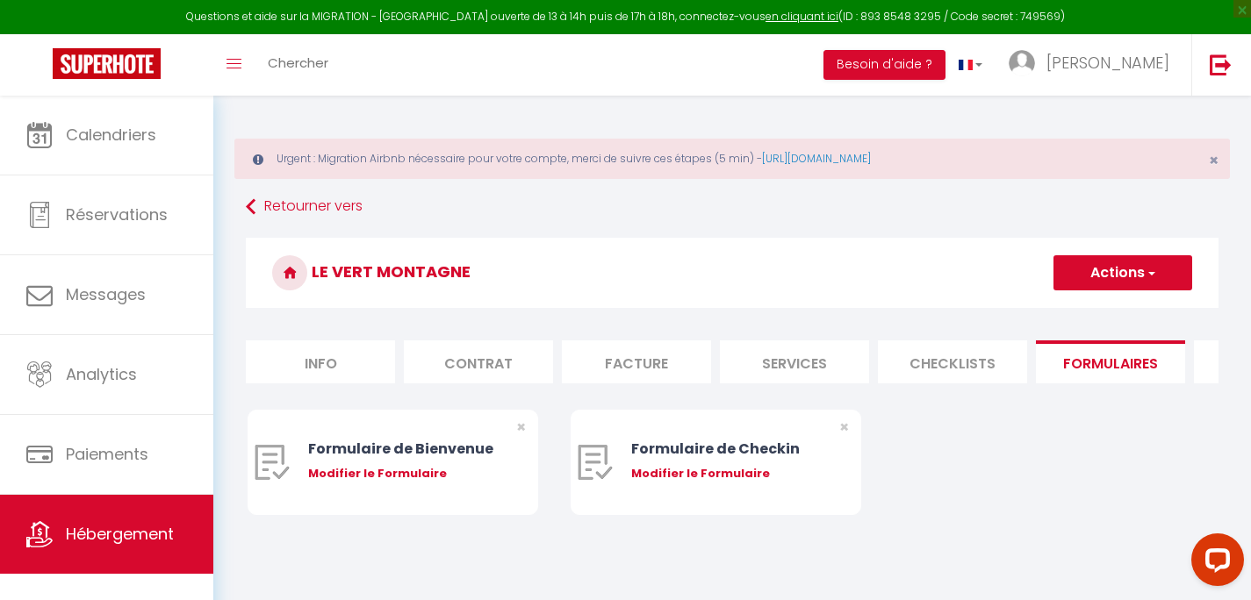
scroll to position [14, 0]
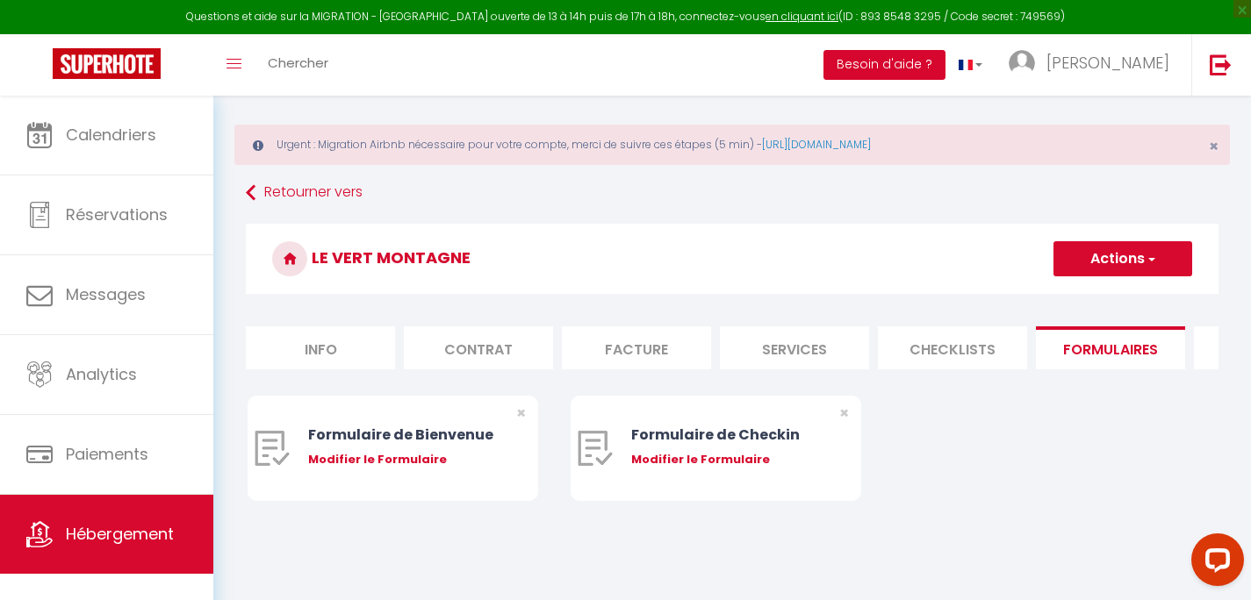
click at [945, 67] on button "Besoin d'aide ?" at bounding box center [884, 65] width 122 height 30
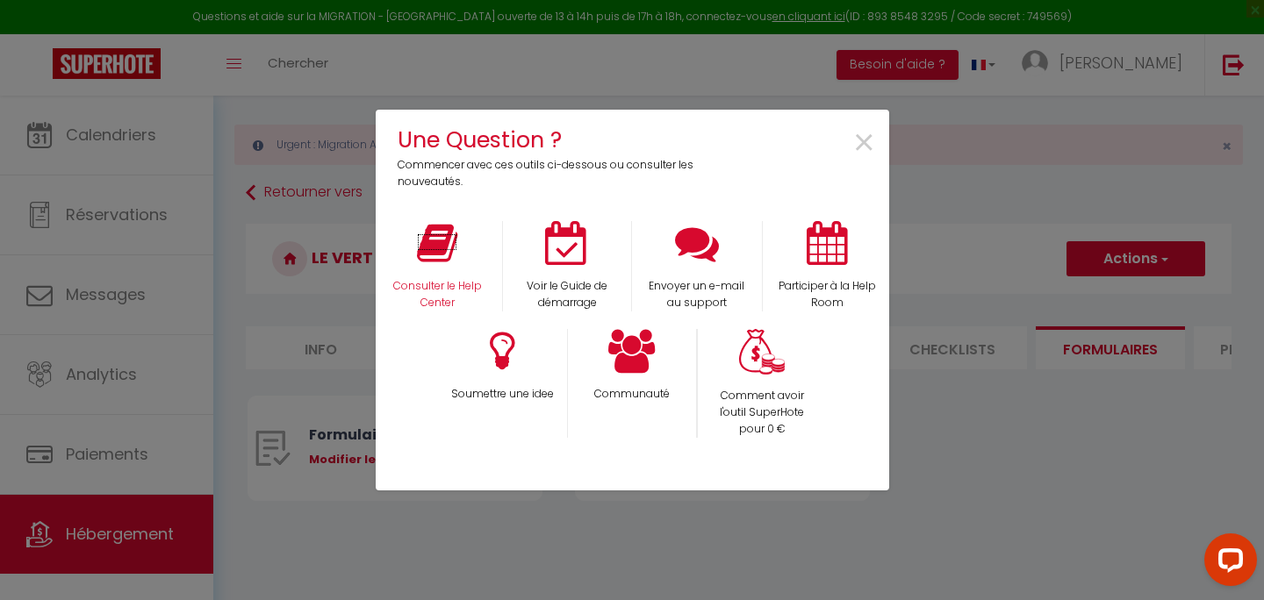
click at [446, 262] on icon at bounding box center [437, 243] width 40 height 44
click at [865, 147] on span "×" at bounding box center [864, 143] width 24 height 55
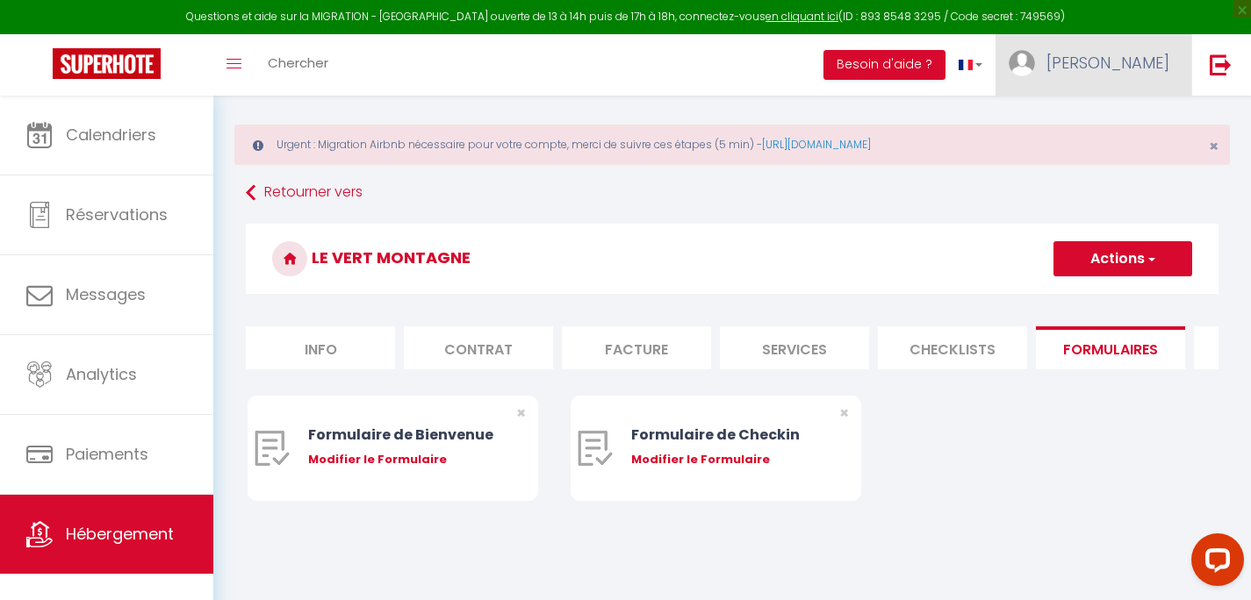
click at [1137, 62] on span "Diane" at bounding box center [1107, 63] width 123 height 22
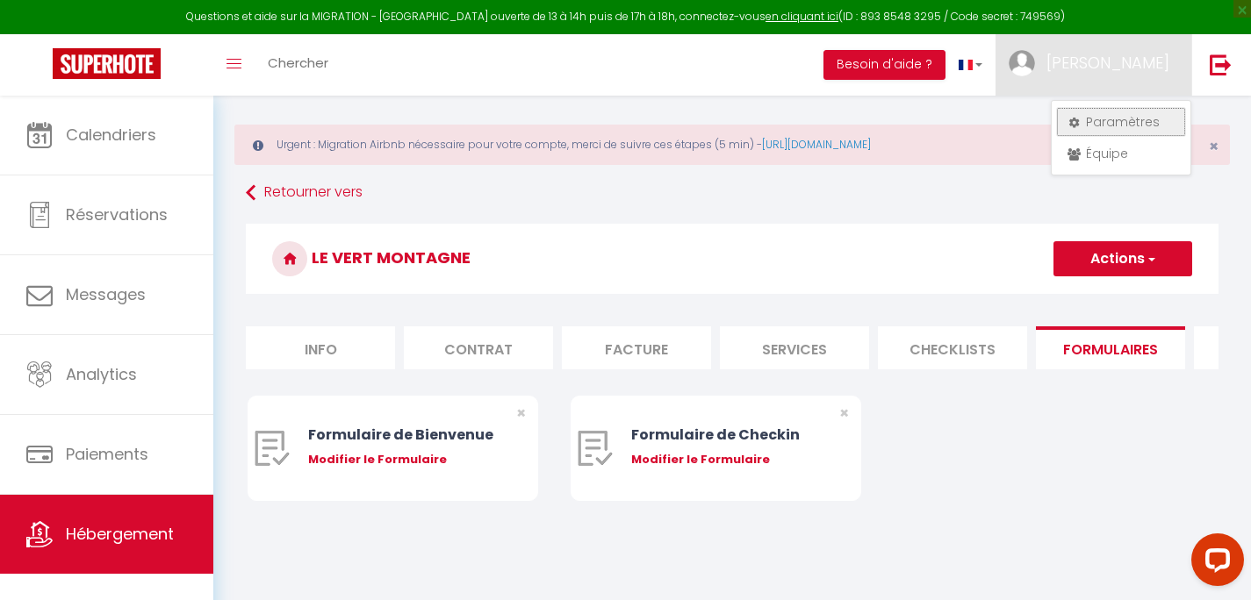
click at [1120, 116] on link "Paramètres" at bounding box center [1121, 122] width 130 height 30
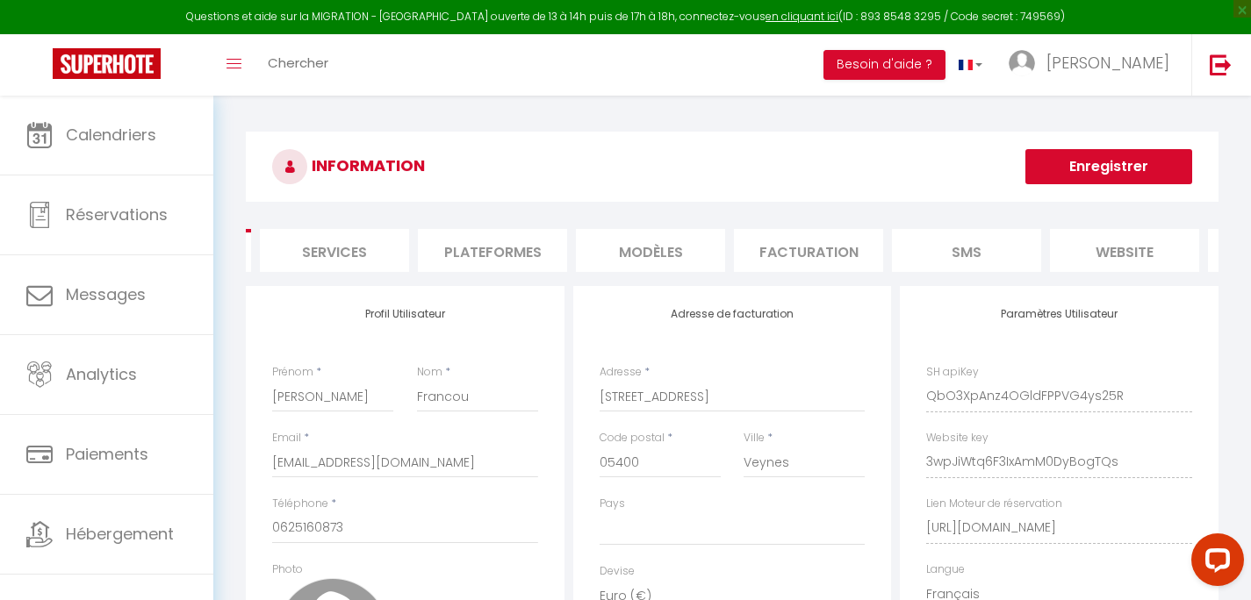
scroll to position [0, 291]
click at [949, 252] on li "website" at bounding box center [976, 250] width 149 height 43
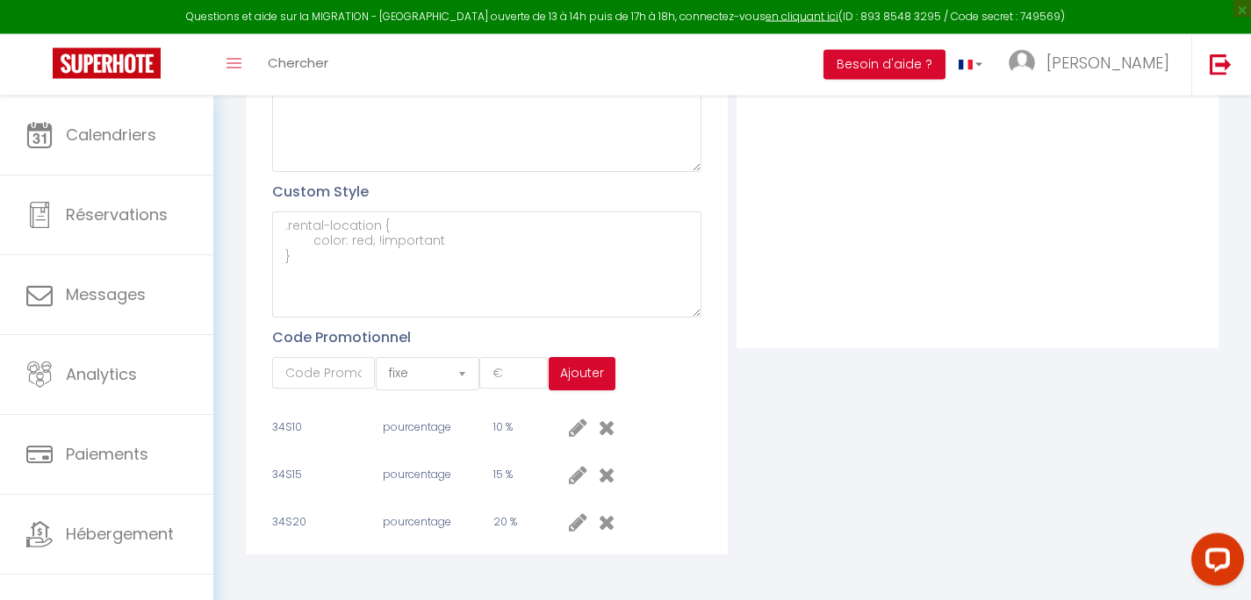
scroll to position [649, 0]
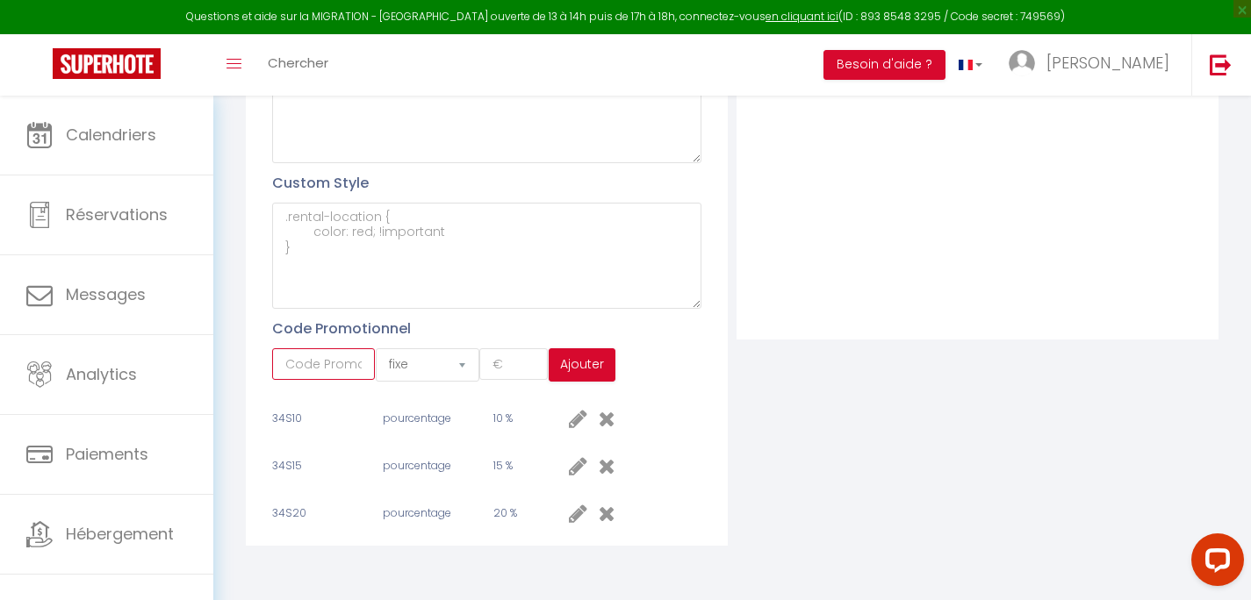
click at [331, 367] on input "text" at bounding box center [323, 365] width 103 height 32
click option "pourcentage" at bounding box center [0, 0] width 0 height 0
click at [494, 370] on input "number" at bounding box center [513, 365] width 68 height 32
click at [592, 365] on button "Ajouter" at bounding box center [582, 365] width 67 height 33
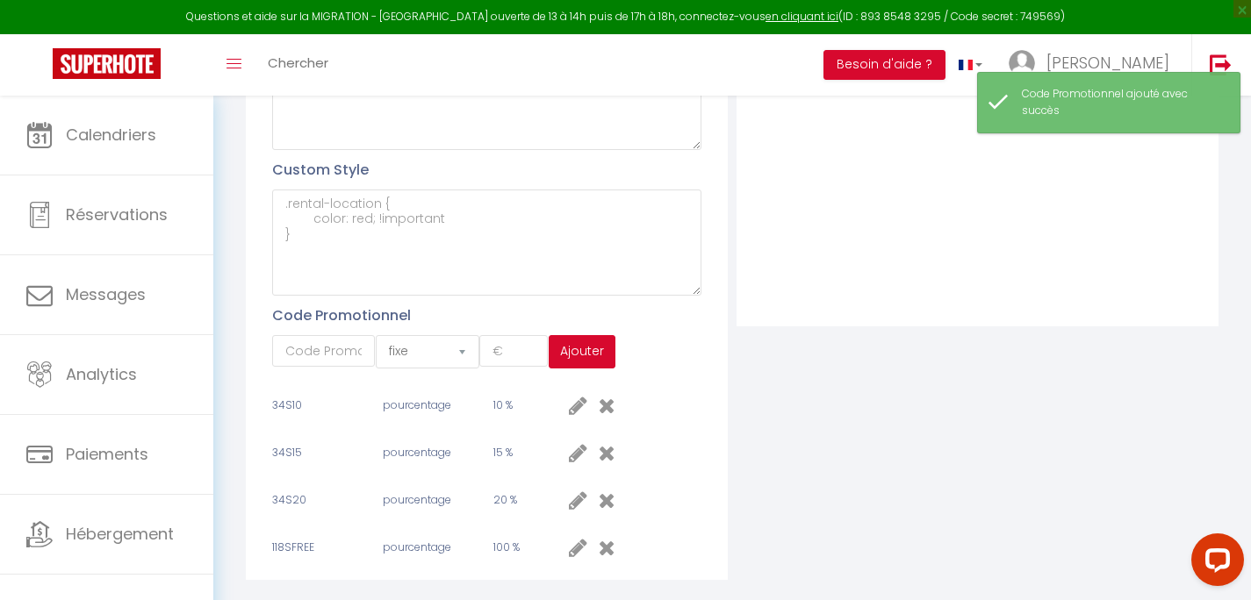
scroll to position [677, 0]
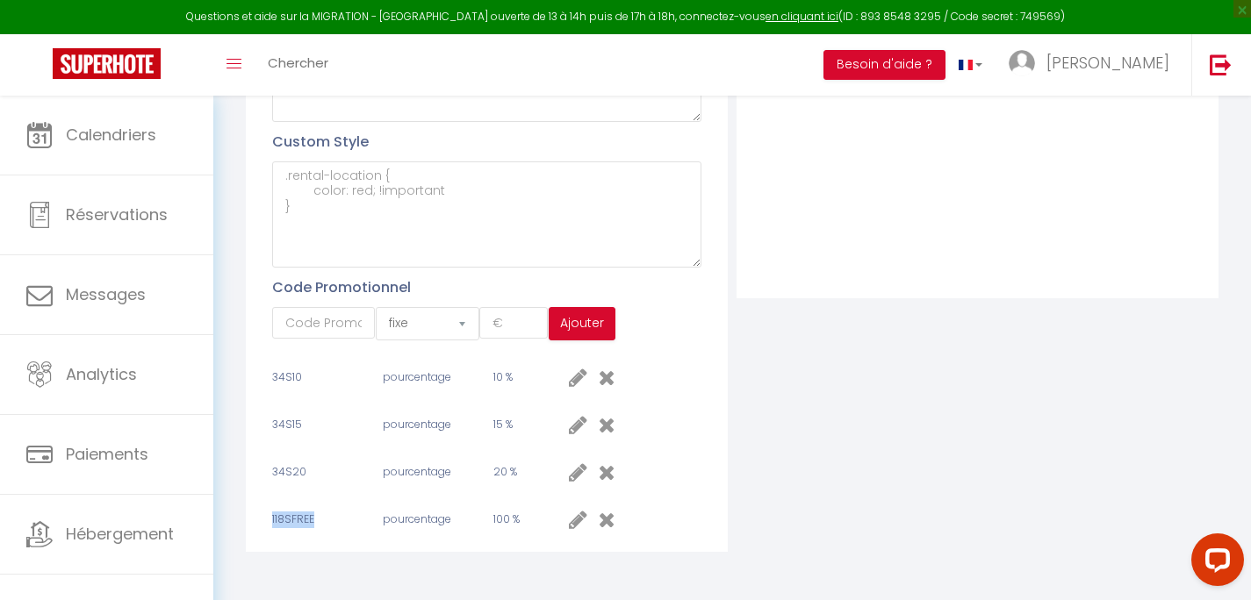
drag, startPoint x: 319, startPoint y: 532, endPoint x: 247, endPoint y: 532, distance: 72.0
click at [247, 532] on div "Profil Utilisateur Pixel head Pixel body Pixel Thank you Custom Style Code Prom…" at bounding box center [487, 84] width 482 height 938
copy span "118SFREE"
click at [235, 495] on div "INFORMATION Enregistrer Profil Utilisateur Services Plateformes MODÈLES Factura…" at bounding box center [731, 9] width 995 height 1108
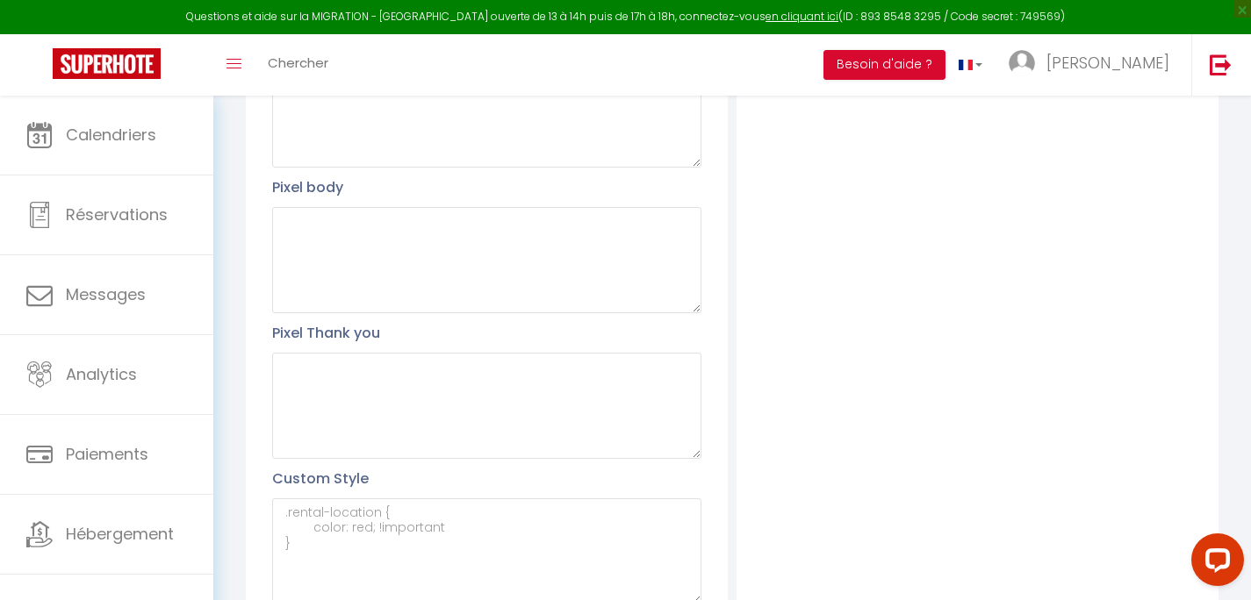
scroll to position [0, 0]
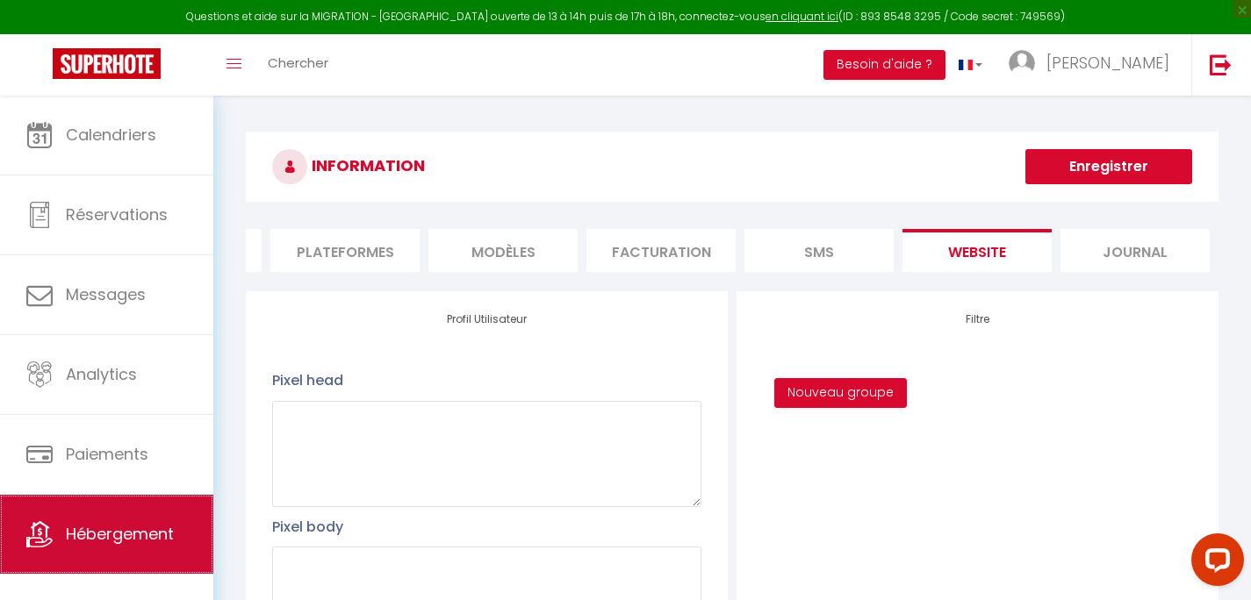
click at [111, 534] on span "Hébergement" at bounding box center [120, 534] width 108 height 22
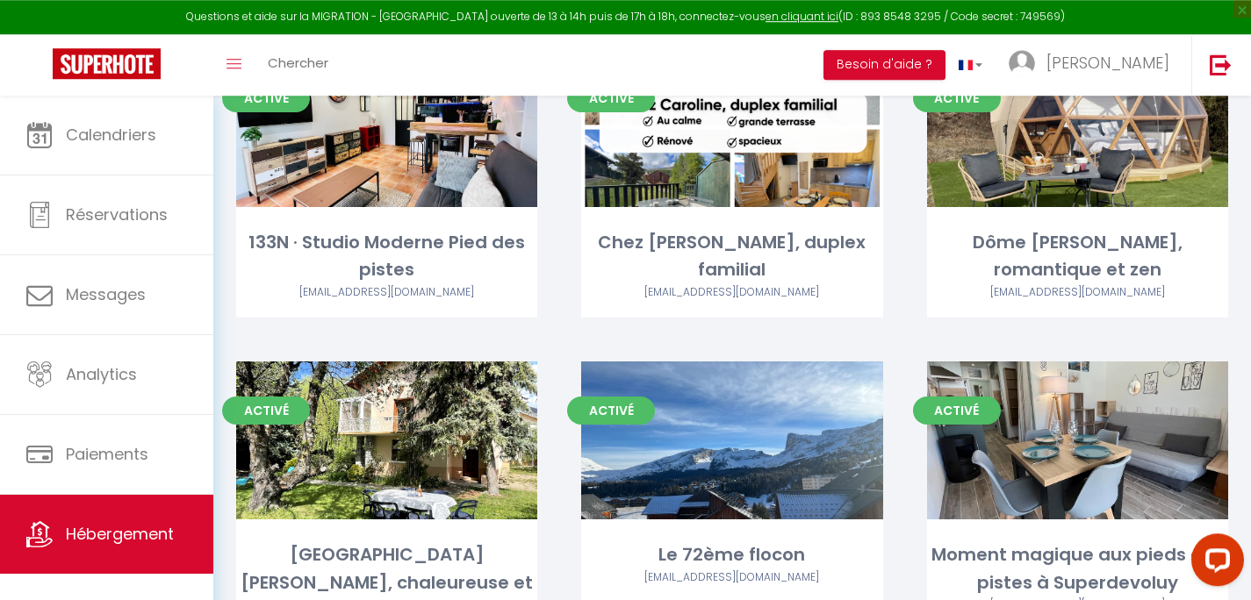
scroll to position [1348, 0]
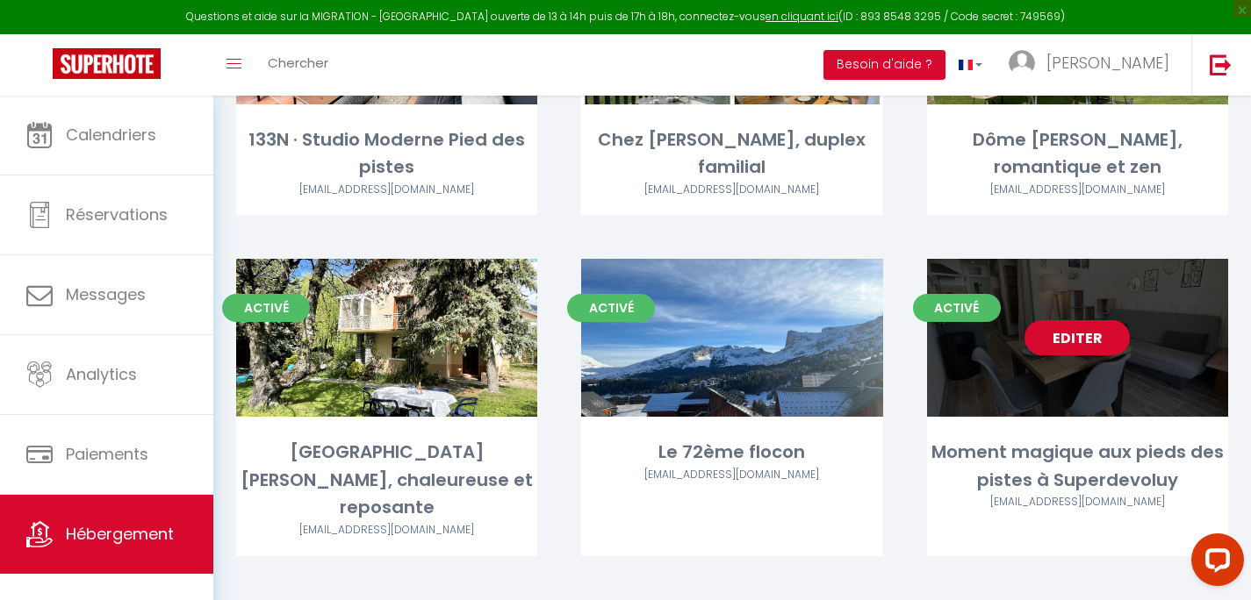
click at [1072, 320] on link "Editer" at bounding box center [1076, 337] width 105 height 35
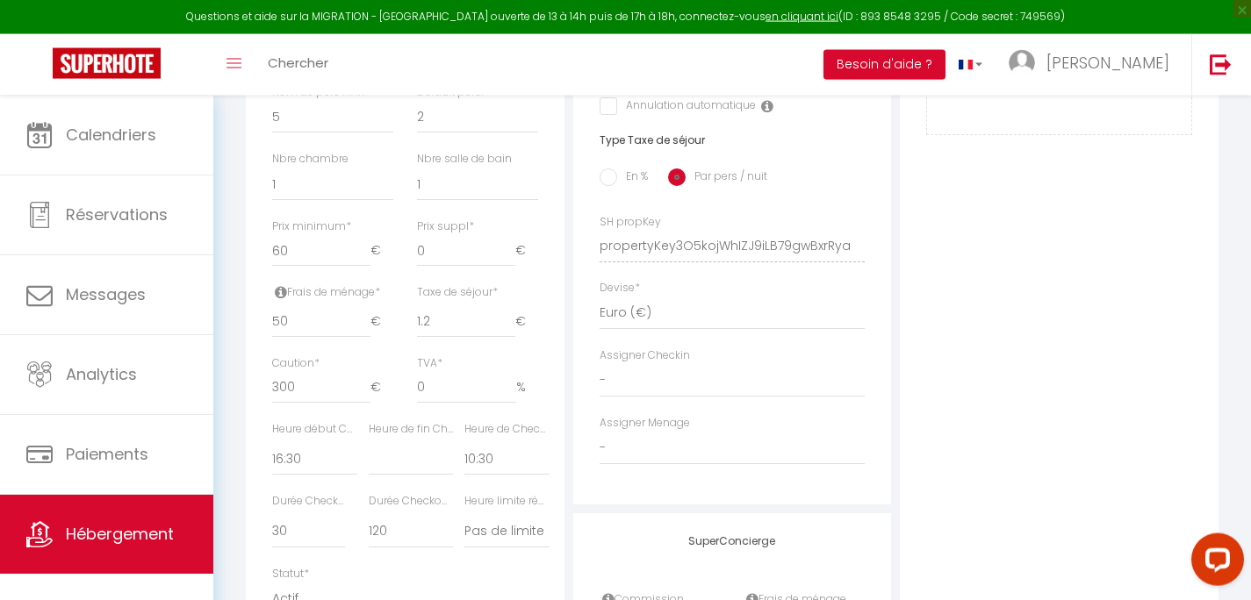
scroll to position [787, 0]
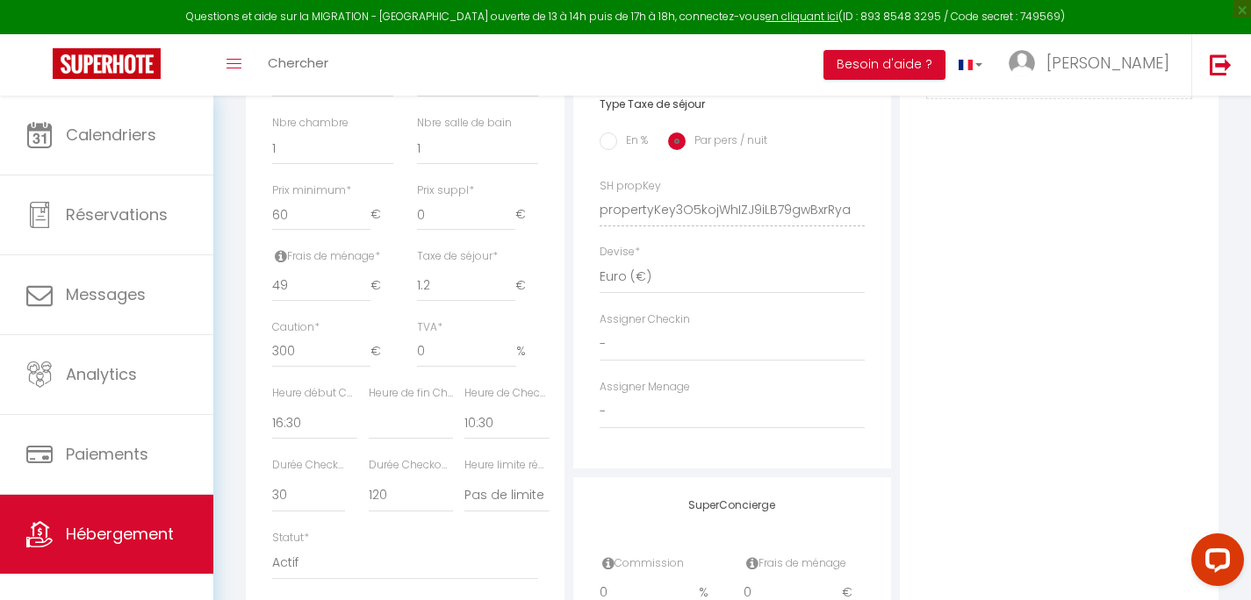
click at [363, 302] on input "49" at bounding box center [321, 286] width 98 height 32
click at [363, 302] on input "48" at bounding box center [321, 286] width 98 height 32
click at [363, 302] on input "47" at bounding box center [321, 286] width 98 height 32
click at [363, 302] on input "46" at bounding box center [321, 286] width 98 height 32
click at [363, 302] on input "45" at bounding box center [321, 286] width 98 height 32
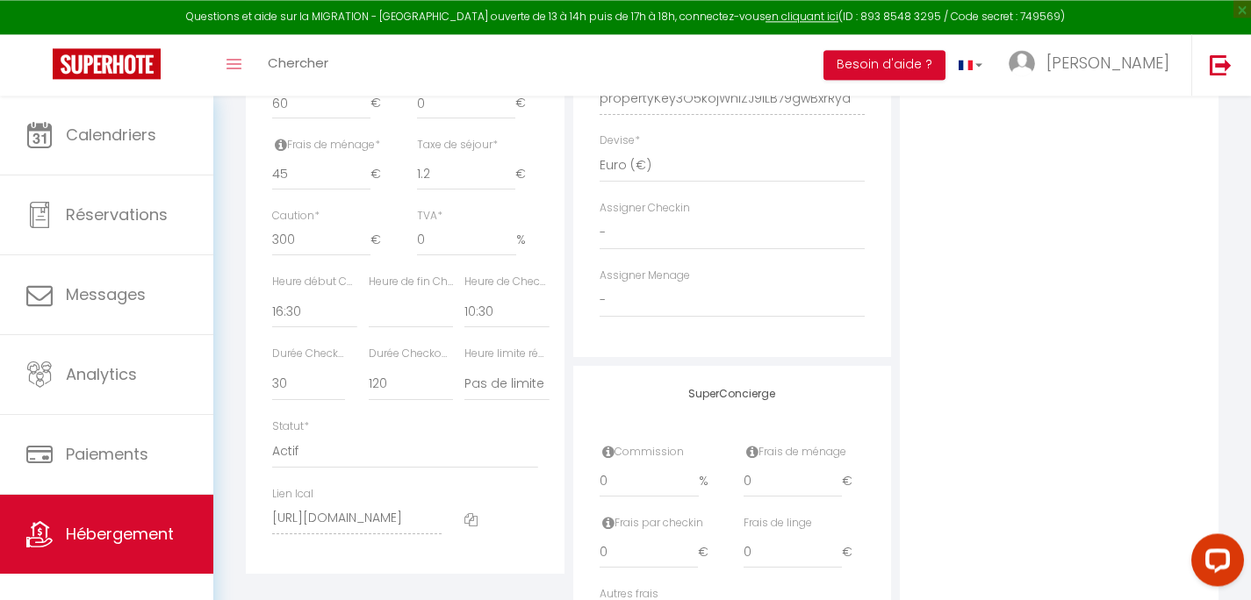
scroll to position [857, 0]
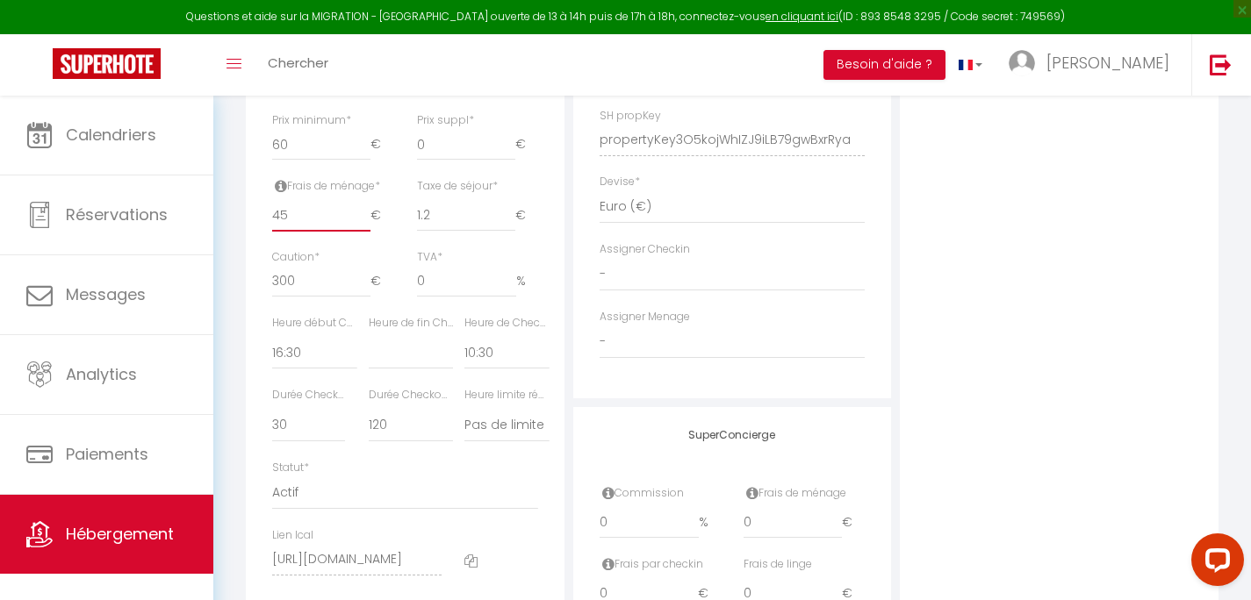
click at [272, 232] on input "45" at bounding box center [321, 216] width 98 height 32
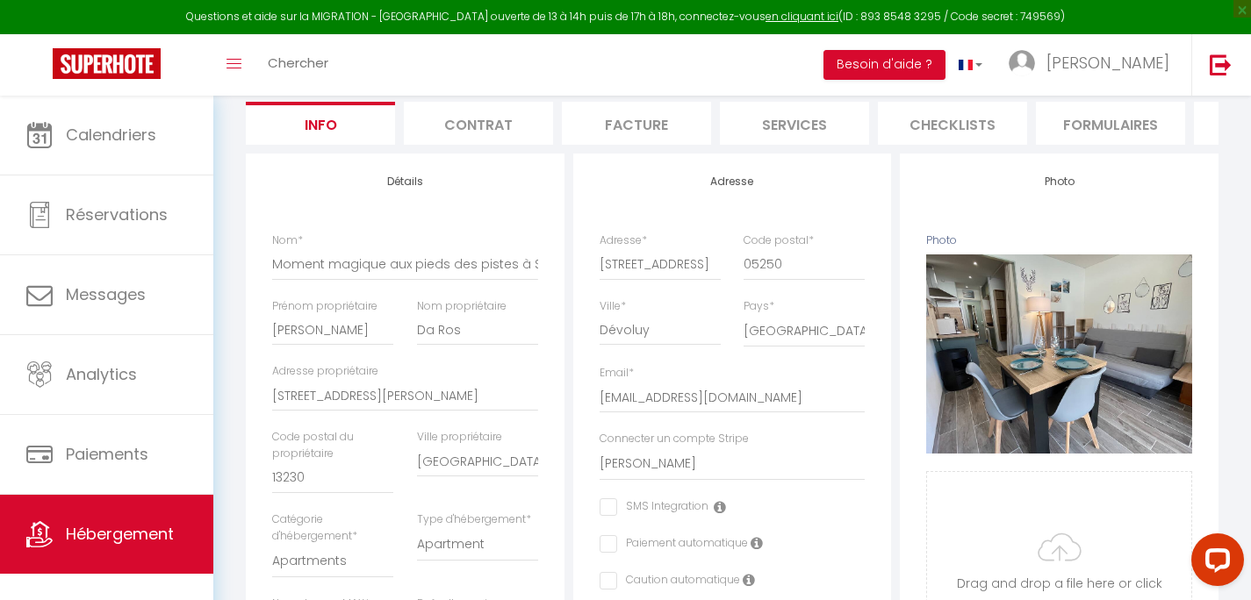
scroll to position [0, 0]
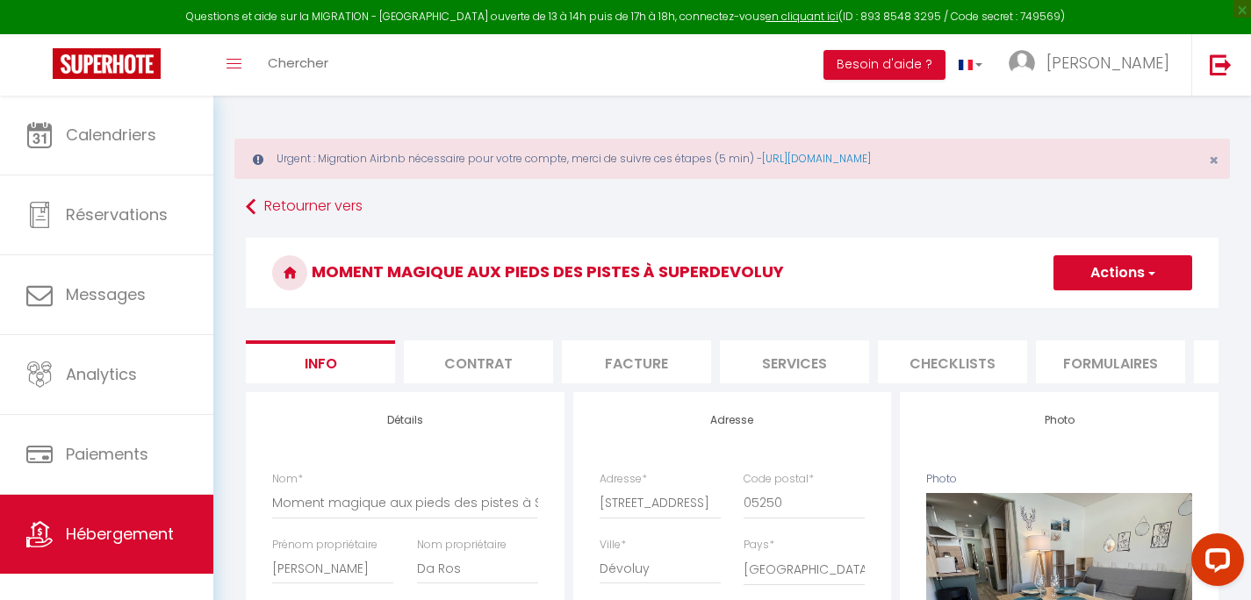
click at [1105, 272] on button "Actions" at bounding box center [1122, 272] width 139 height 35
click at [1072, 306] on input "Enregistrer" at bounding box center [1053, 312] width 65 height 18
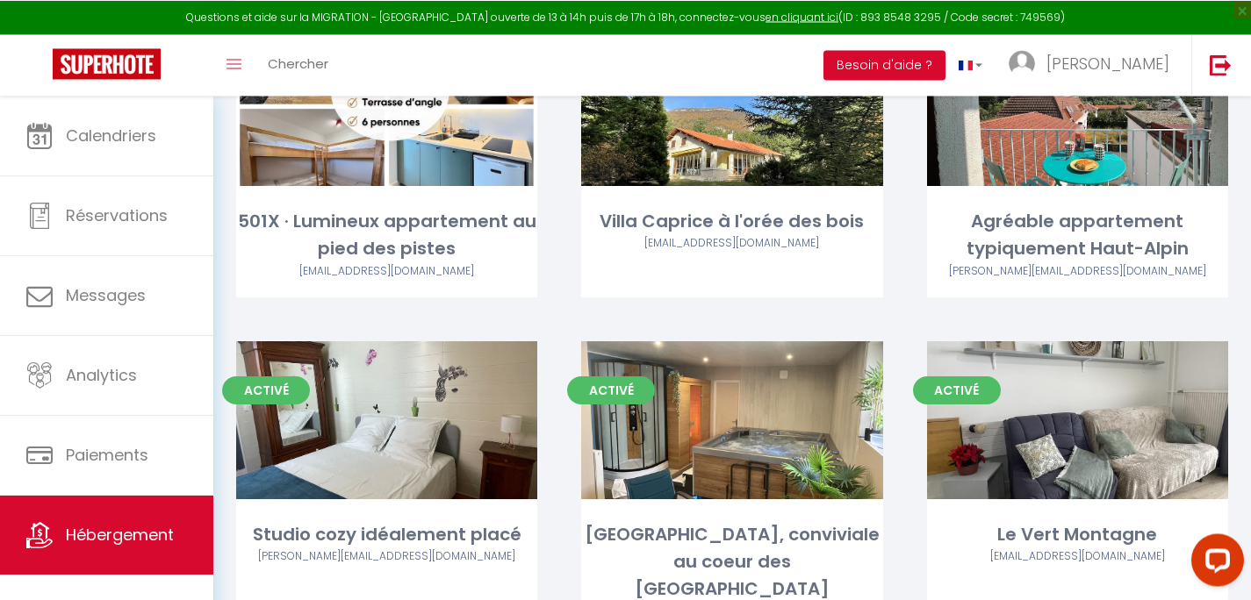
scroll to position [435, 0]
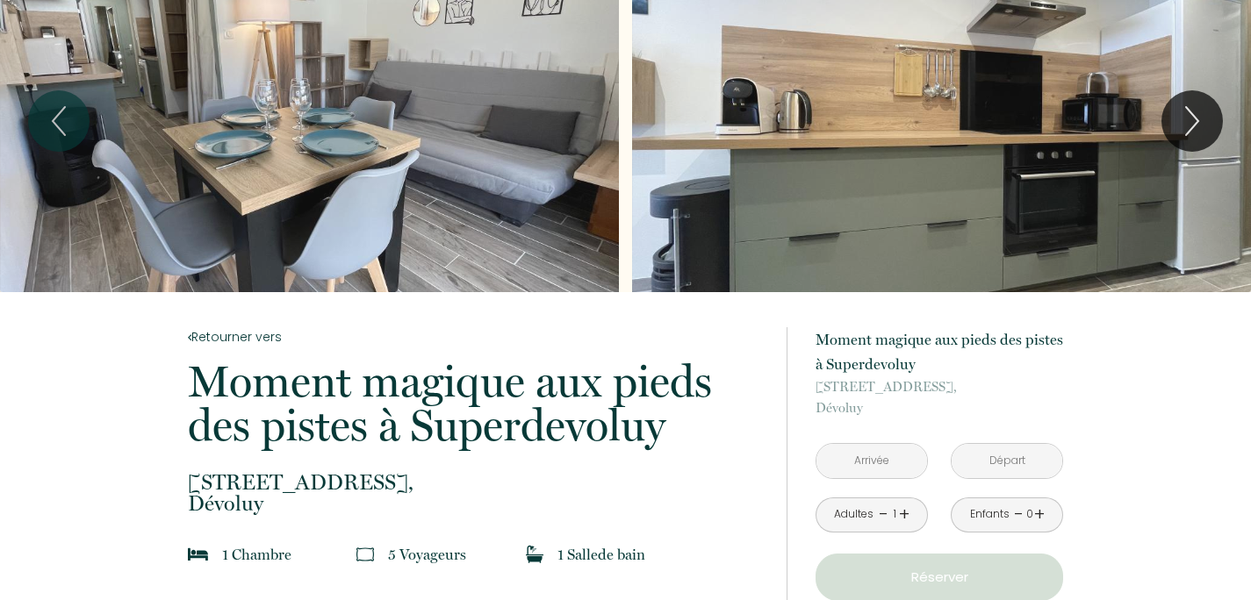
scroll to position [56, 0]
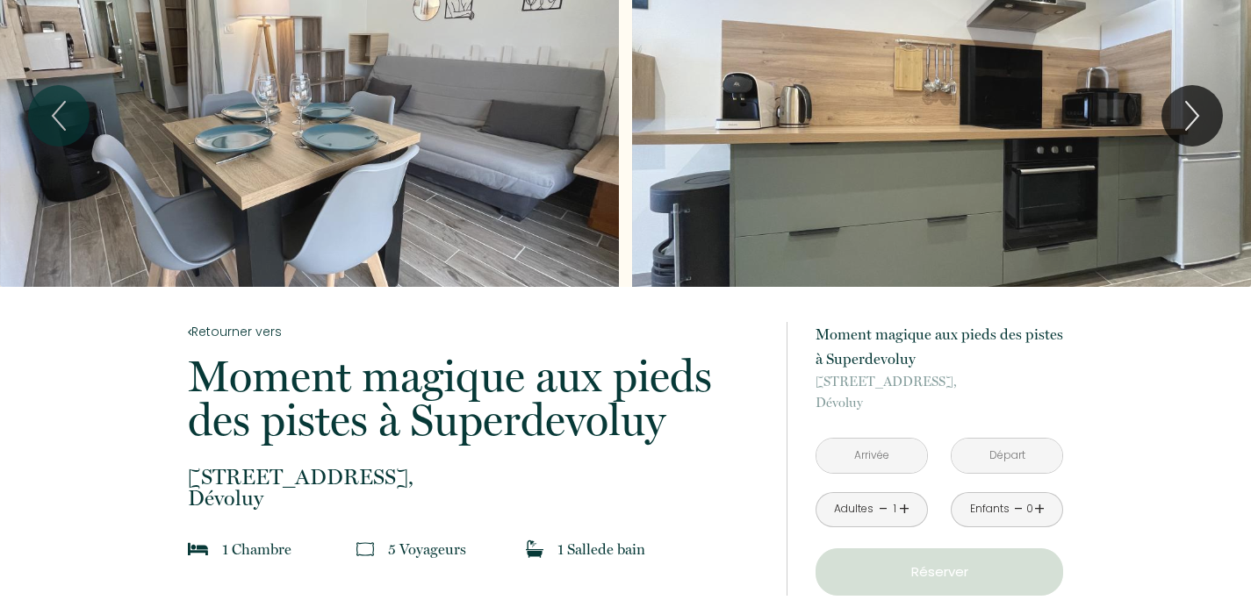
click at [854, 461] on input "text" at bounding box center [871, 456] width 111 height 34
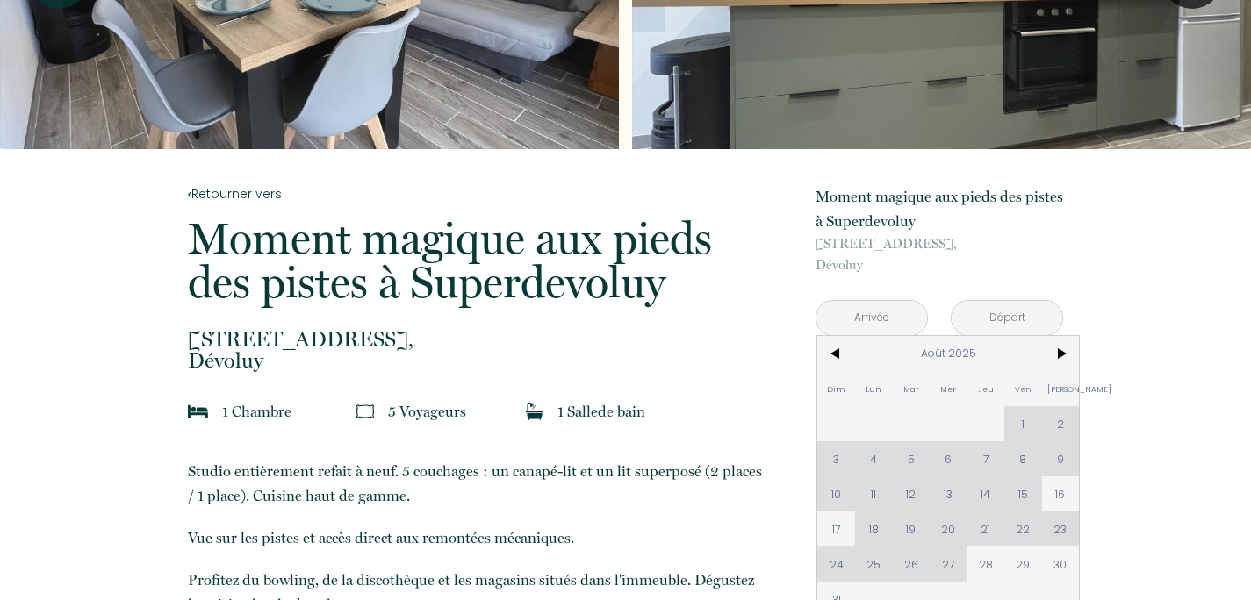
scroll to position [337, 0]
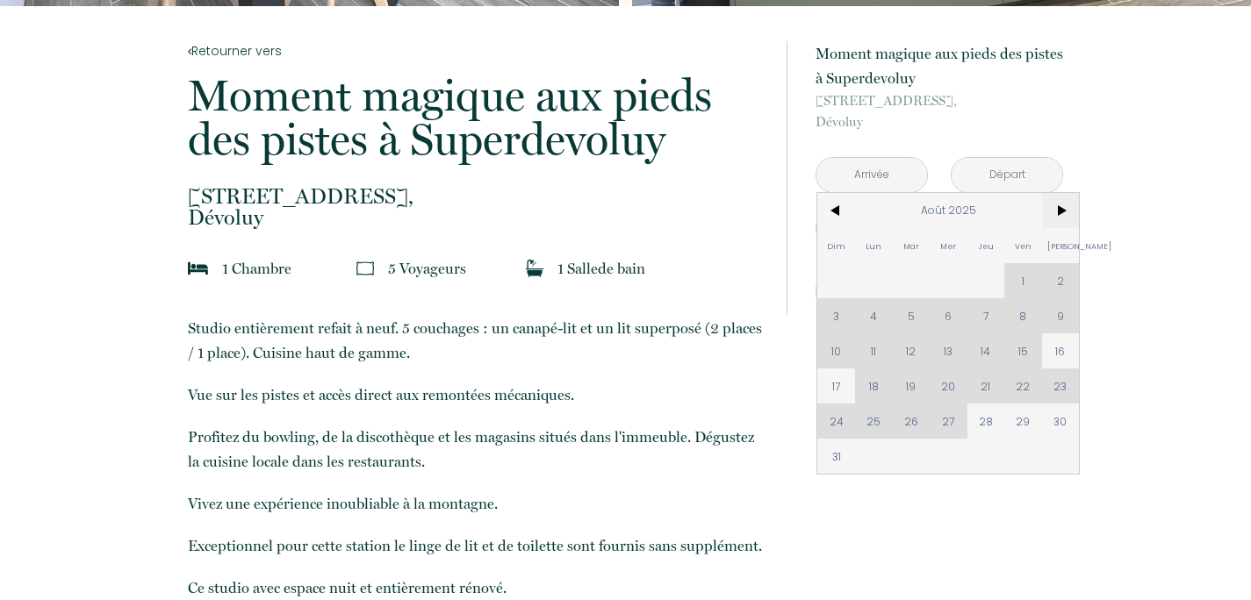
click at [1063, 212] on span ">" at bounding box center [1061, 210] width 38 height 35
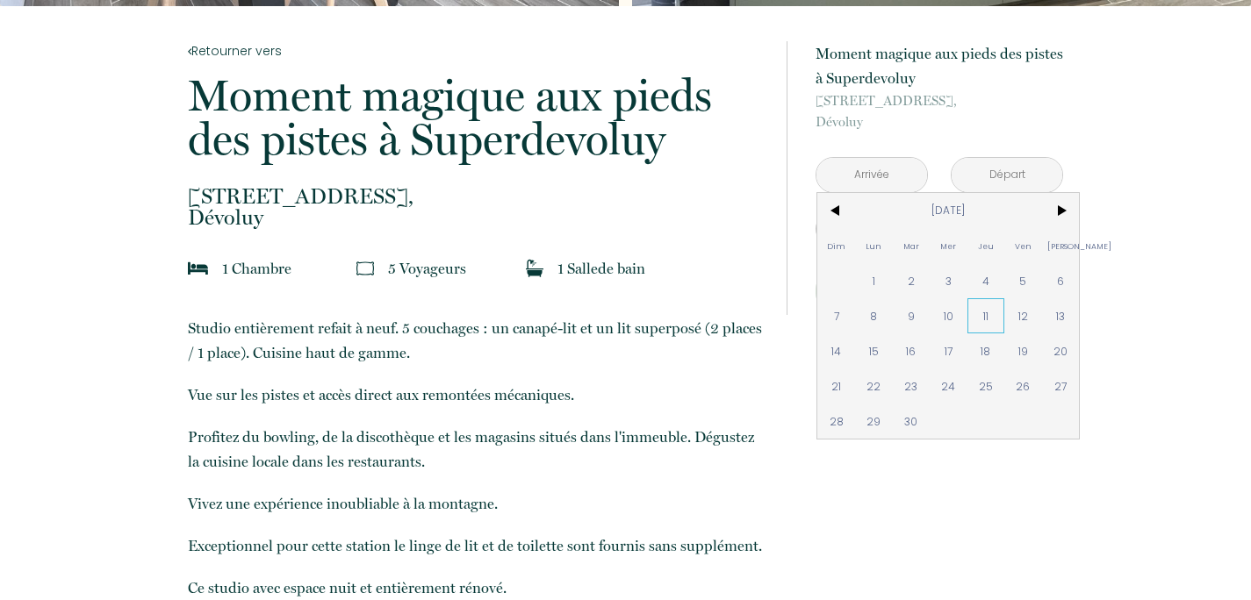
click at [970, 313] on span "11" at bounding box center [986, 315] width 38 height 35
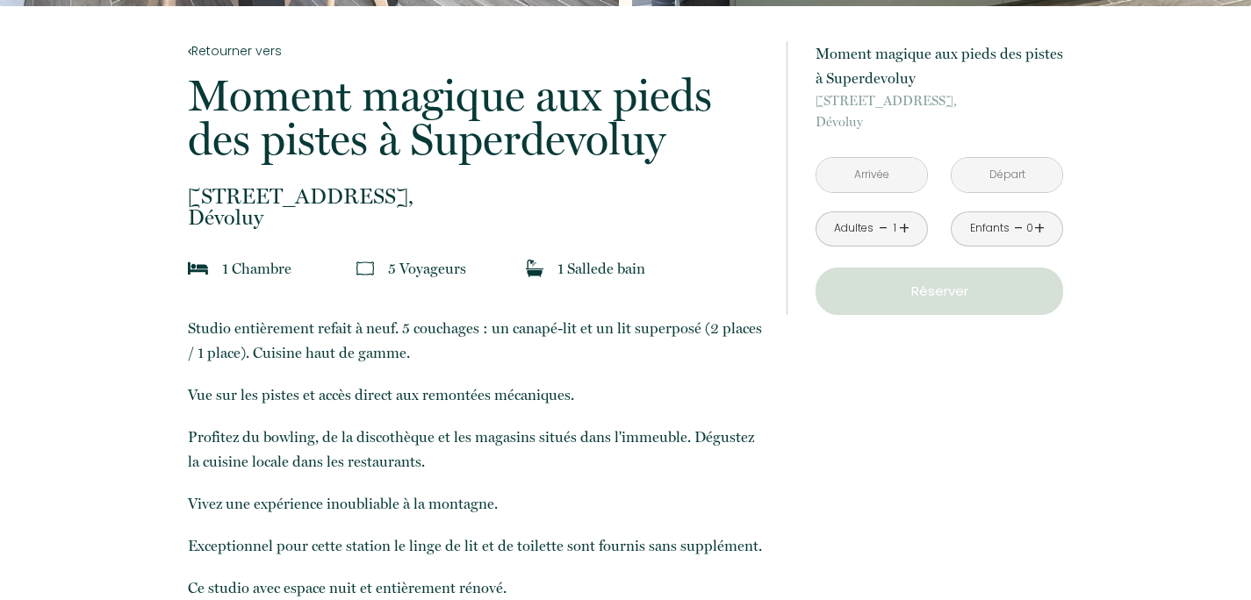
type input "[DATE]"
click at [1000, 187] on input "[DATE]" at bounding box center [1007, 175] width 111 height 34
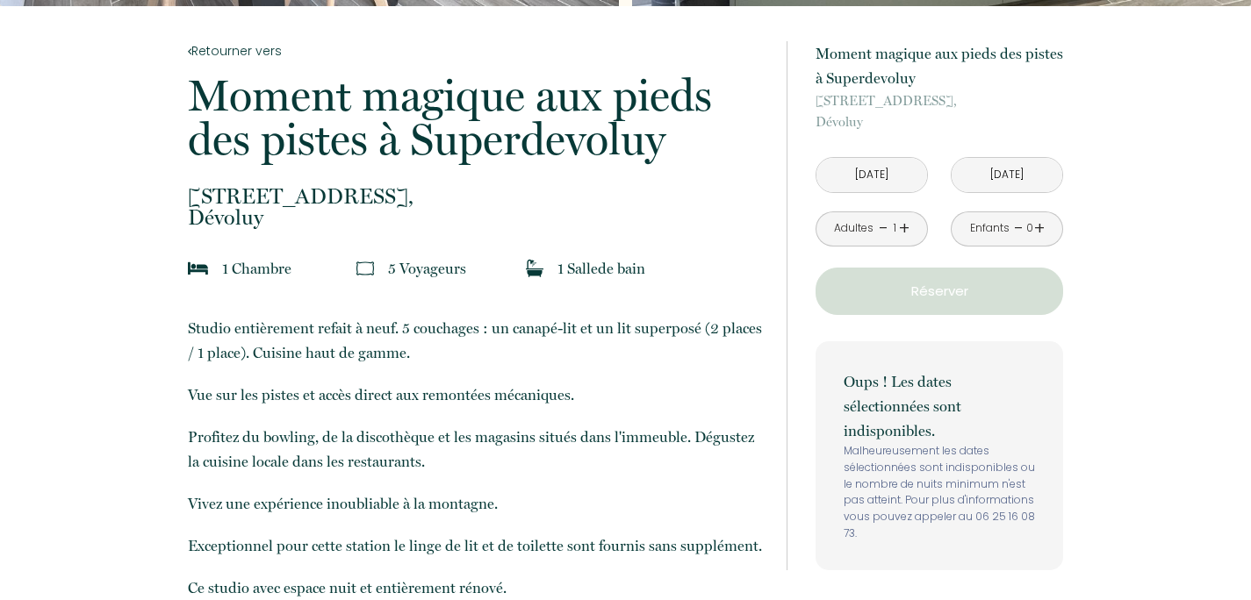
click at [1026, 173] on input "[DATE]" at bounding box center [1007, 175] width 111 height 34
click at [1038, 169] on input "[DATE]" at bounding box center [1007, 175] width 111 height 34
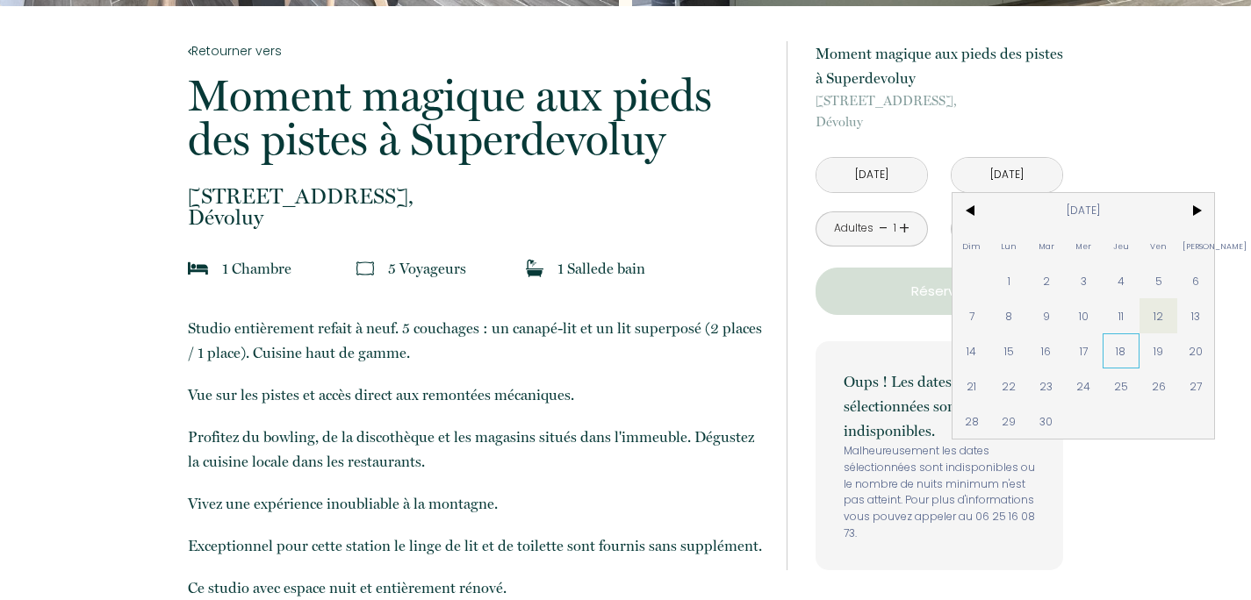
click at [1117, 358] on span "18" at bounding box center [1122, 351] width 38 height 35
type input "[DATE]"
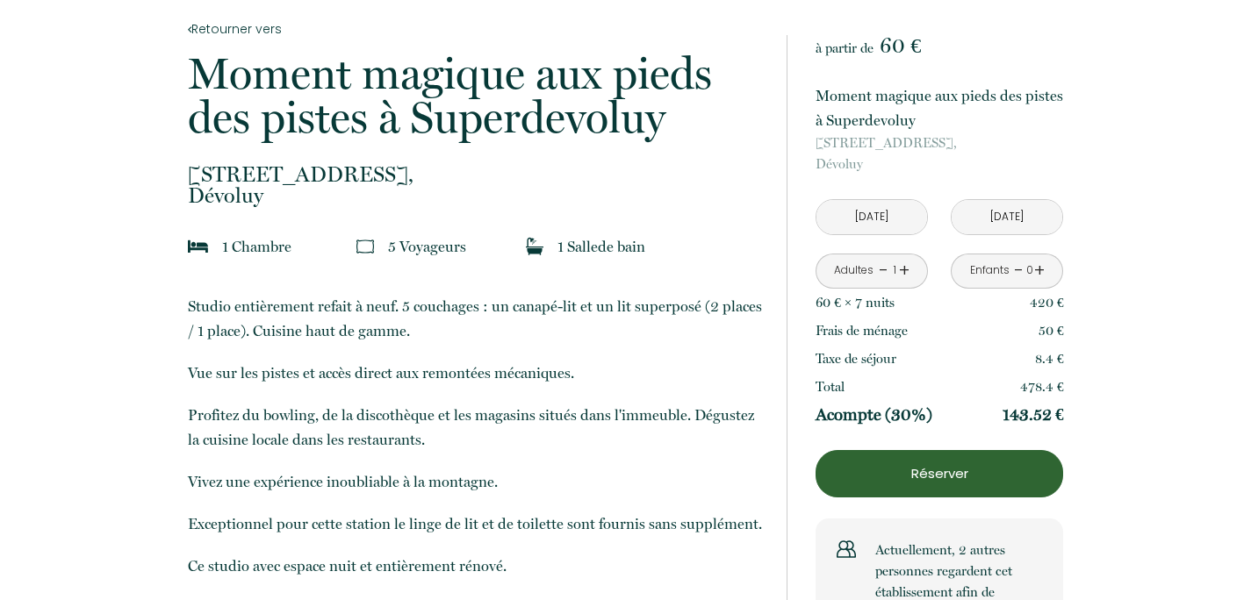
scroll to position [365, 0]
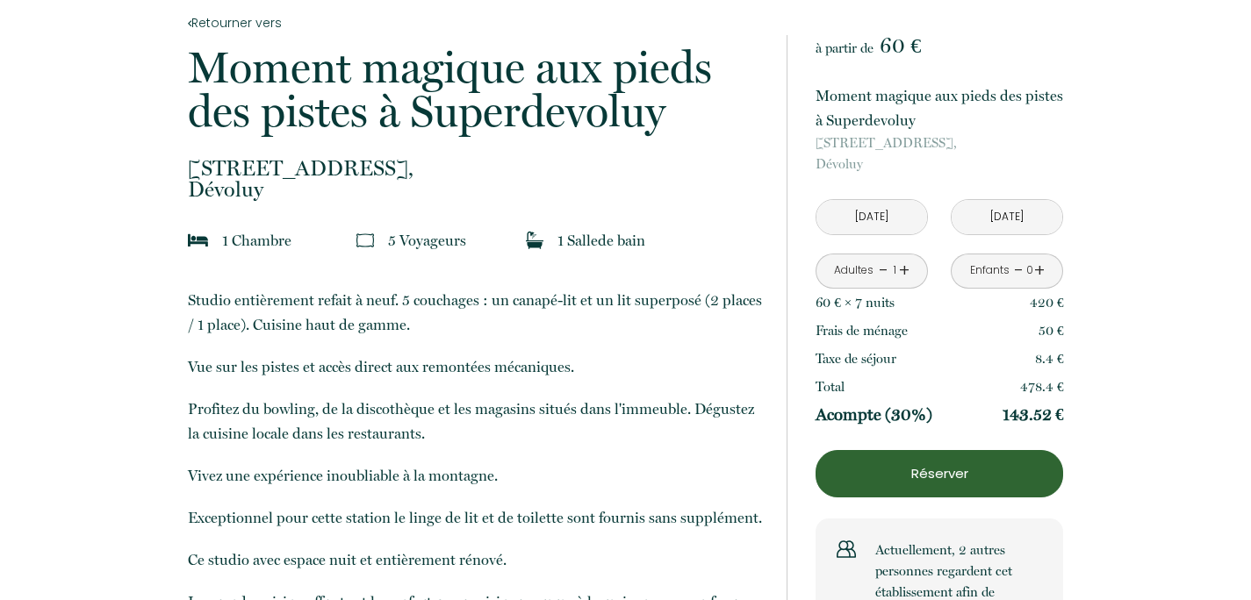
click at [903, 275] on link "+" at bounding box center [904, 270] width 11 height 27
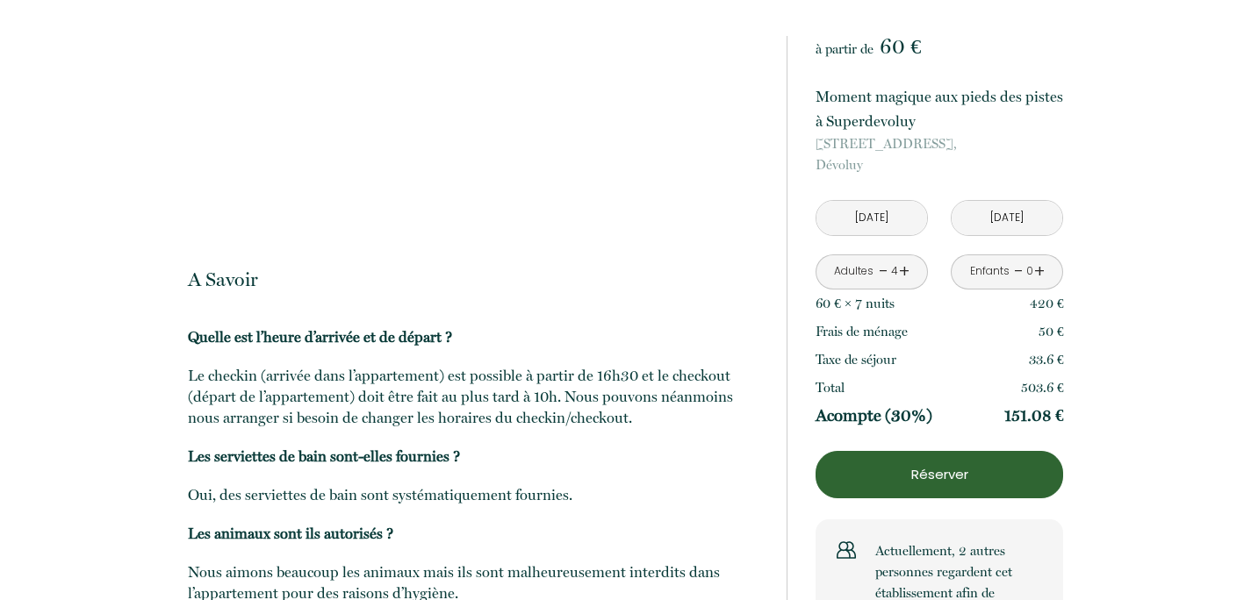
scroll to position [2716, 0]
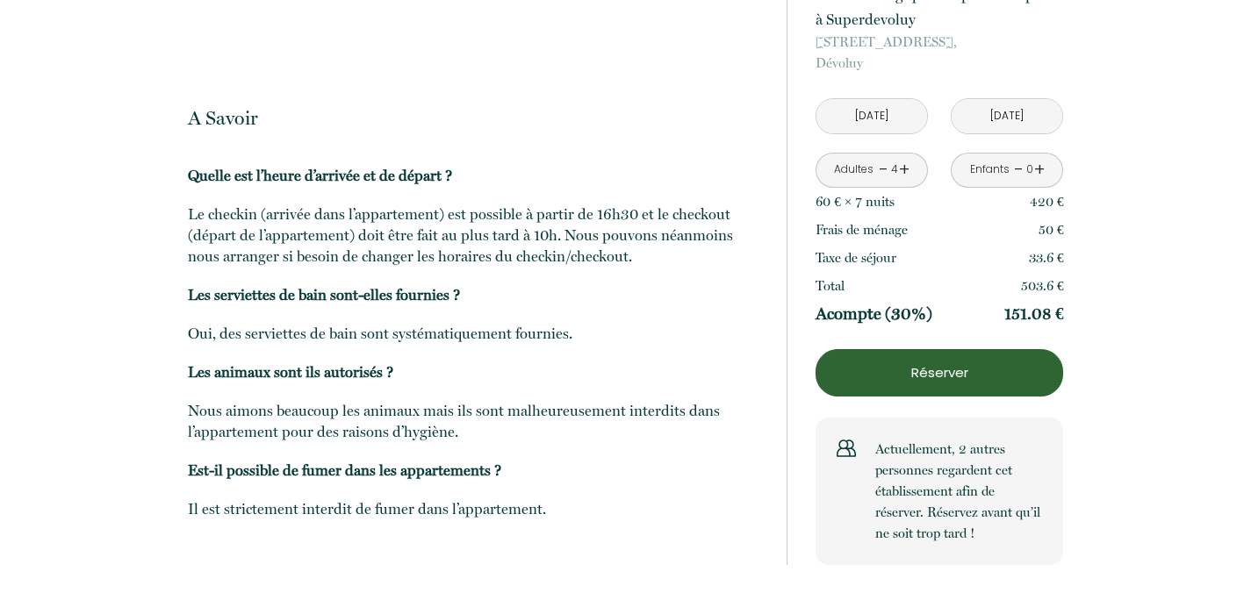
click at [970, 371] on p "Réserver" at bounding box center [939, 373] width 235 height 21
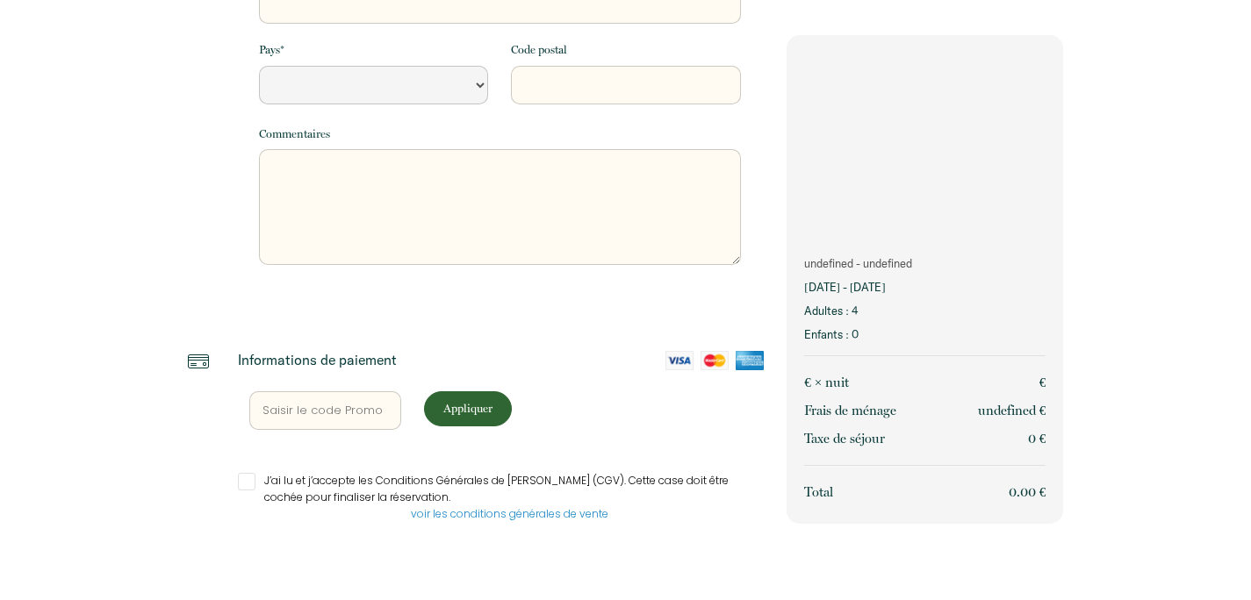
scroll to position [458, 0]
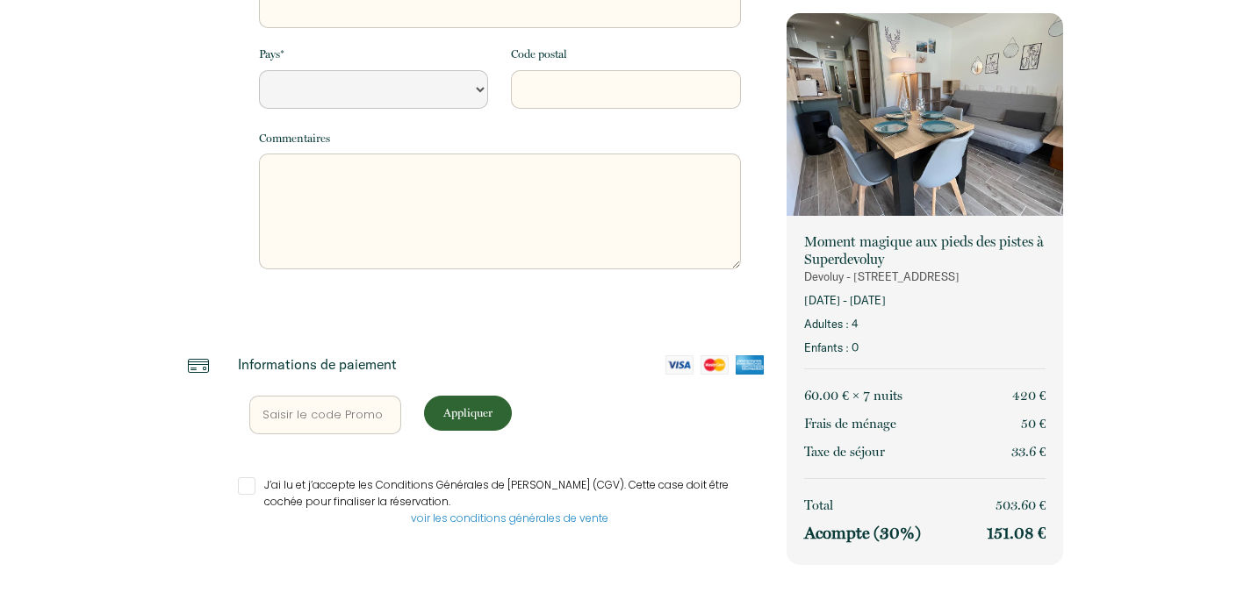
select select "Default select example"
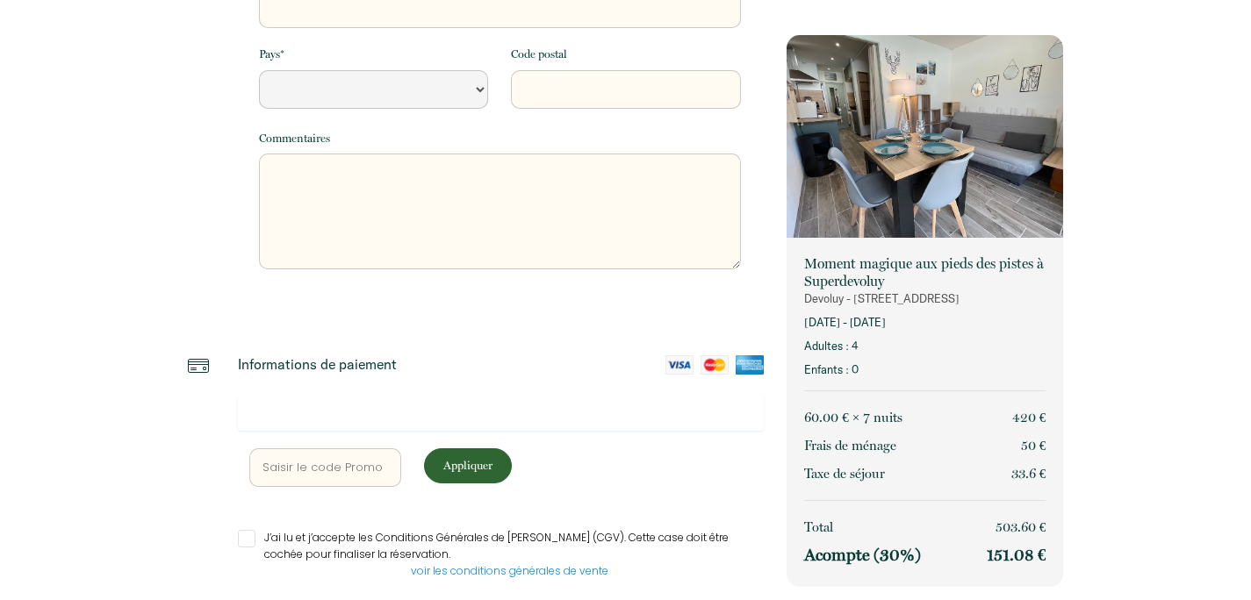
click at [355, 462] on input "text" at bounding box center [325, 468] width 153 height 39
paste input "118SFREE"
type input "118SFREE"
select select "Default select example"
type input "118SFREE"
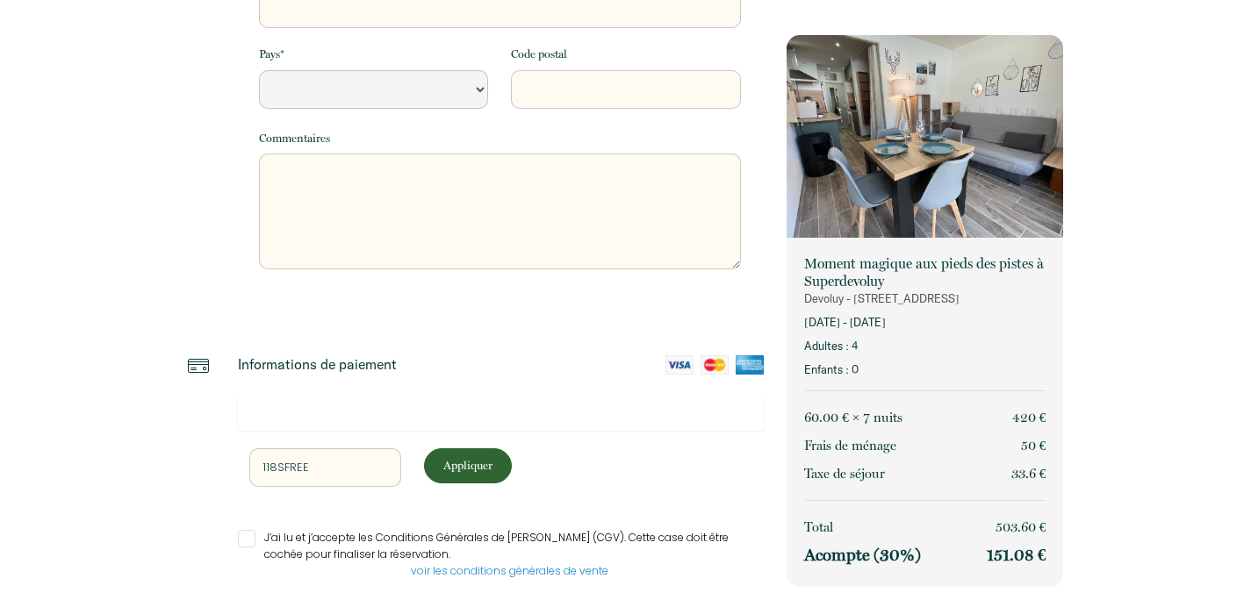
click at [485, 464] on p "Appliquer" at bounding box center [467, 465] width 75 height 17
select select "Default select example"
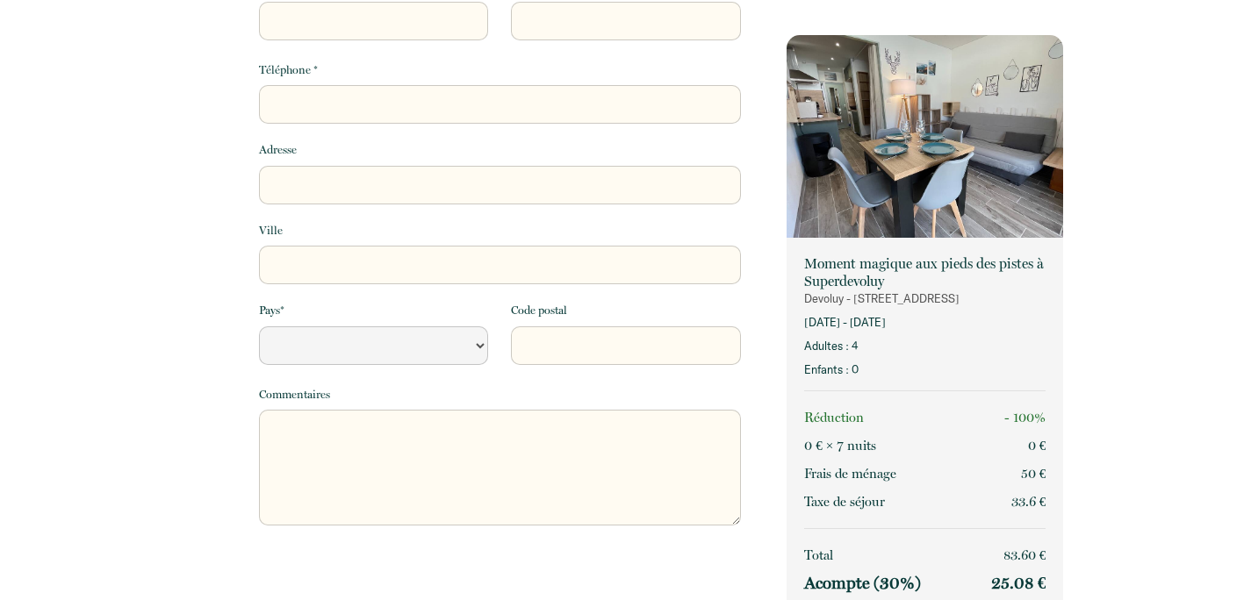
scroll to position [0, 0]
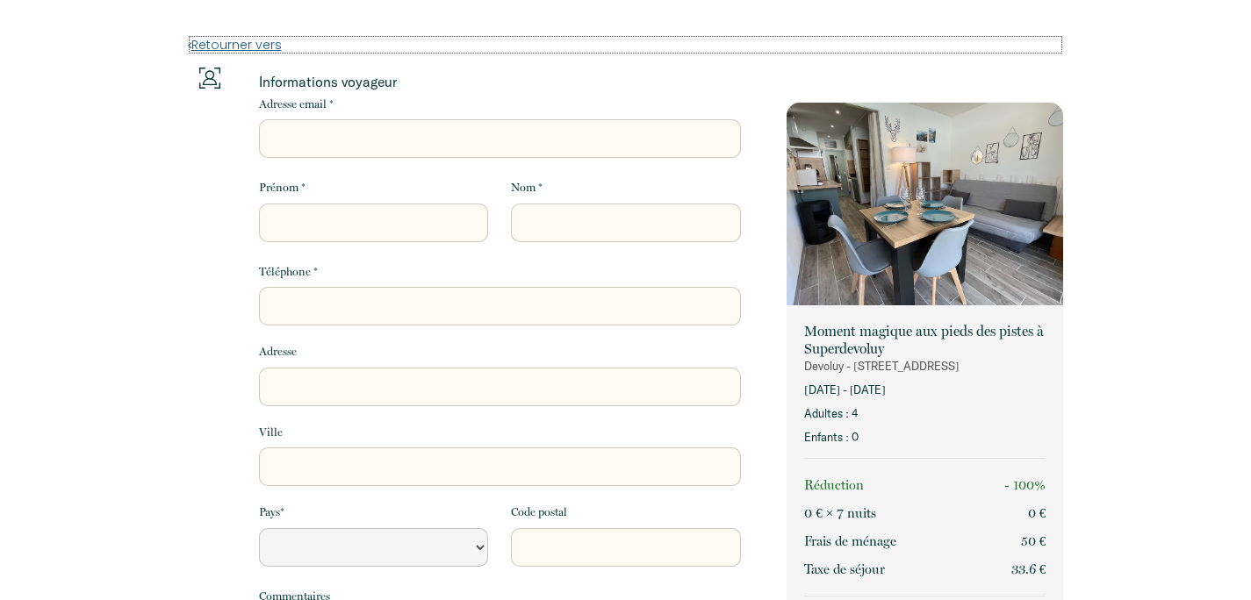
click at [254, 45] on link "Retourner vers" at bounding box center [626, 44] width 876 height 19
